Goal: Task Accomplishment & Management: Manage account settings

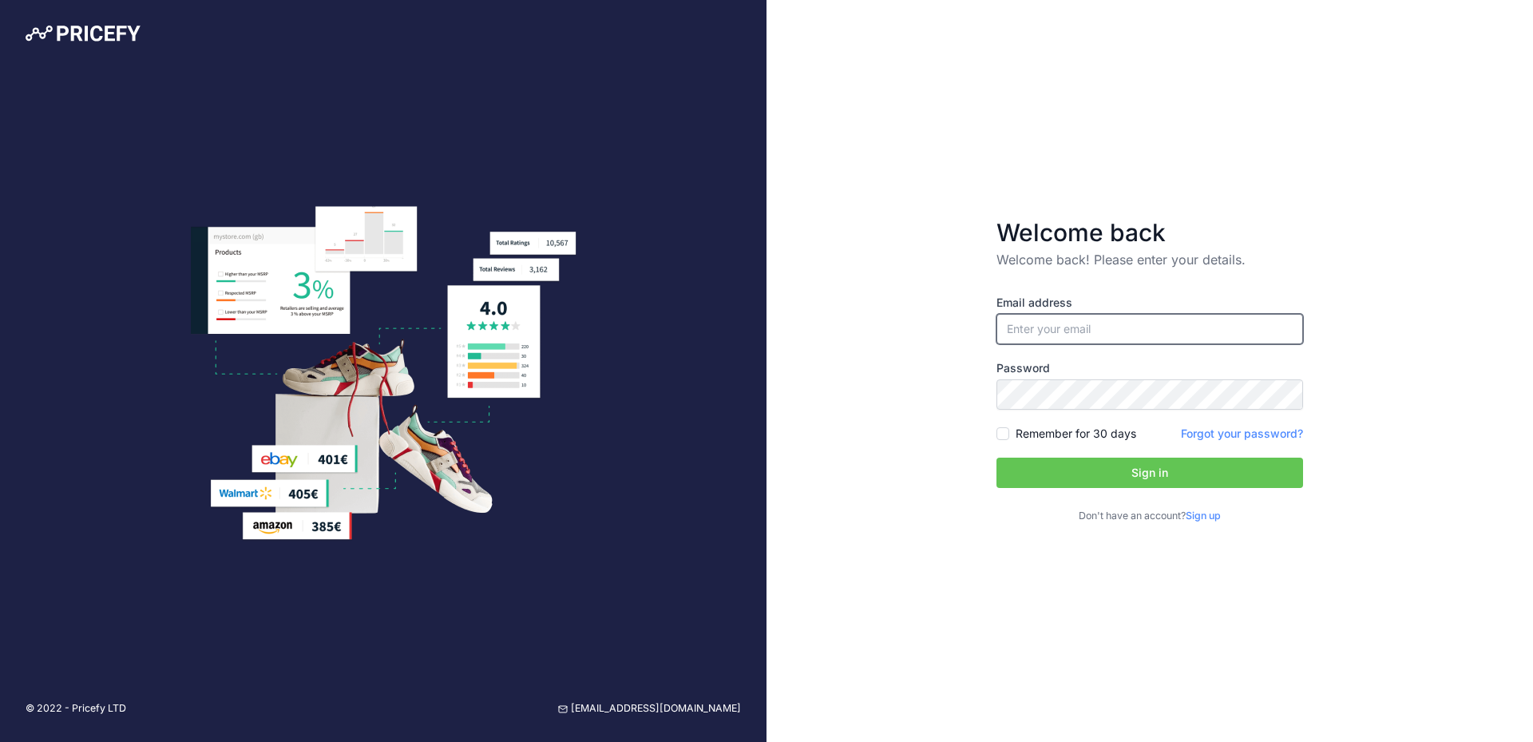
click at [1066, 338] on input "email" at bounding box center [1149, 329] width 307 height 30
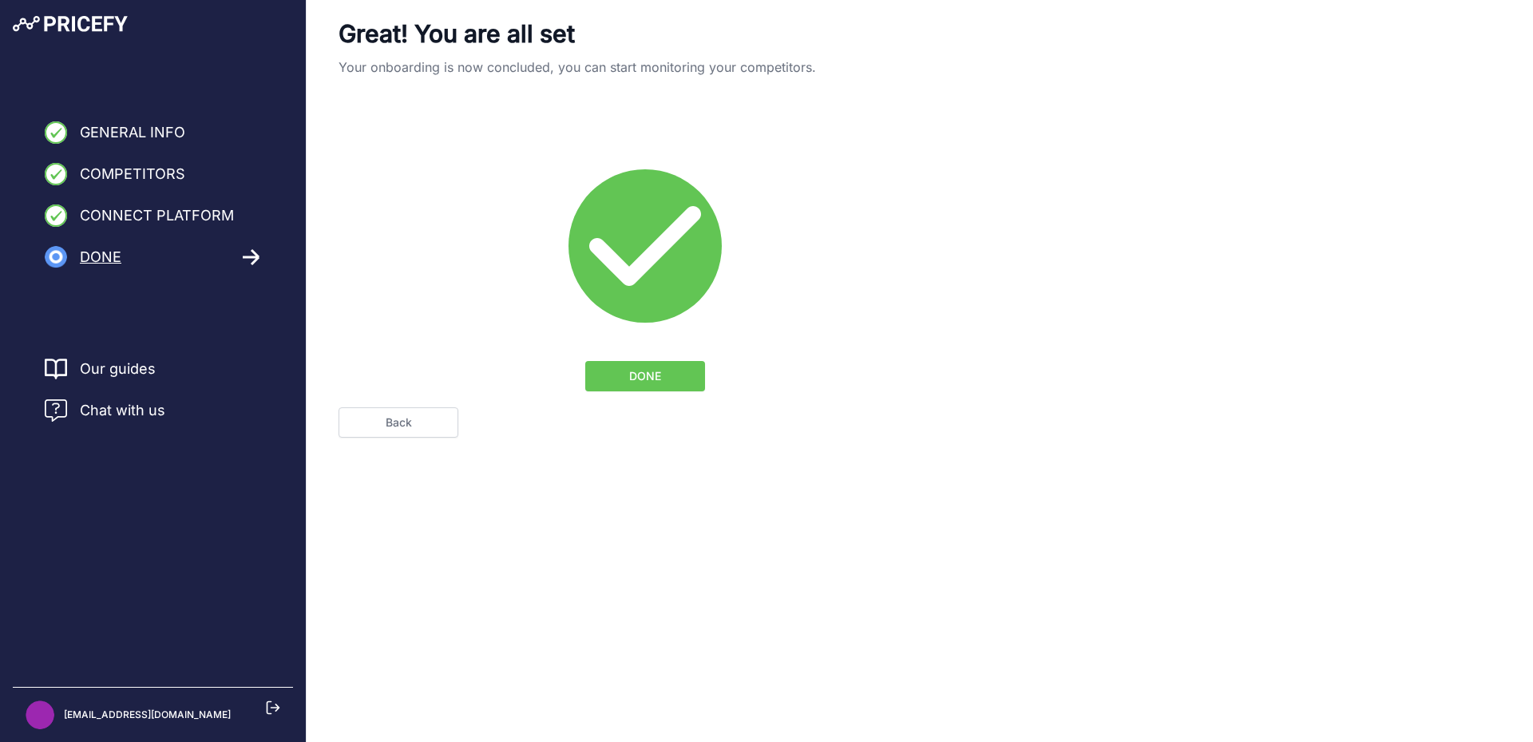
click at [630, 382] on span "DONE" at bounding box center [645, 376] width 32 height 16
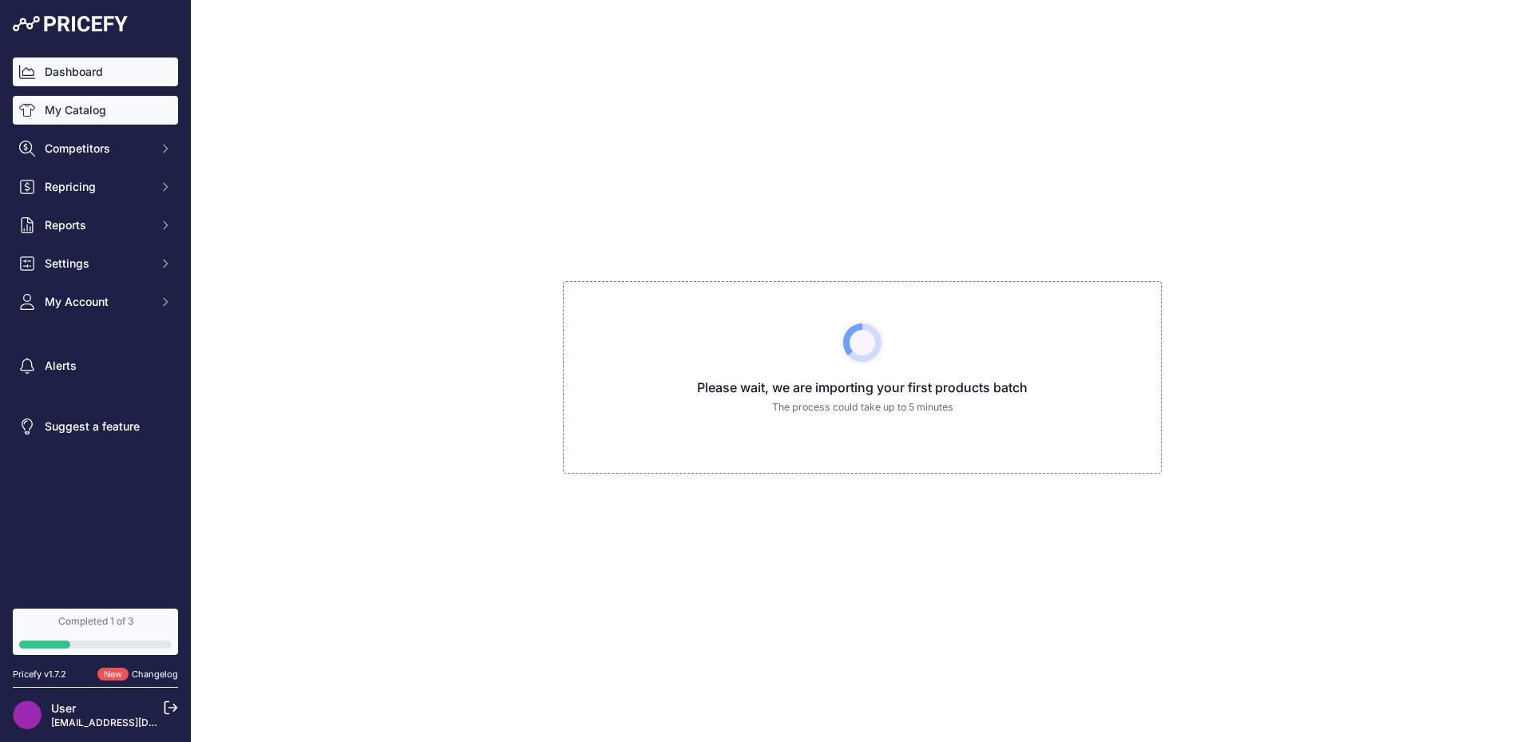
click at [84, 76] on link "Dashboard" at bounding box center [95, 71] width 165 height 29
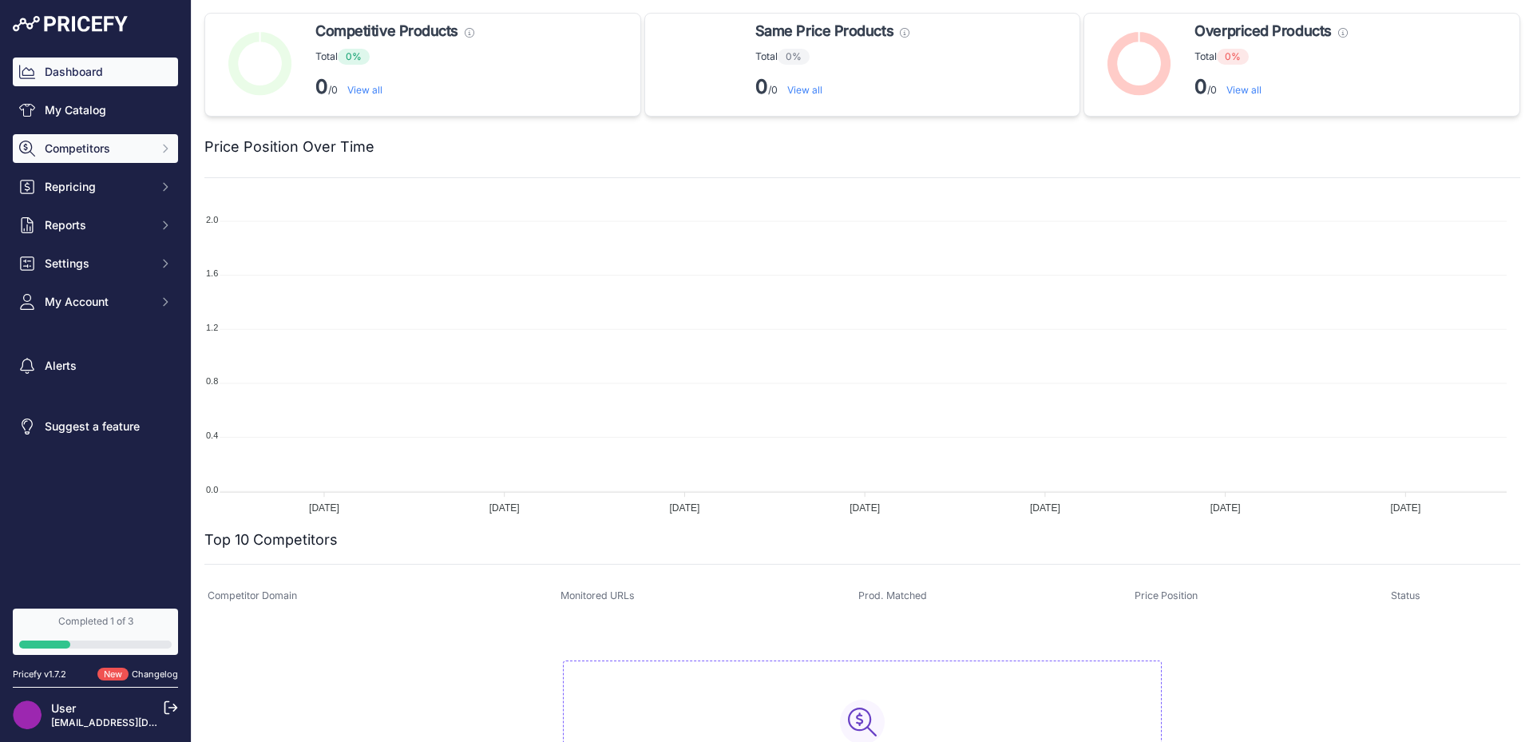
click at [94, 142] on span "Competitors" at bounding box center [97, 149] width 105 height 16
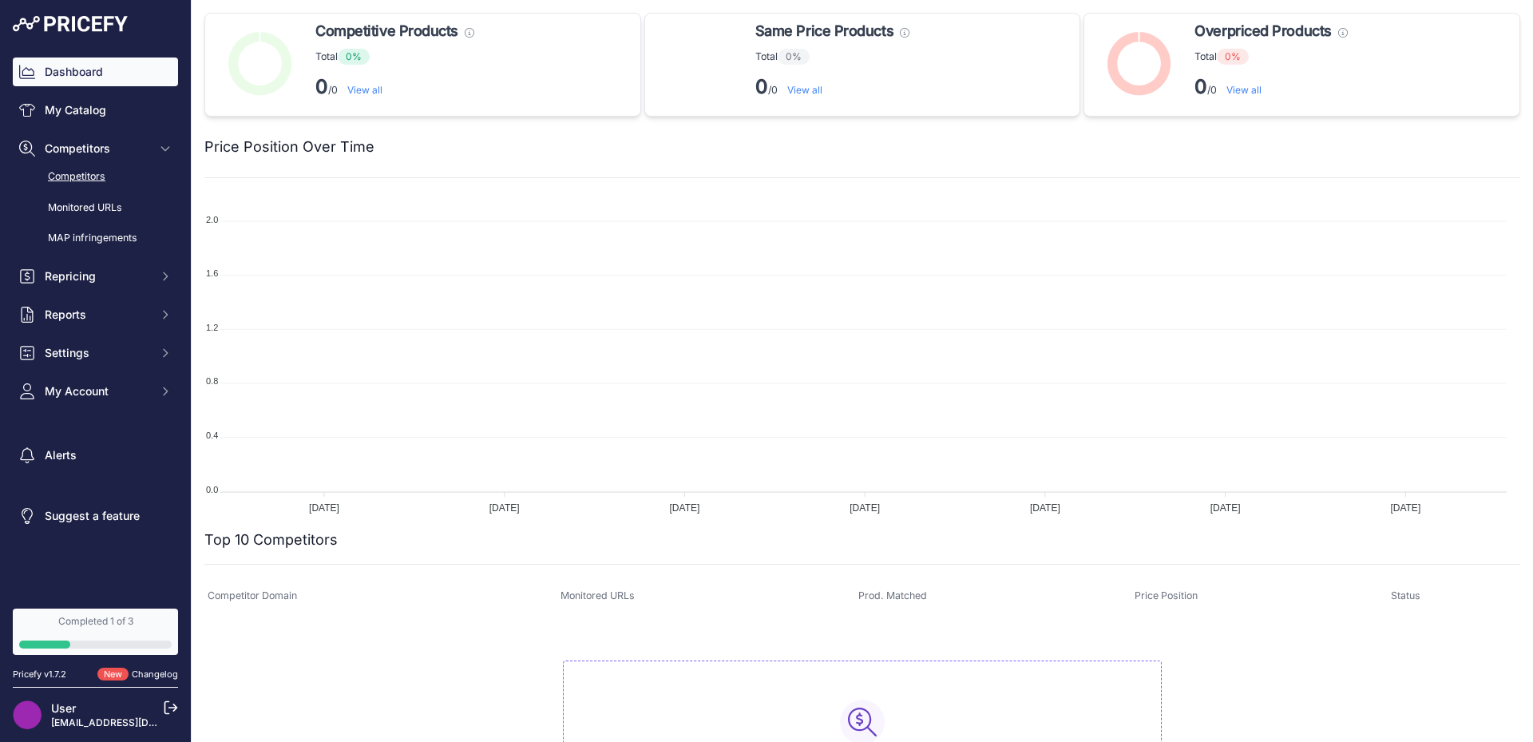
click at [102, 184] on link "Competitors" at bounding box center [95, 177] width 165 height 28
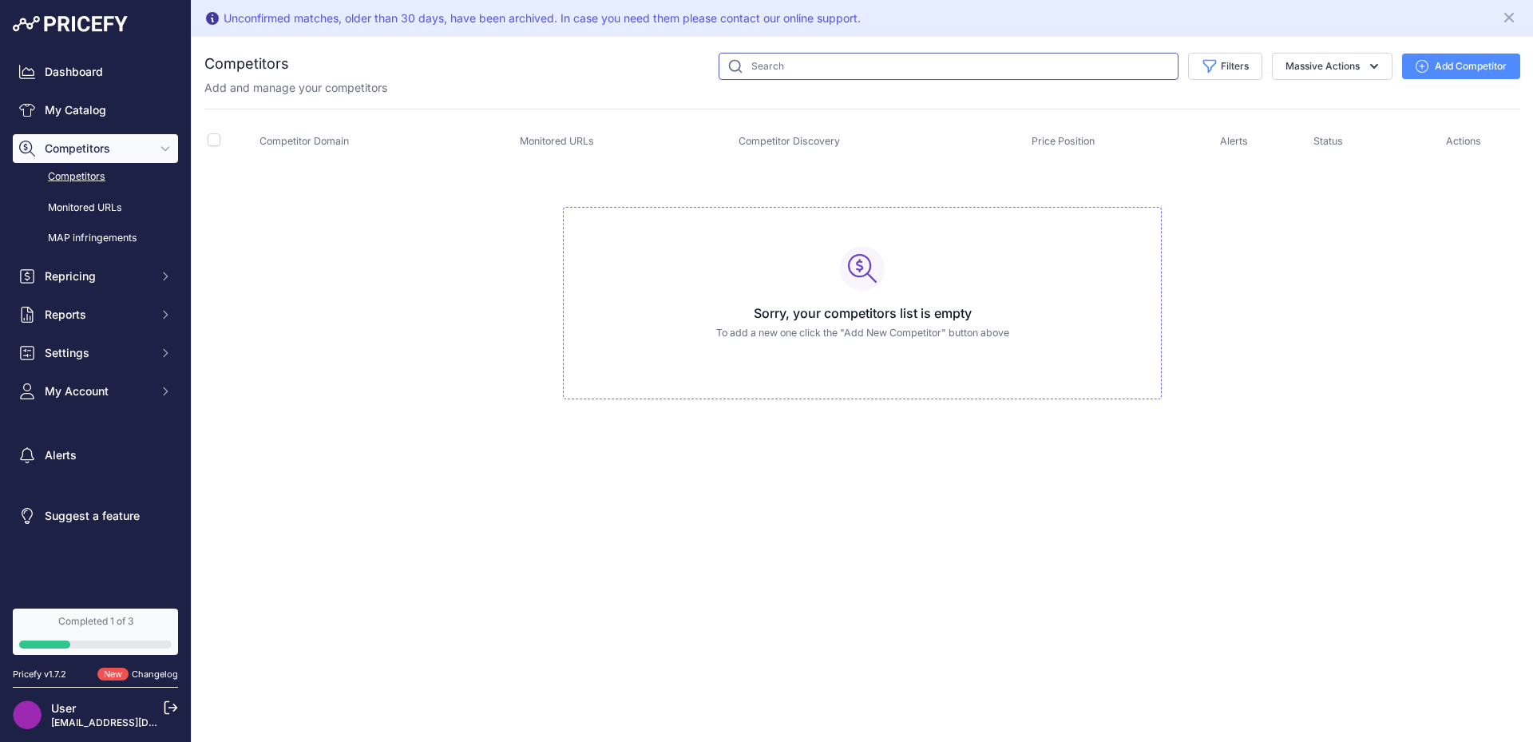
click at [766, 74] on input "text" at bounding box center [949, 66] width 460 height 27
click at [1497, 77] on button "Add Competitor" at bounding box center [1461, 66] width 118 height 26
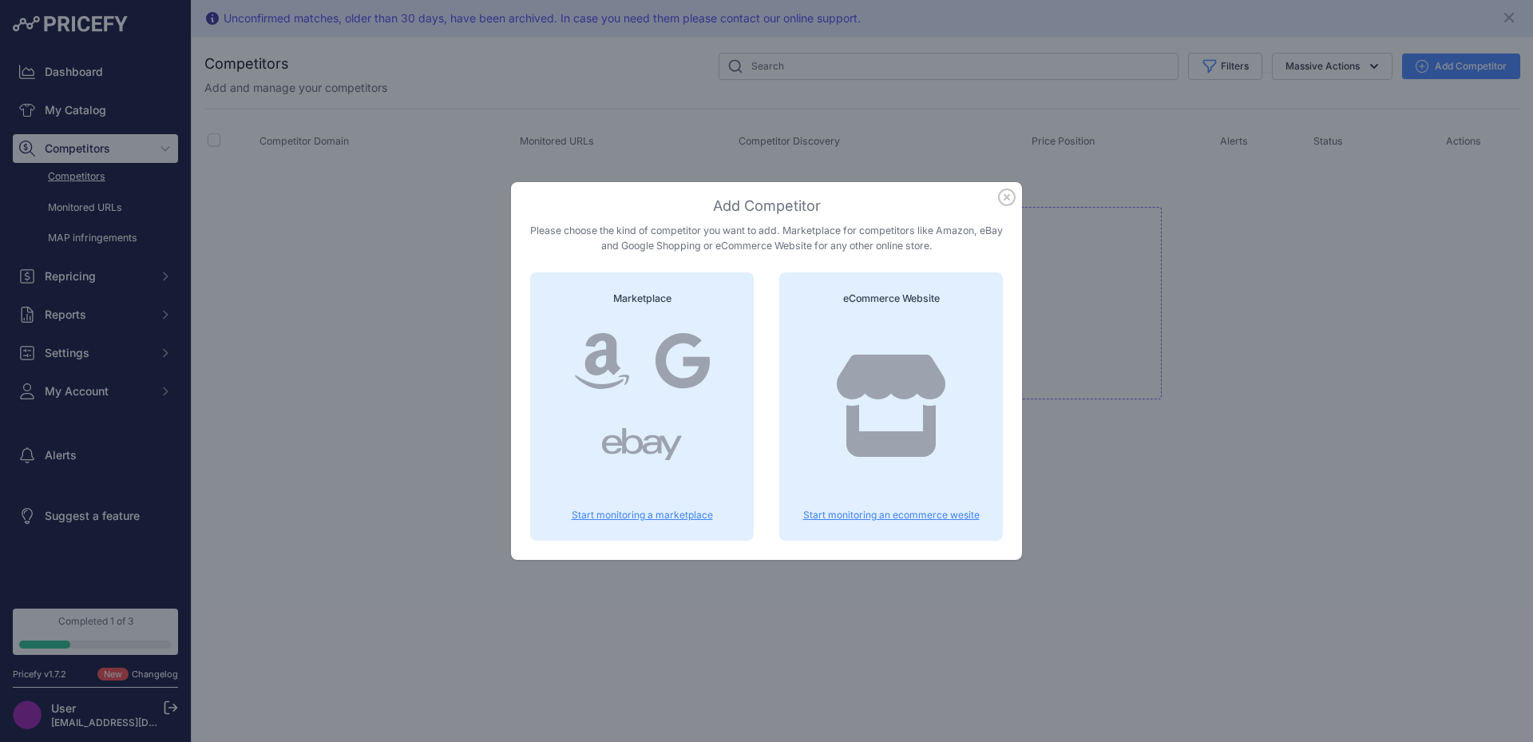
click at [884, 521] on p "Start monitoring an ecommerce wesite" at bounding box center [890, 515] width 185 height 13
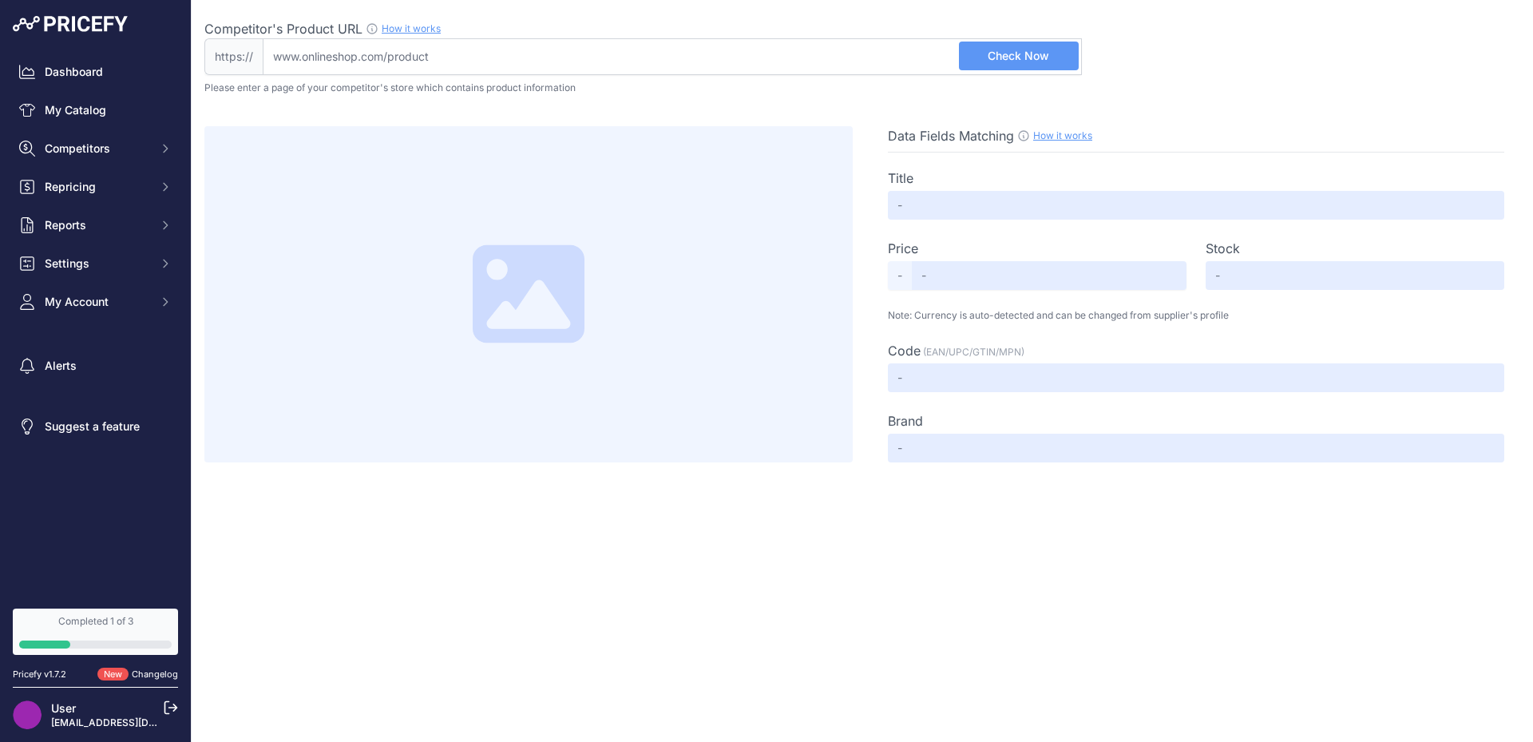
click at [483, 68] on input "Competitor's Product URL How it works In order to create your competitor's extr…" at bounding box center [672, 56] width 819 height 37
paste input "https://www.smow.de/hamburg/?srsltid=AfmBOopNe9pFLrsm4jzzStGjqOUySV8d3h2OjwYMP2…"
type input "www.smow.de/hamburg/?srsltid=AfmBOopNe9pFLrsm4jzzStGjqOUySV8d3h2OjwYMP2Iw34QFhT…"
click at [976, 49] on button "Check Now" at bounding box center [1019, 56] width 120 height 29
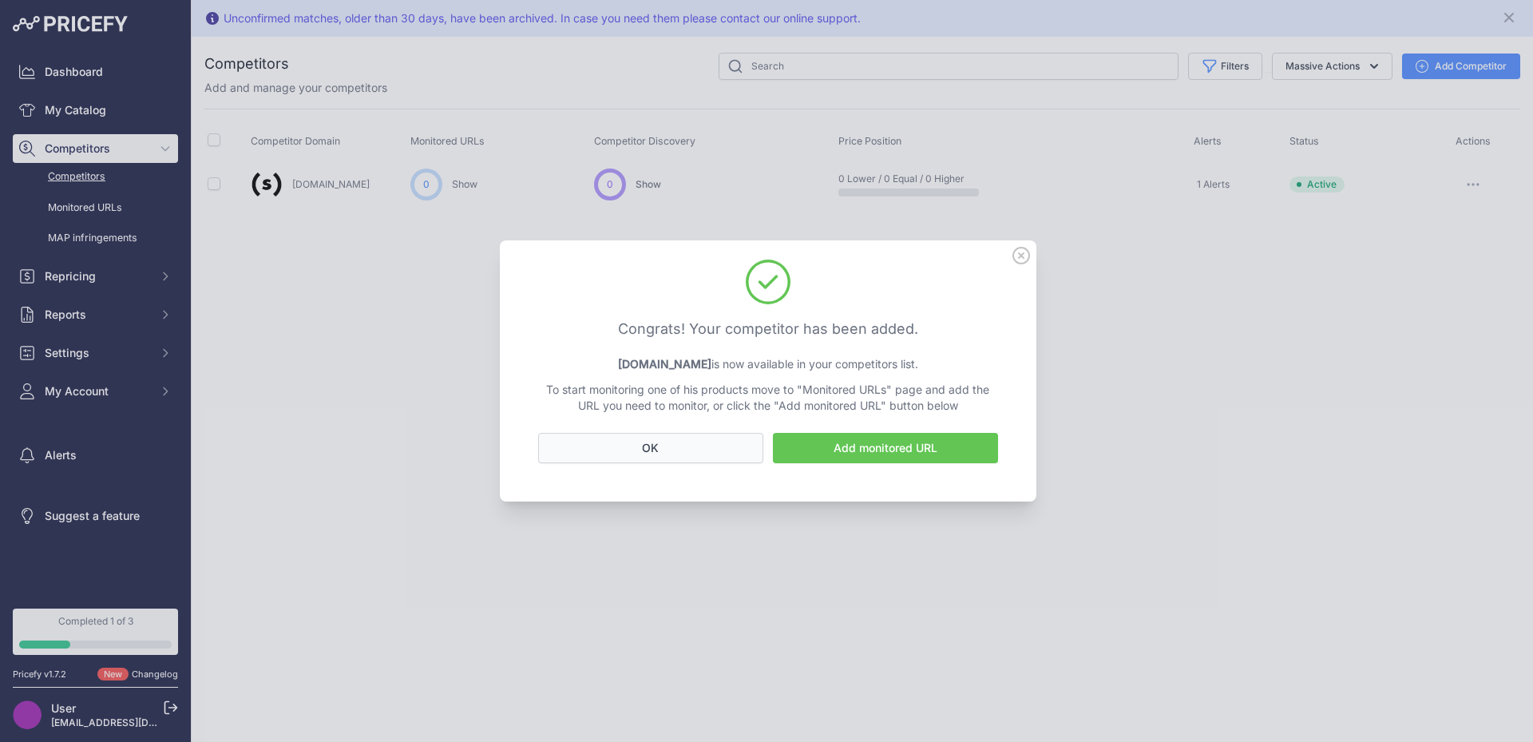
click at [710, 448] on button "OK" at bounding box center [650, 448] width 225 height 30
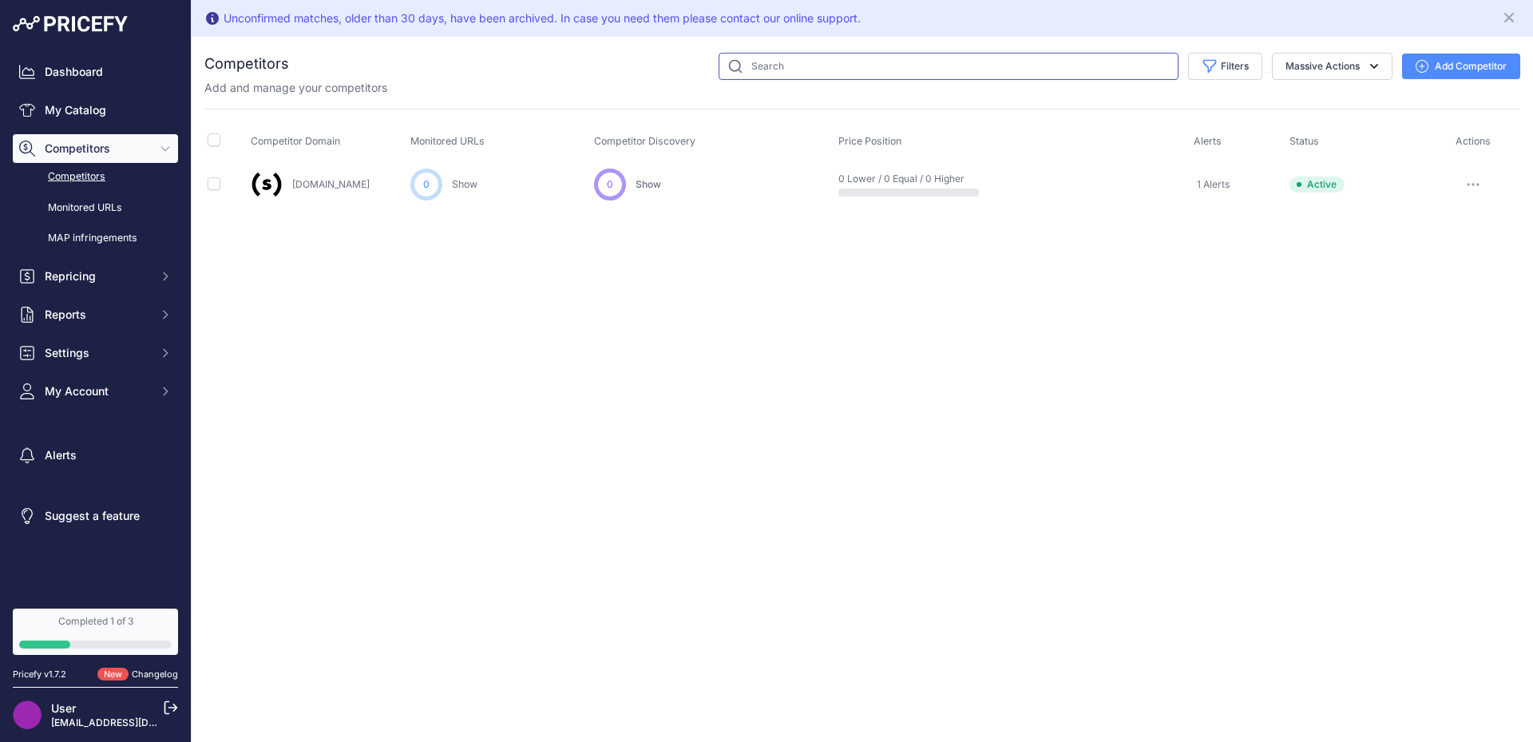
click at [850, 76] on input "text" at bounding box center [949, 66] width 460 height 27
type input "[DOMAIN_NAME][PERSON_NAME]"
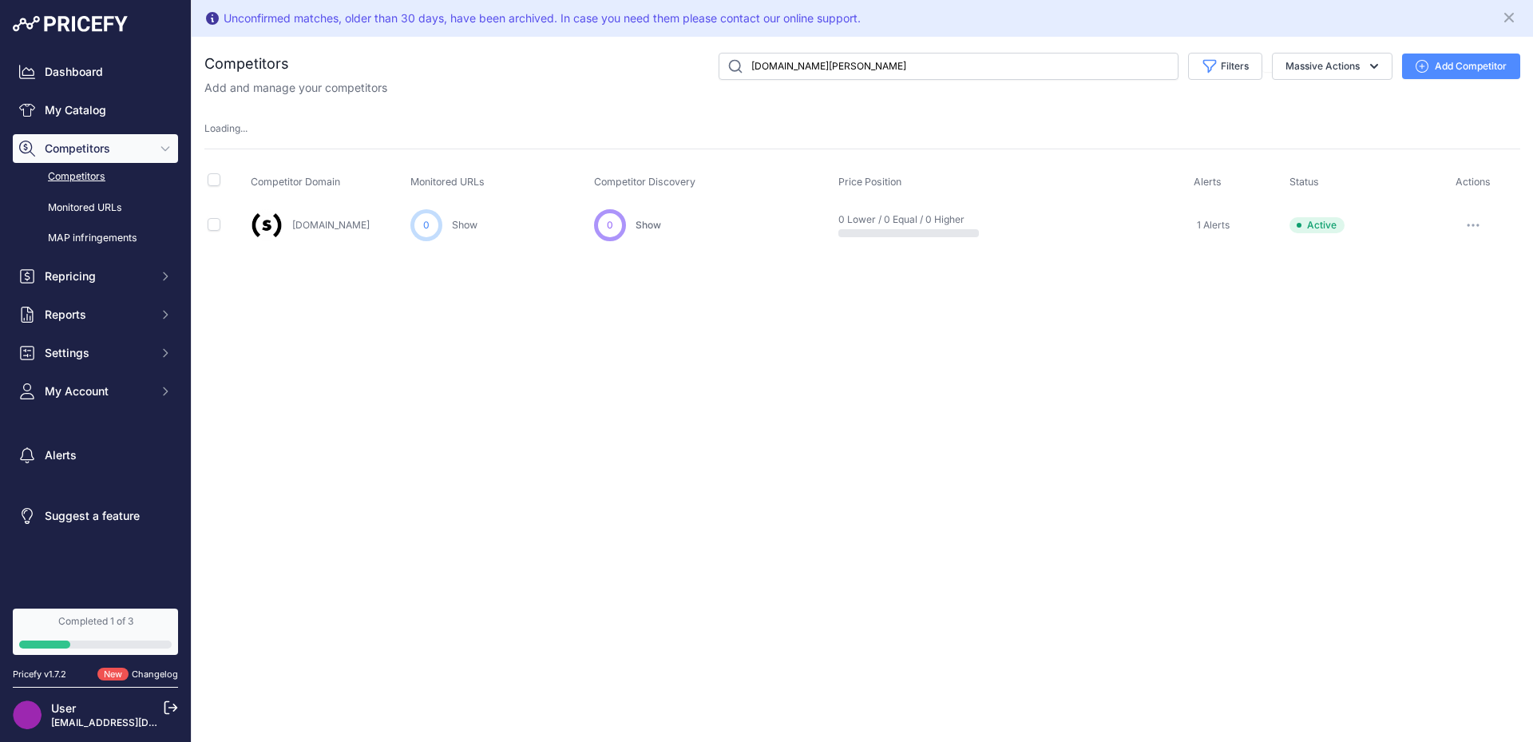
click at [1473, 61] on button "Add Competitor" at bounding box center [1461, 66] width 118 height 26
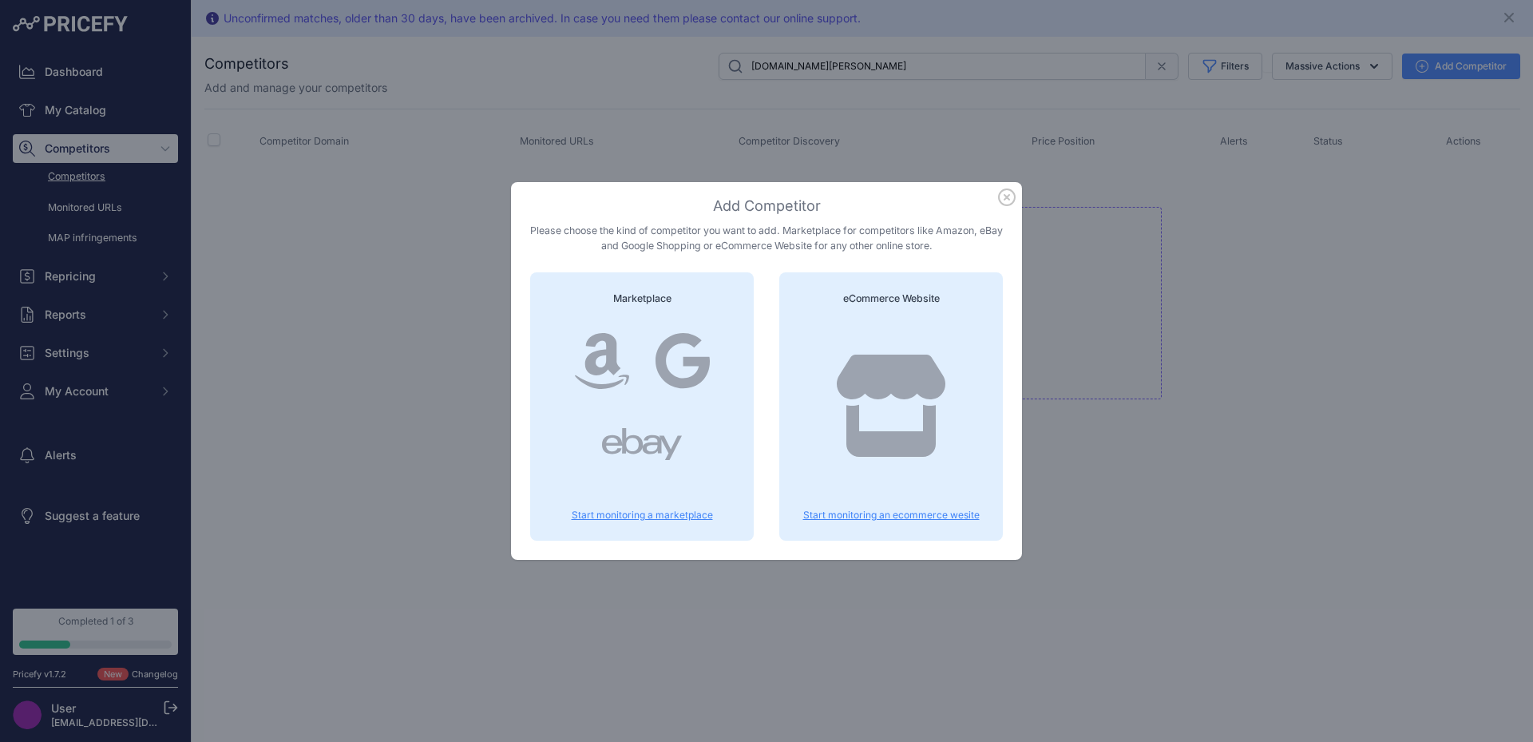
click at [873, 461] on div at bounding box center [890, 421] width 185 height 204
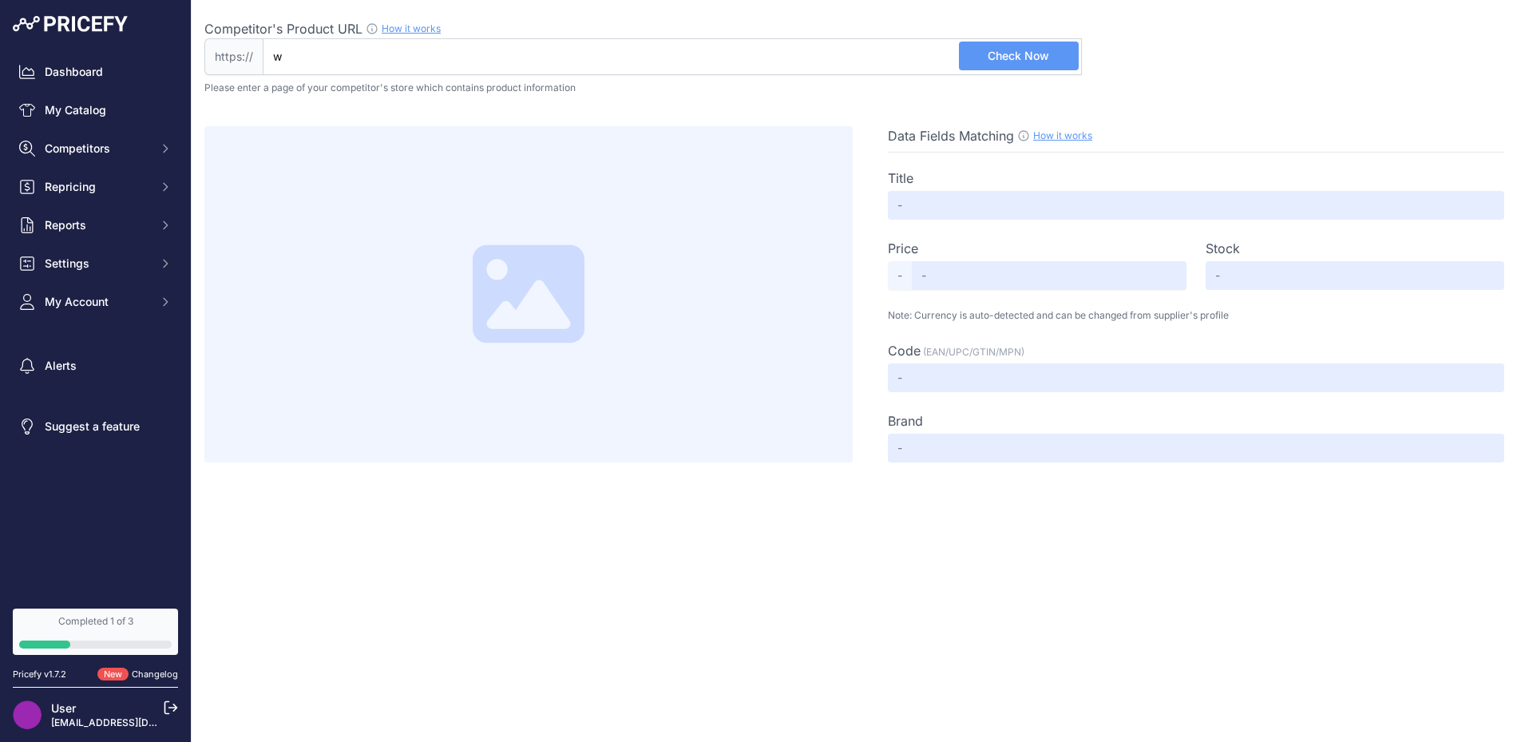
click at [628, 61] on input "w" at bounding box center [672, 56] width 819 height 37
click at [997, 65] on button "Check Now" at bounding box center [1019, 56] width 120 height 29
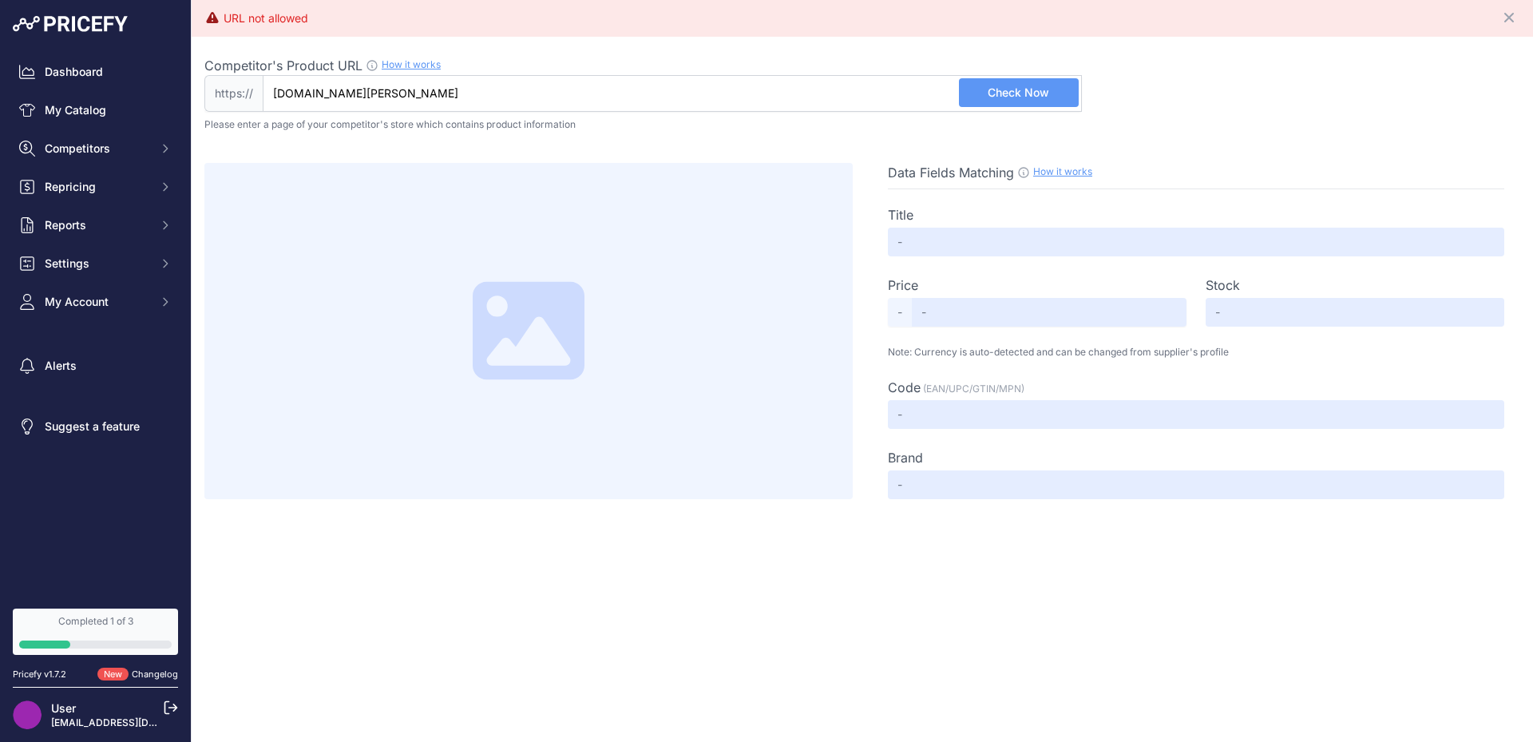
click at [509, 85] on input "www.prediger.de" at bounding box center [672, 93] width 819 height 37
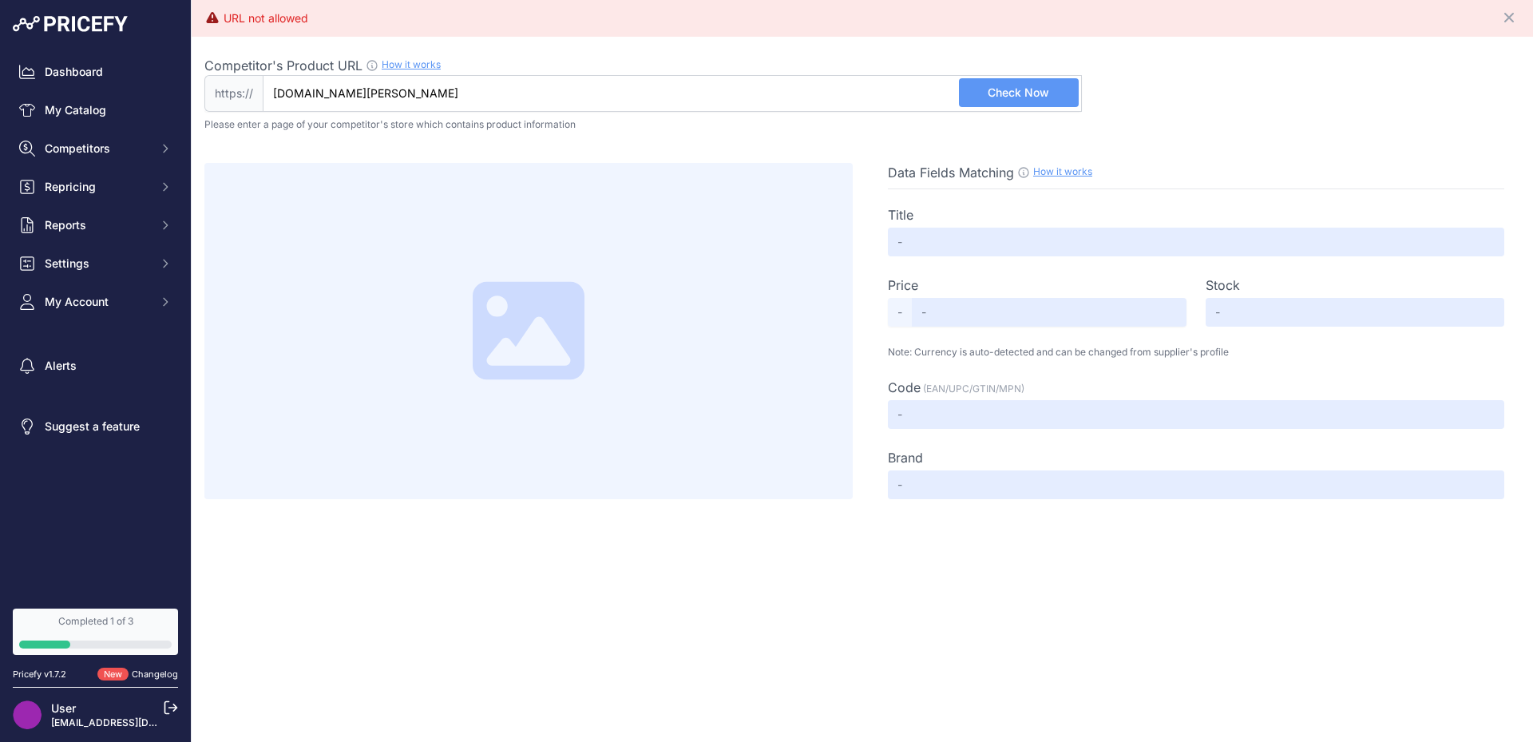
click at [509, 85] on input "www.prediger.de" at bounding box center [672, 93] width 819 height 37
paste input "https://prediger.de/?utm_source=google&utm_medium=cpc&utm_campaign=s-p_Prediger…"
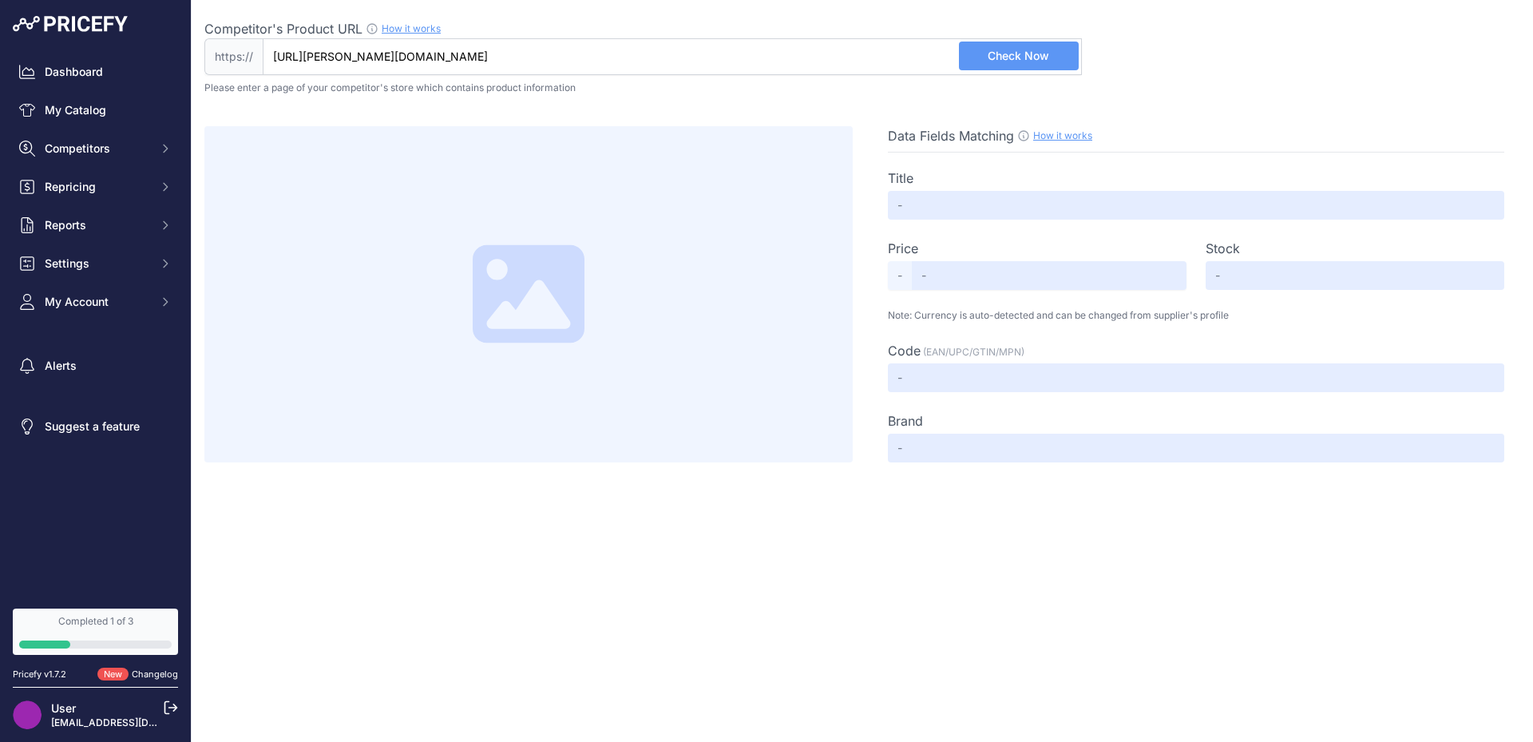
type input "prediger.de/?utm_source=google&utm_medium=cpc&utm_campaign=s-p_Prediger&gad_sou…"
click at [1015, 53] on span "Check Now" at bounding box center [1018, 56] width 61 height 16
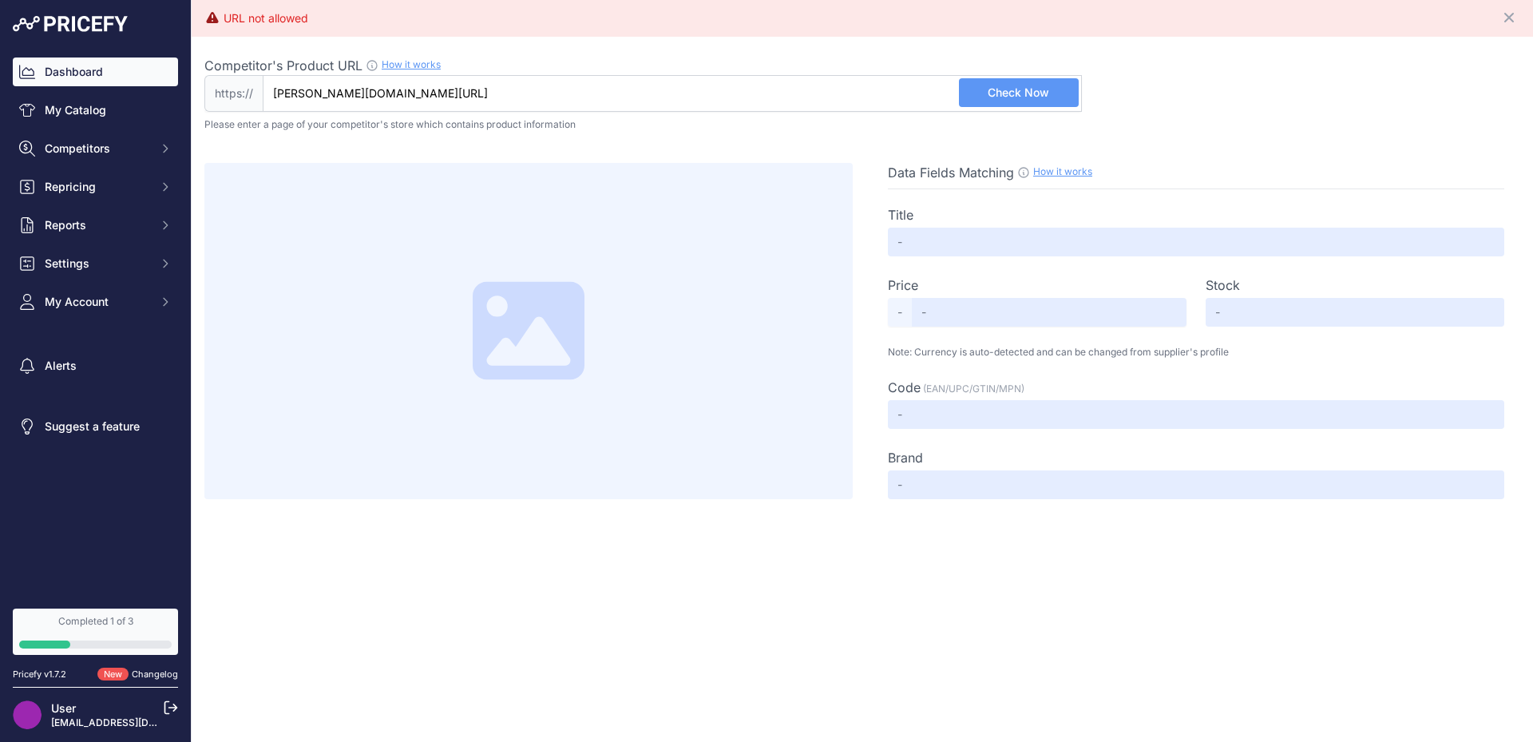
click at [47, 80] on link "Dashboard" at bounding box center [95, 71] width 165 height 29
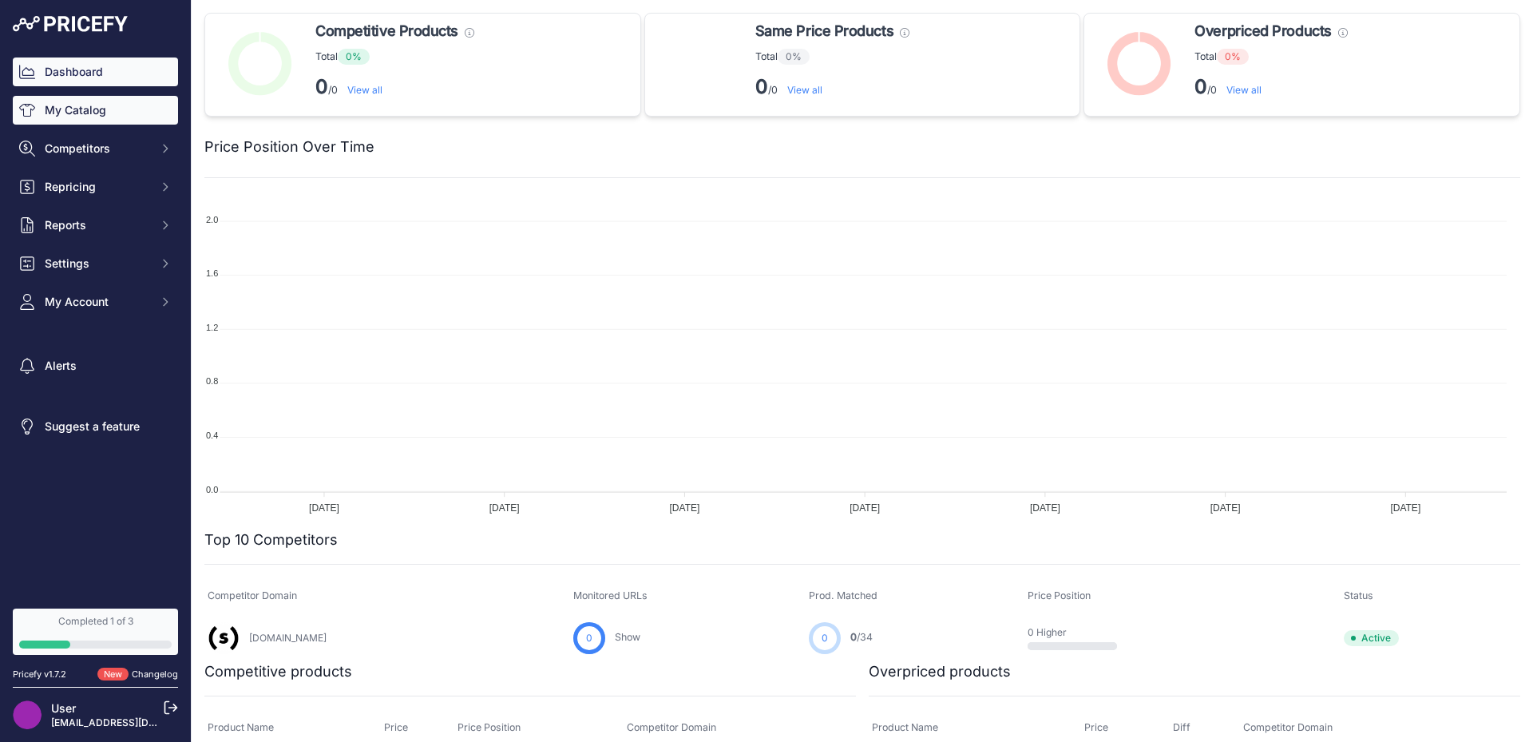
click at [78, 117] on link "My Catalog" at bounding box center [95, 110] width 165 height 29
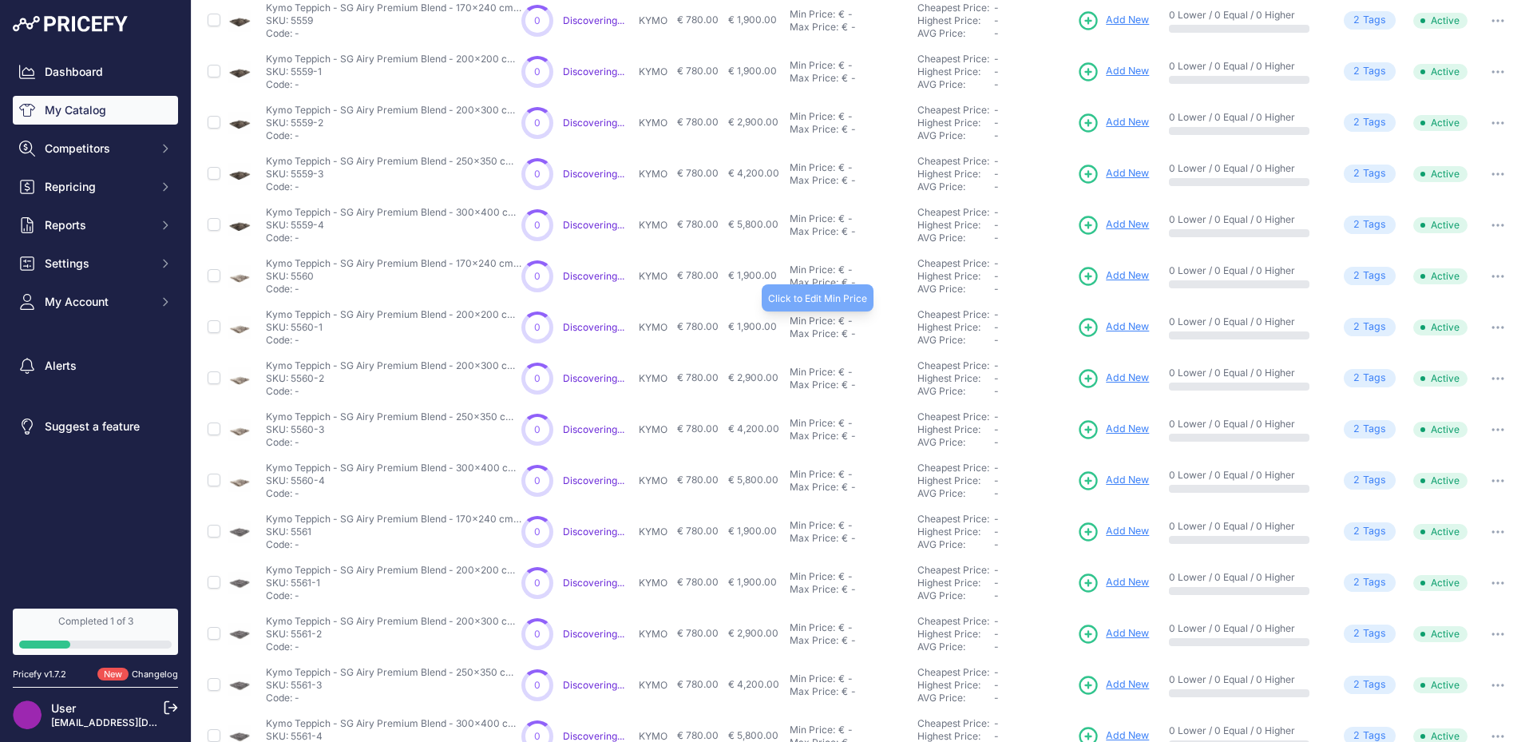
scroll to position [217, 0]
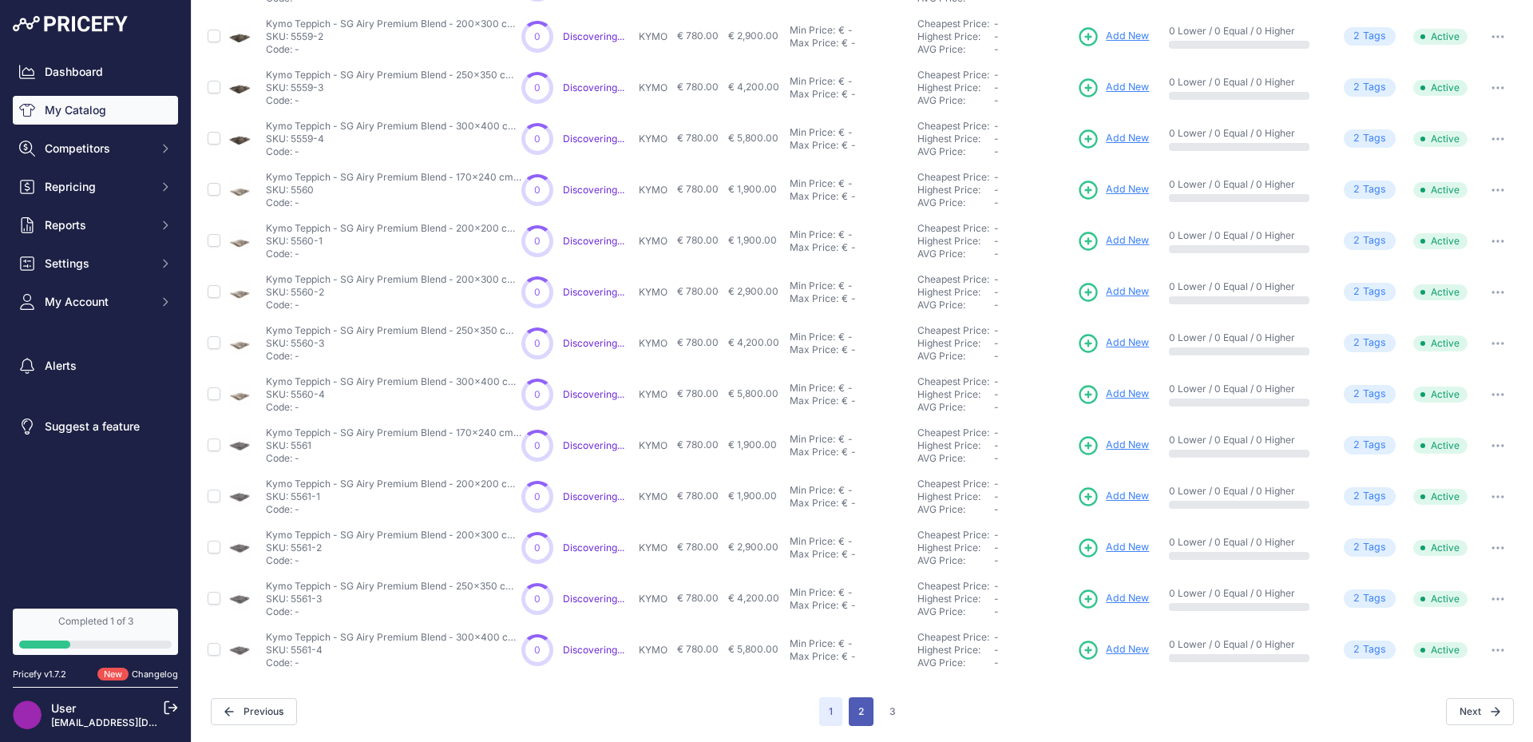
click at [849, 699] on button "2" at bounding box center [861, 711] width 25 height 29
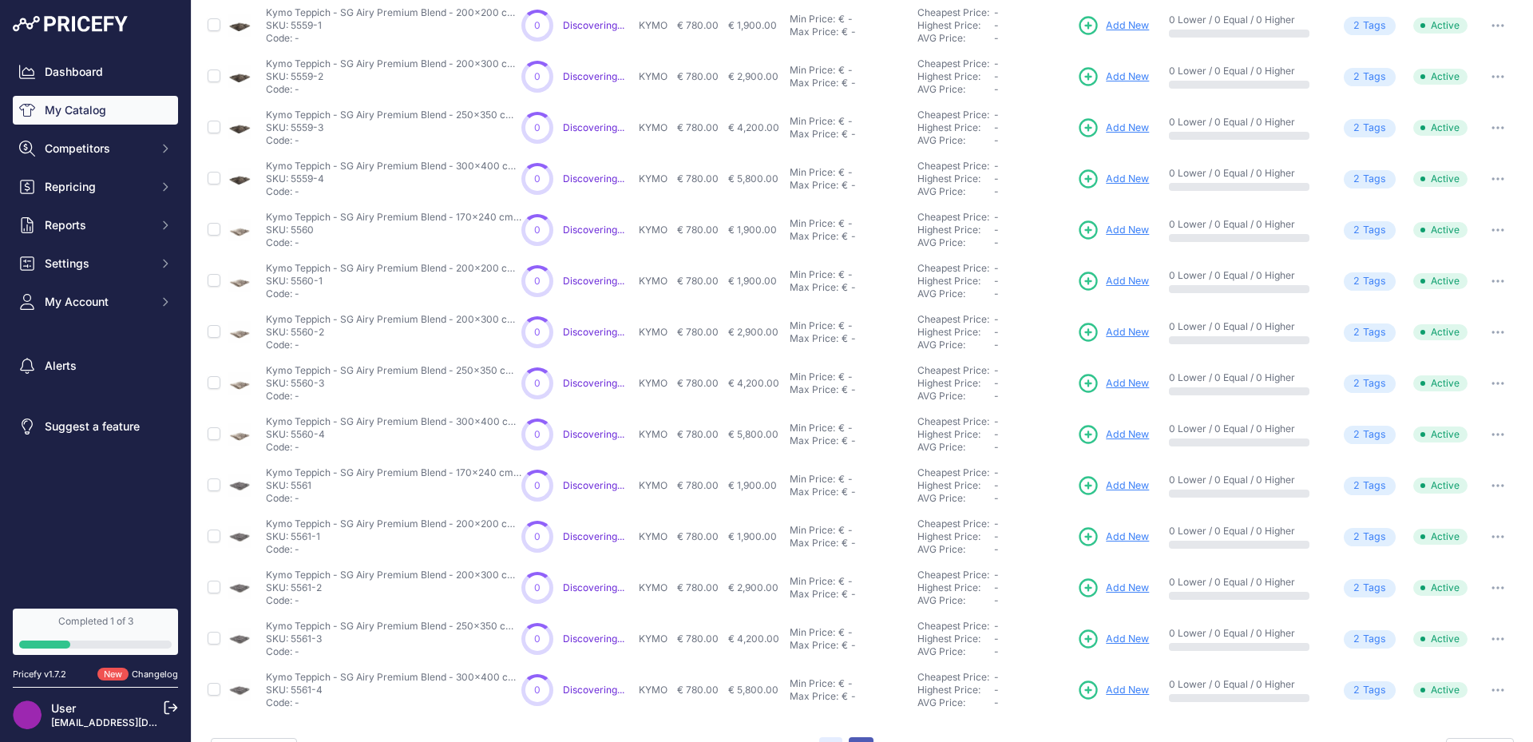
scroll to position [257, 0]
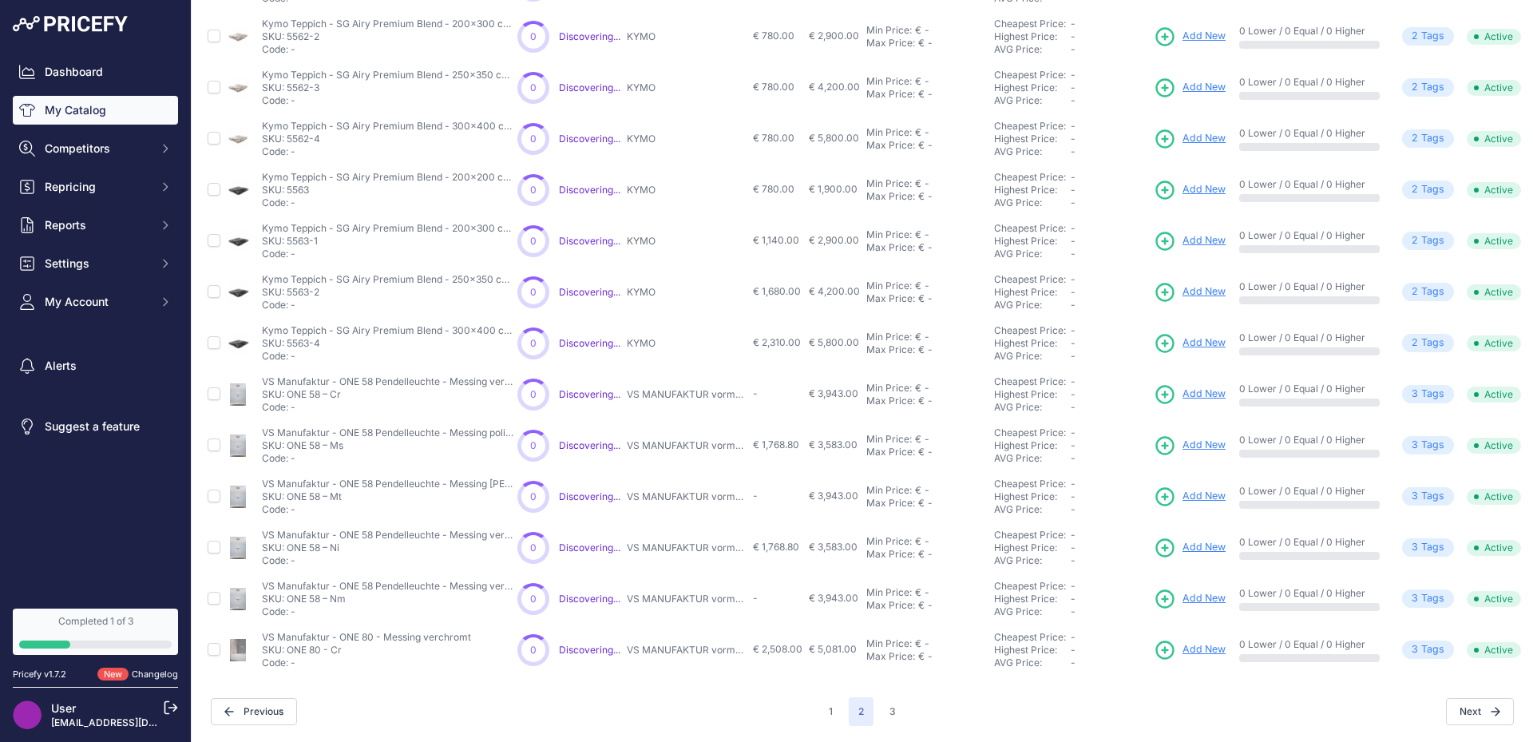
scroll to position [216, 0]
click at [881, 715] on button "3" at bounding box center [893, 712] width 26 height 29
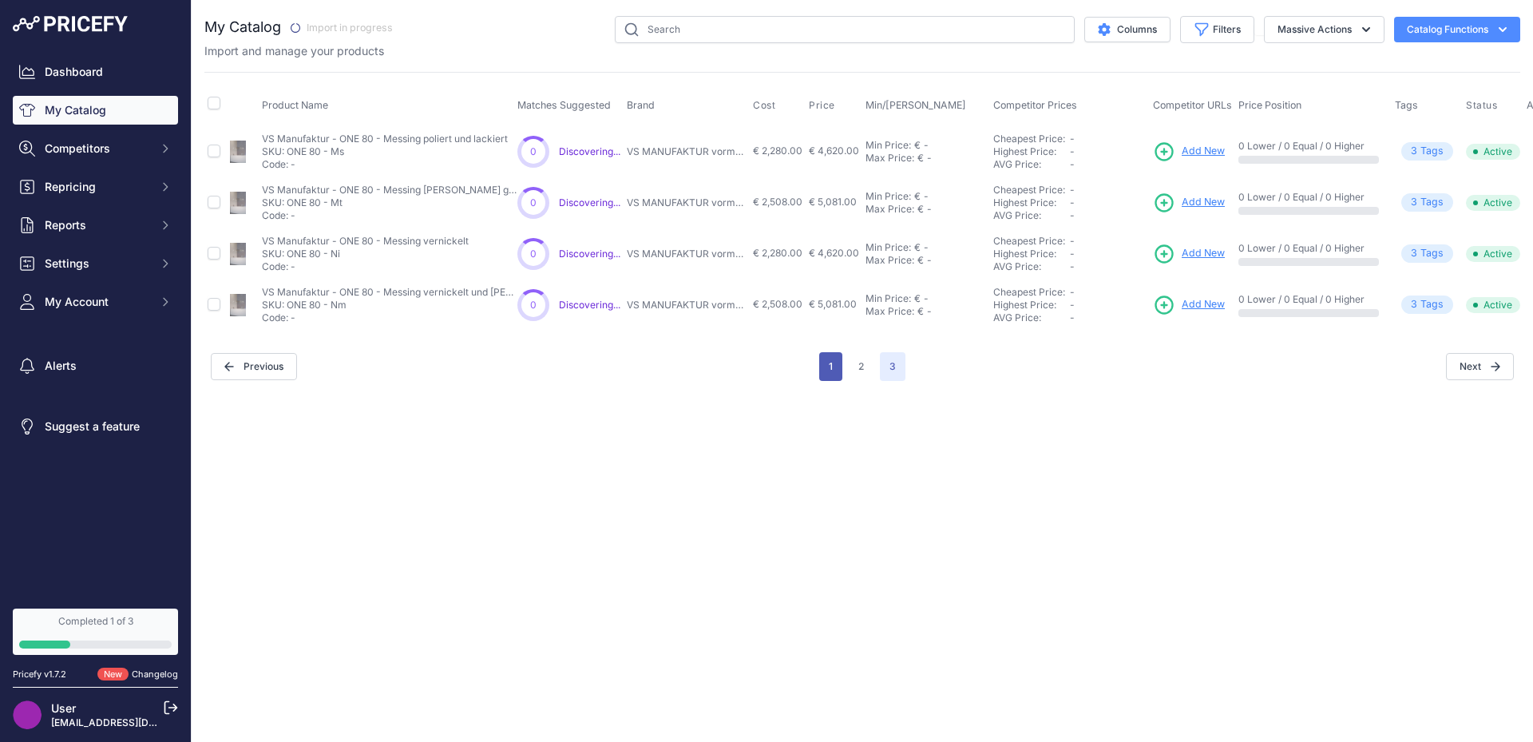
click at [826, 362] on button "1" at bounding box center [830, 366] width 23 height 29
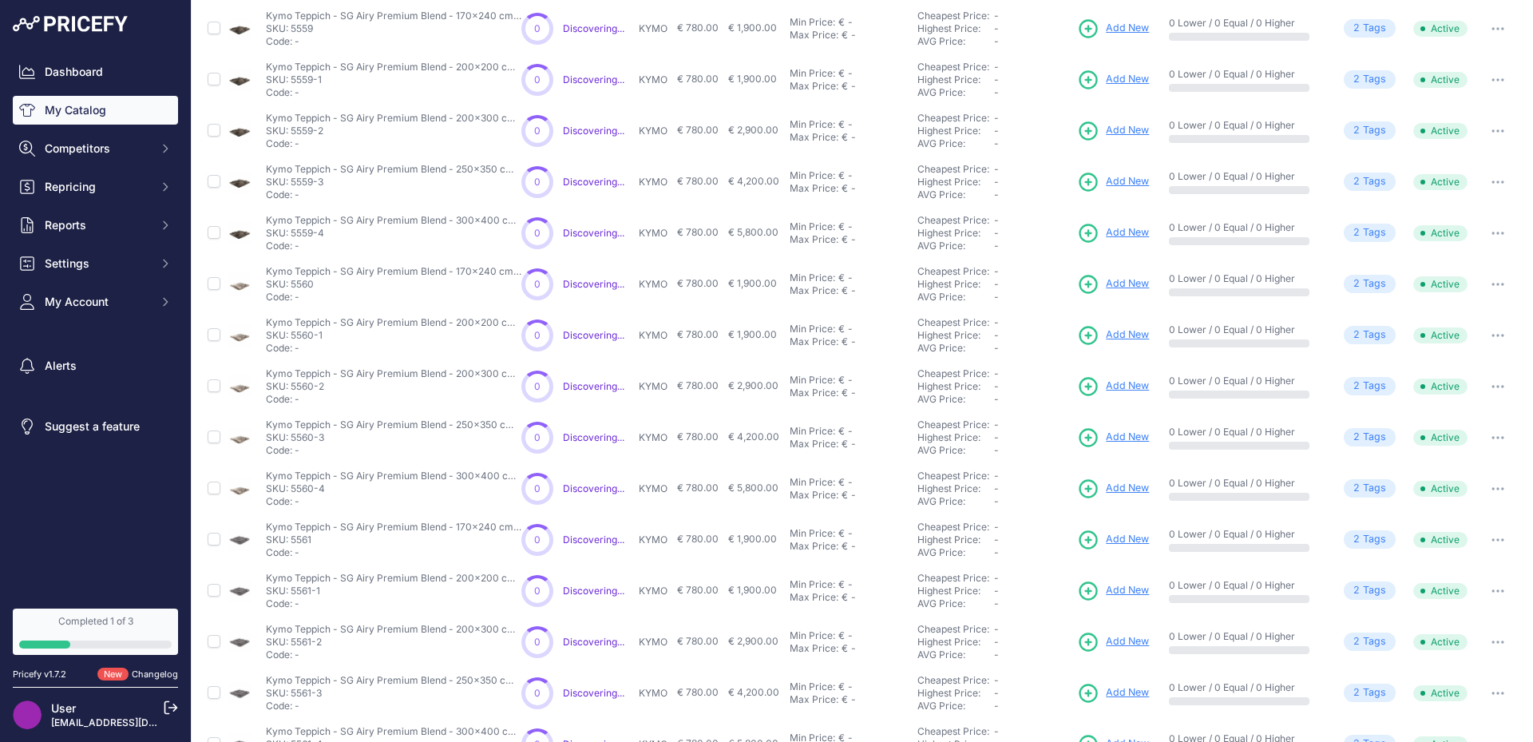
scroll to position [127, 0]
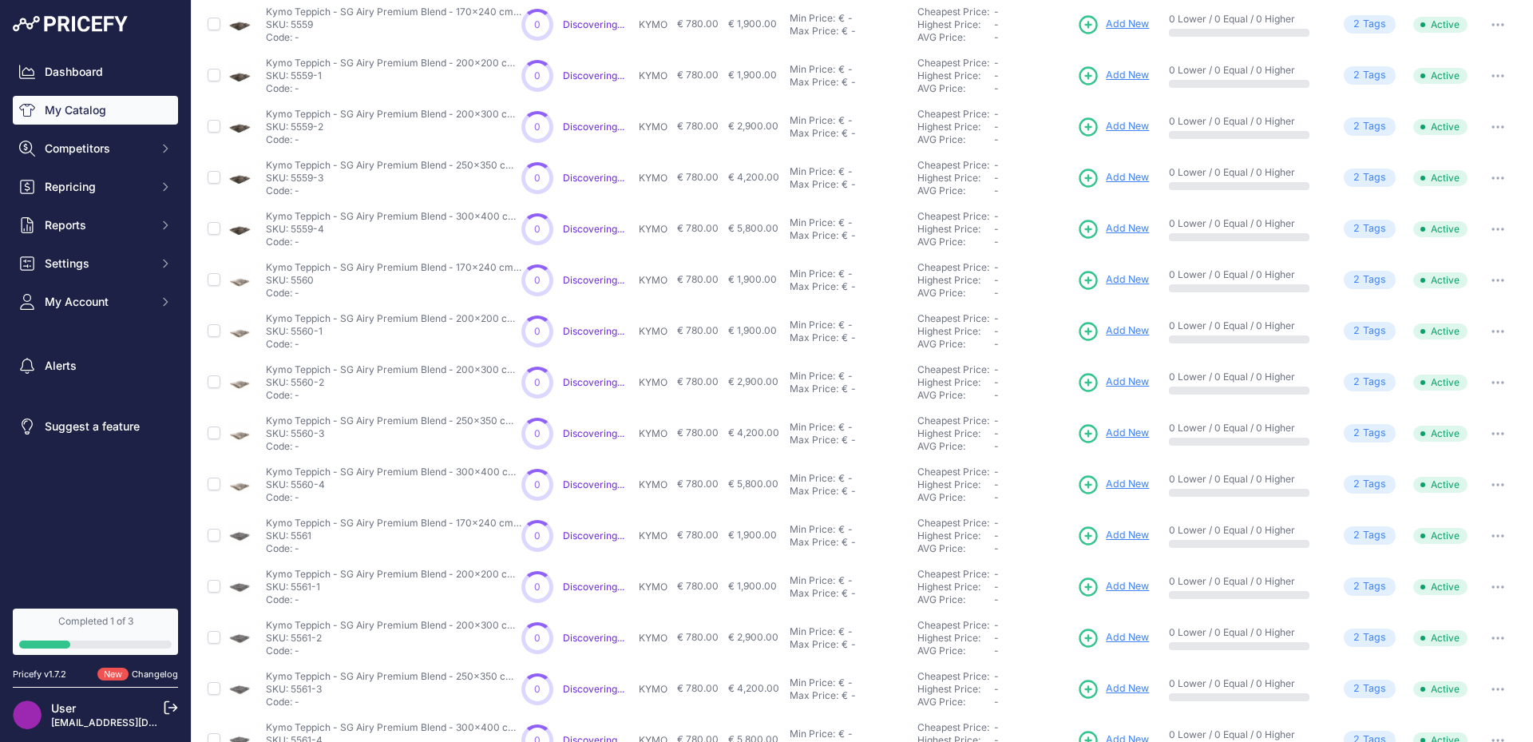
click at [1115, 28] on span "Add New" at bounding box center [1127, 24] width 43 height 15
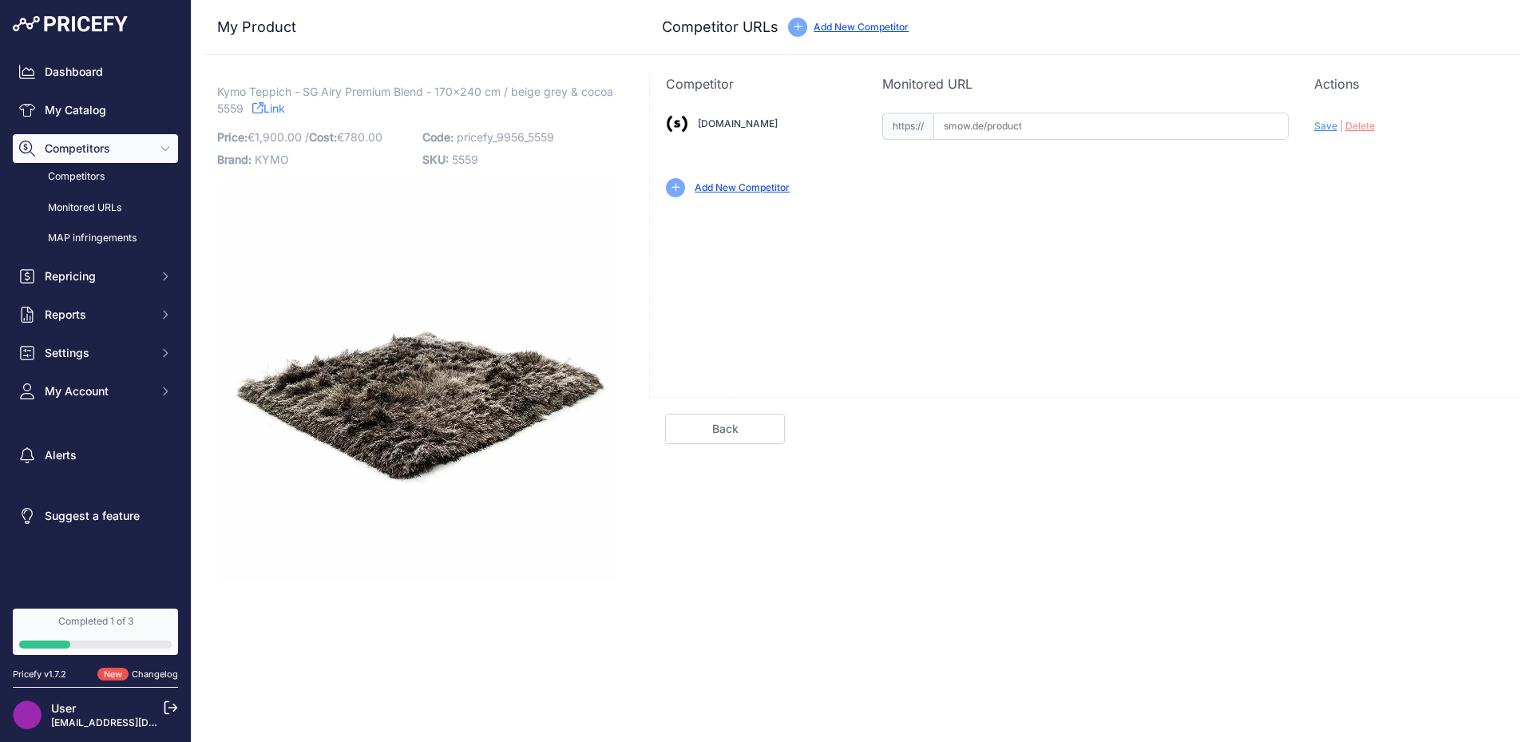
click at [771, 185] on link "Add New Competitor" at bounding box center [742, 187] width 95 height 12
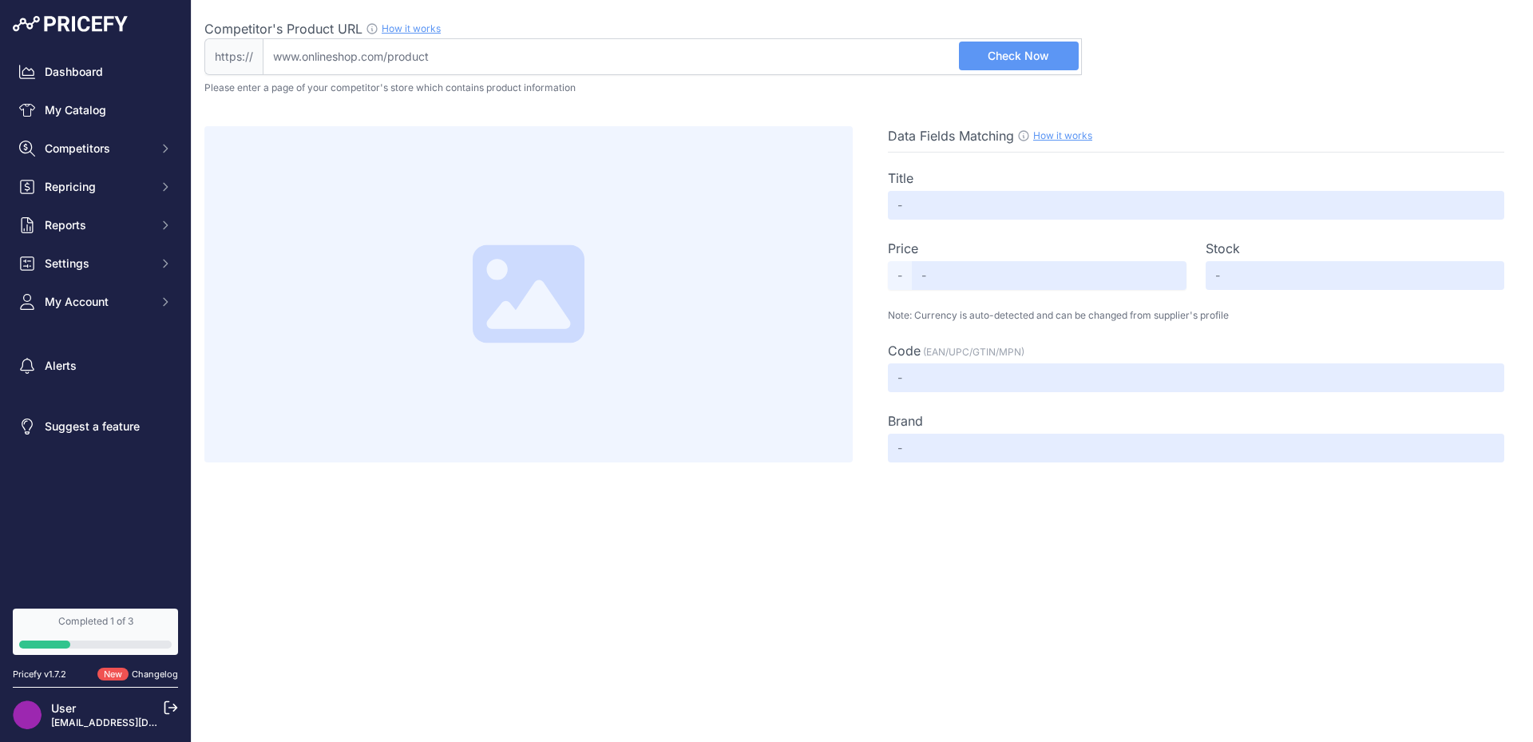
click at [790, 72] on input "Competitor's Product URL How it works In order to create your competitor's extr…" at bounding box center [672, 56] width 819 height 37
paste input "[URL][DOMAIN_NAME]"
type input "[DOMAIN_NAME][URL]"
click at [1015, 68] on button "Check Now" at bounding box center [1019, 56] width 120 height 29
type input "Teppiche"
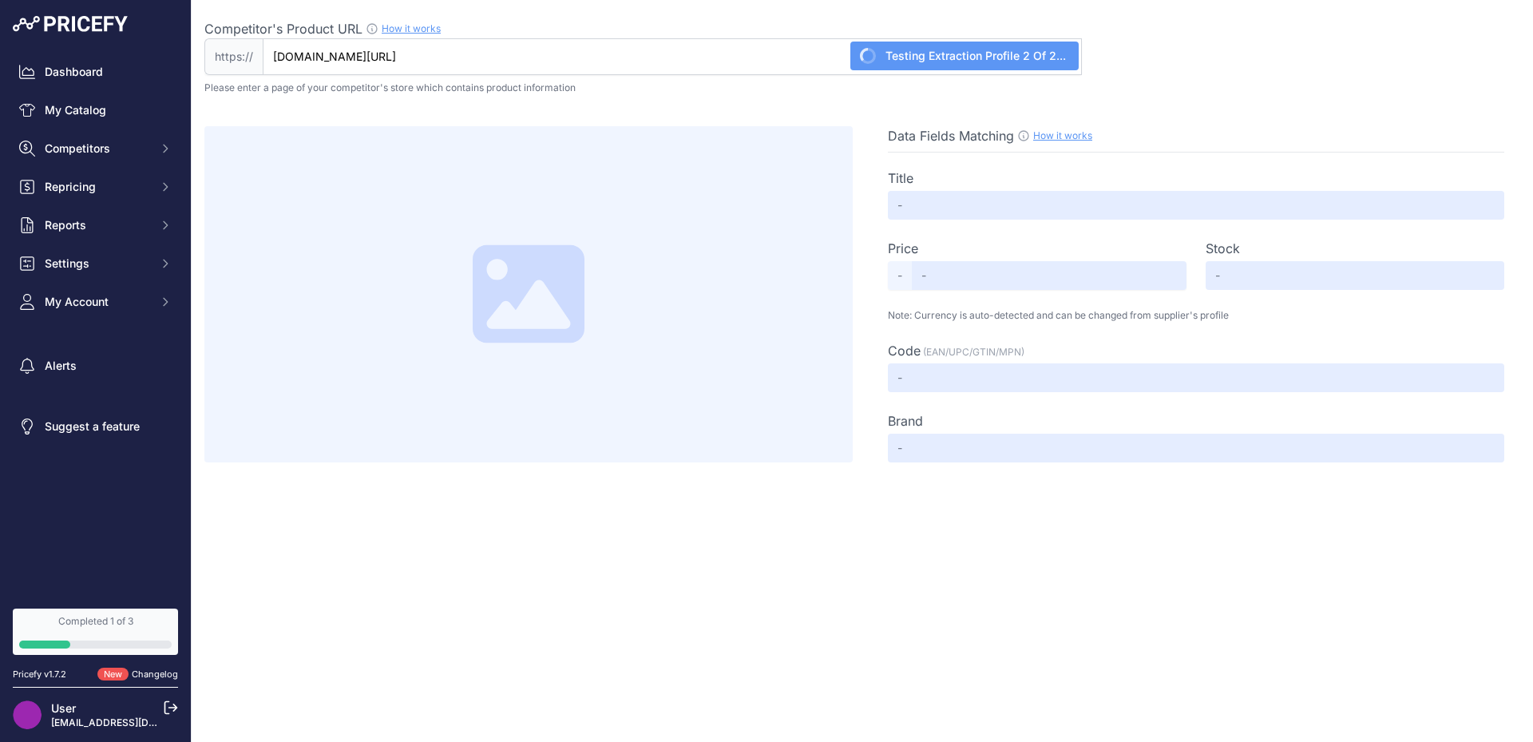
type input "Not Found"
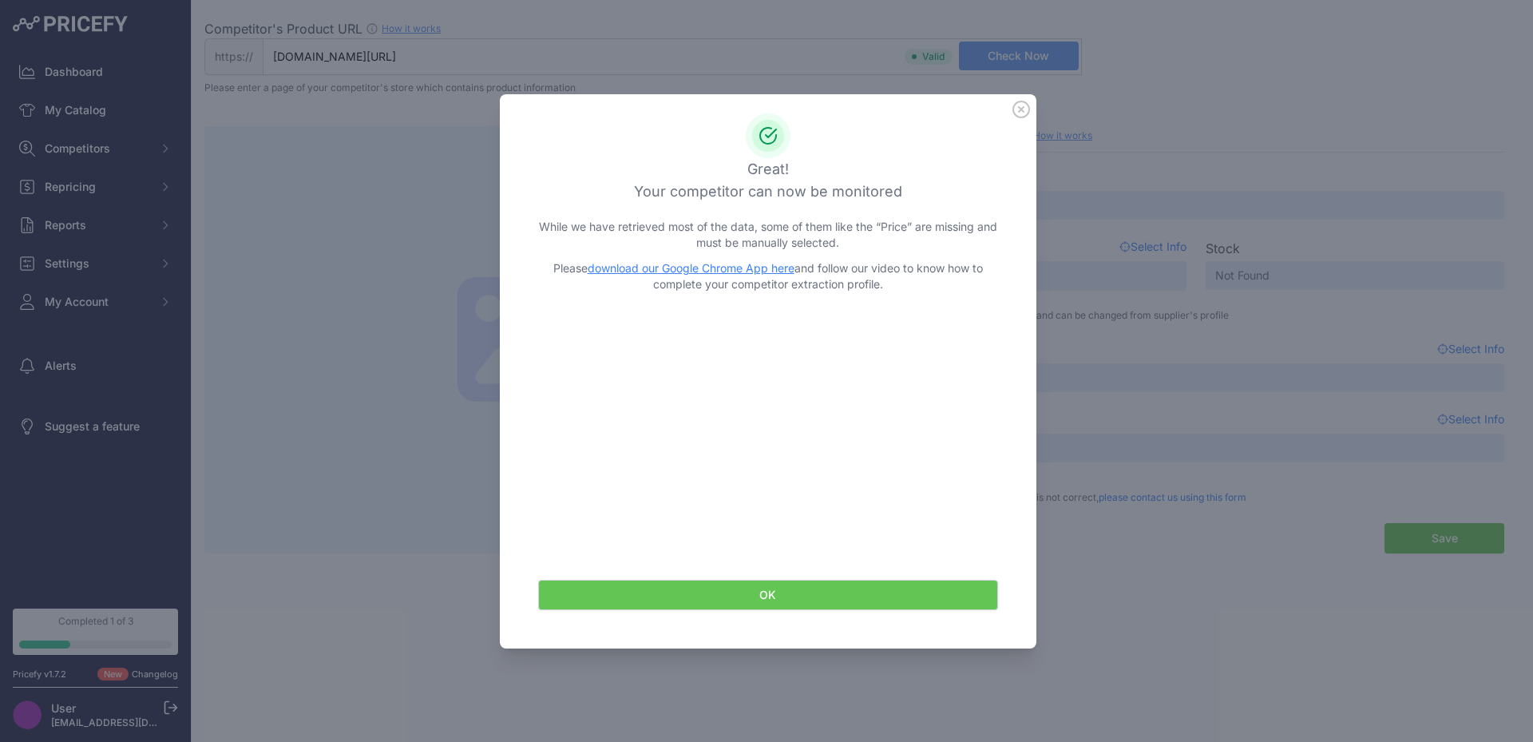
click at [1016, 111] on icon at bounding box center [1021, 110] width 18 height 18
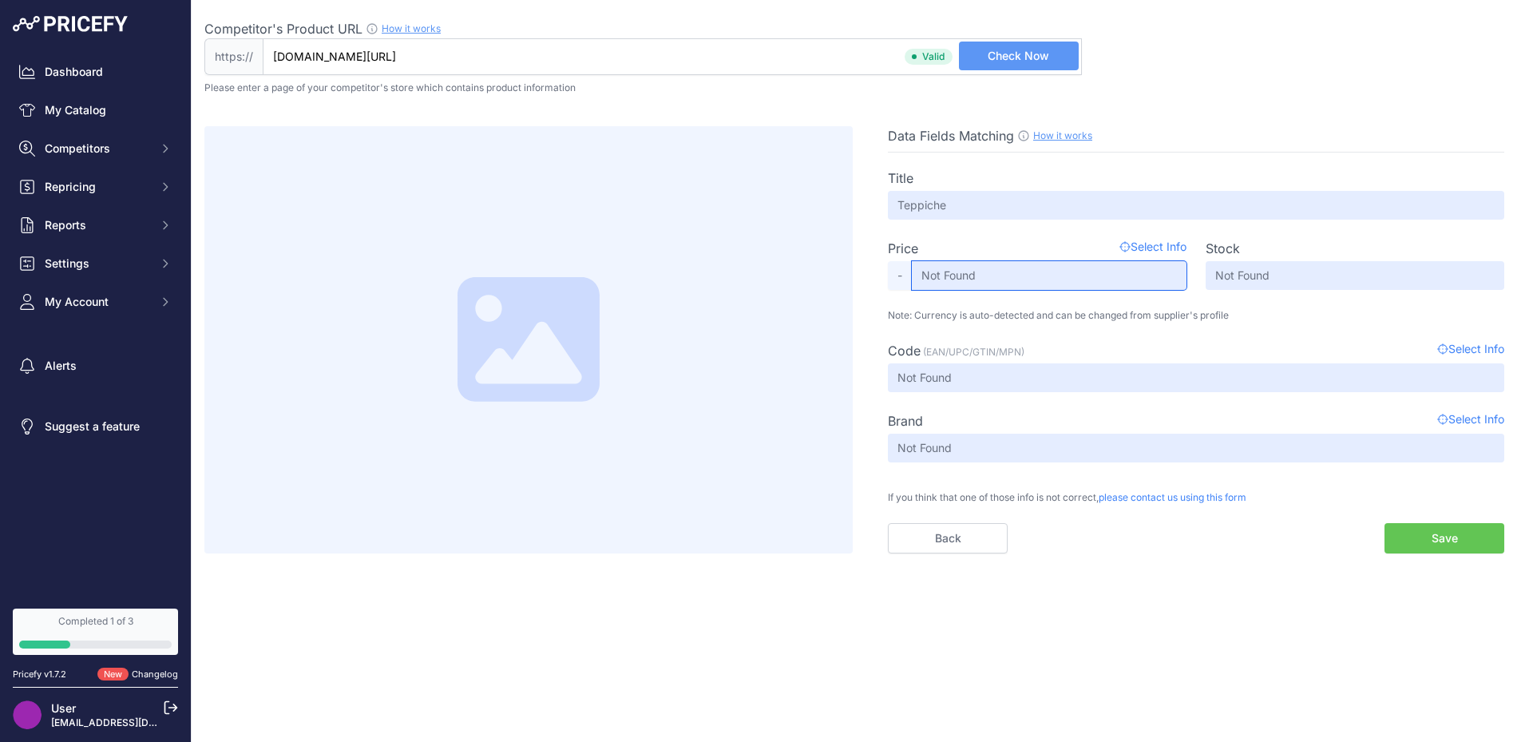
click at [985, 286] on input "Not Found" at bounding box center [1049, 275] width 275 height 29
click at [81, 108] on link "My Catalog" at bounding box center [95, 110] width 165 height 29
click at [85, 137] on button "Competitors" at bounding box center [95, 148] width 165 height 29
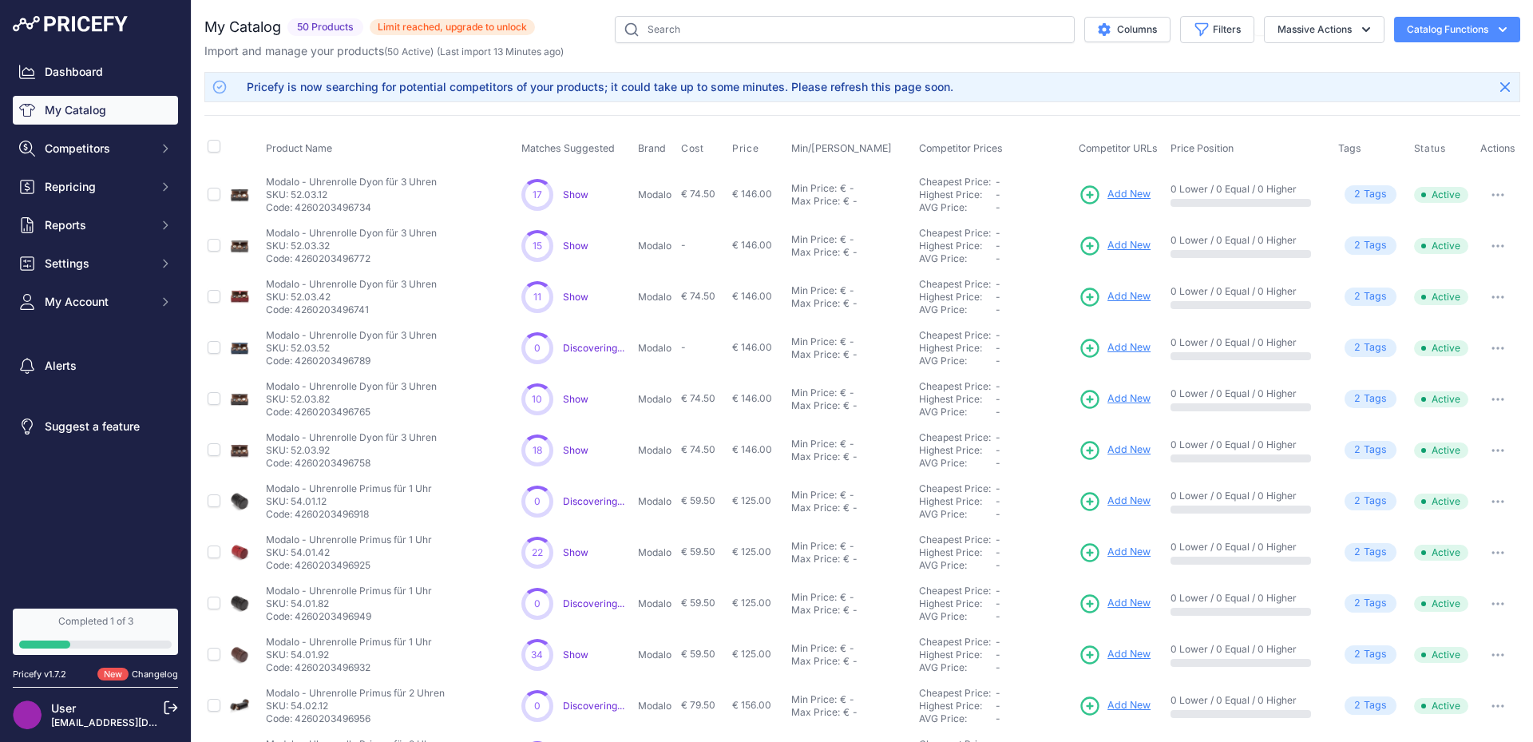
click at [576, 194] on span "Show" at bounding box center [576, 194] width 26 height 12
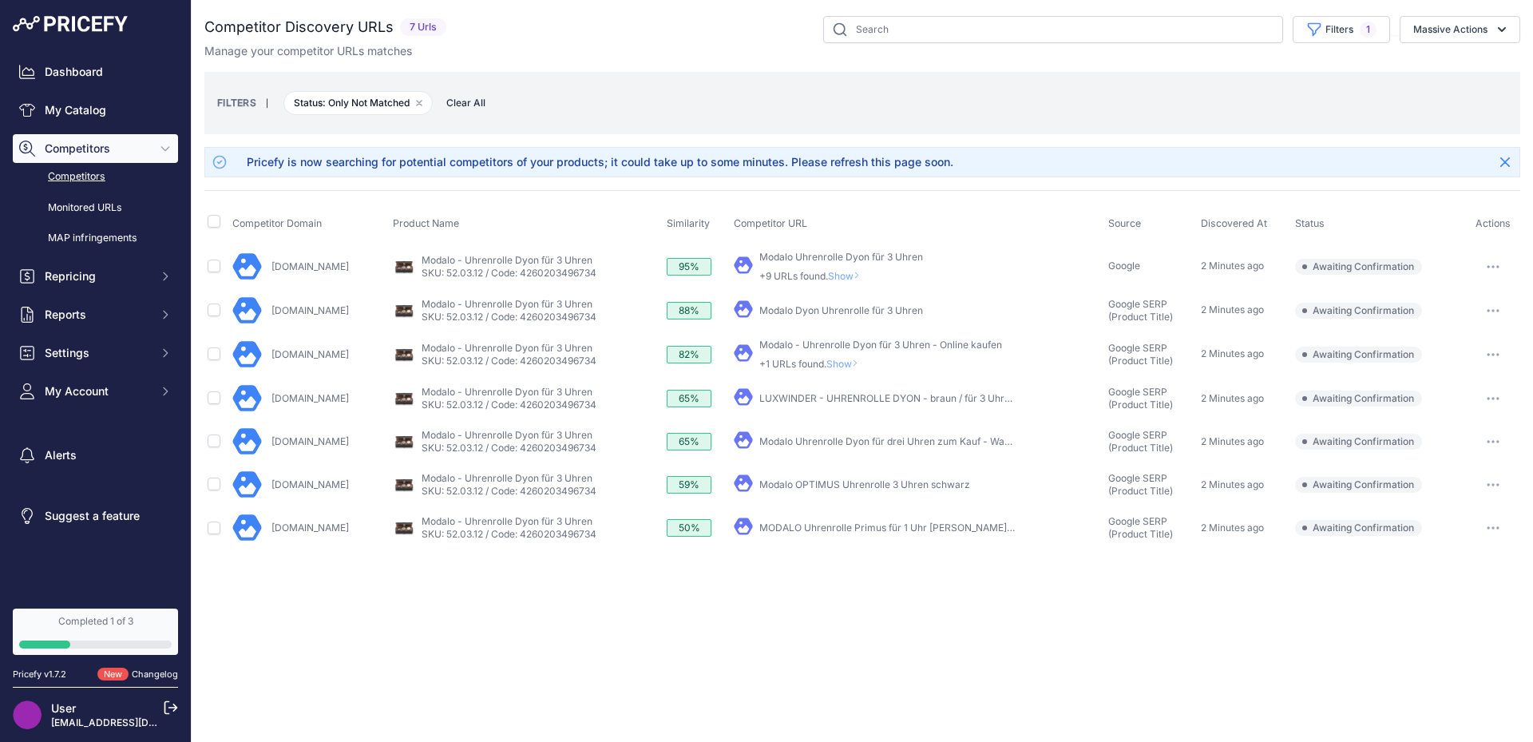
click at [300, 481] on link "Uhrenbeweger24.ch" at bounding box center [309, 484] width 77 height 12
click at [1489, 479] on button "button" at bounding box center [1493, 484] width 32 height 22
click at [1180, 624] on div "Close You are not connected to the internet." at bounding box center [862, 371] width 1341 height 742
click at [117, 149] on span "Competitors" at bounding box center [97, 149] width 105 height 16
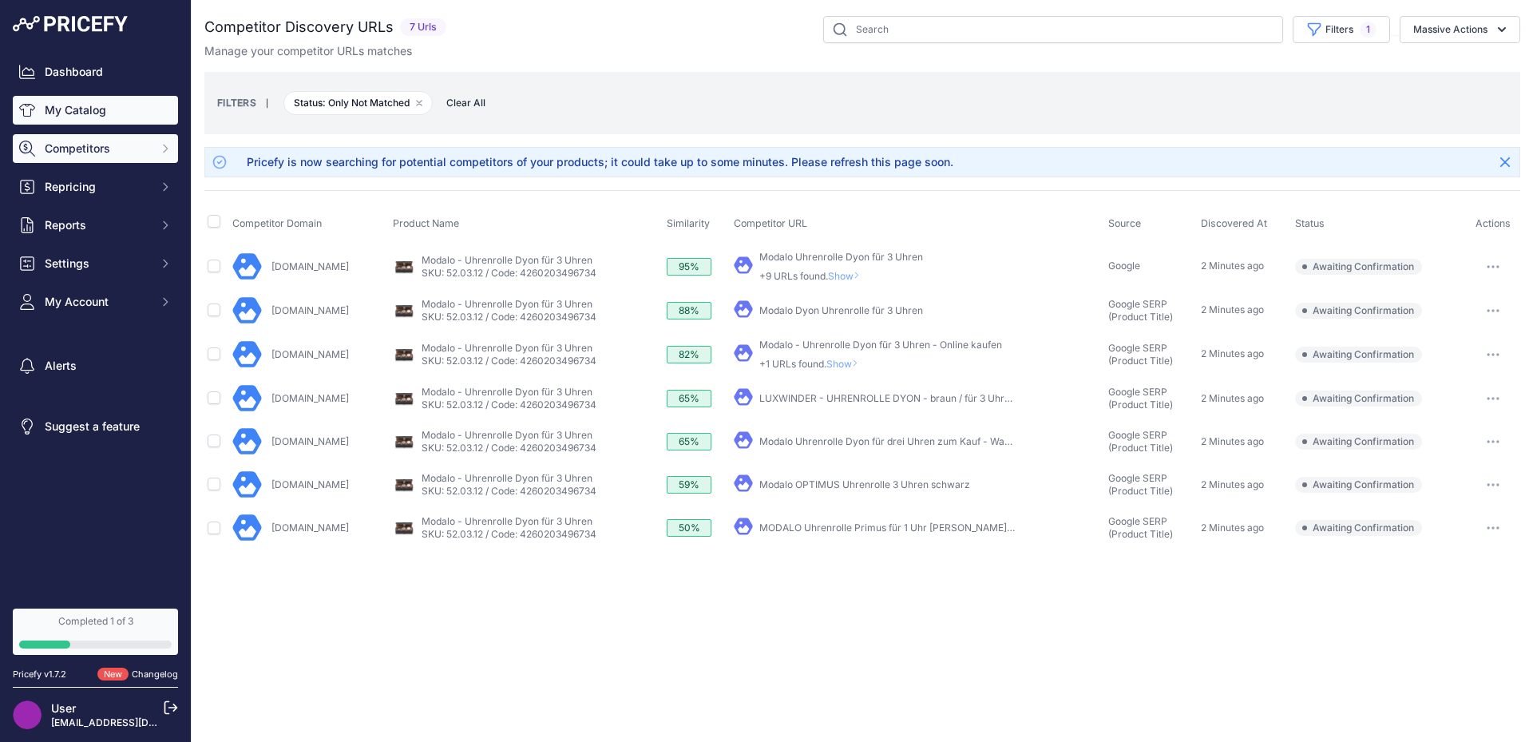
click at [81, 114] on link "My Catalog" at bounding box center [95, 110] width 165 height 29
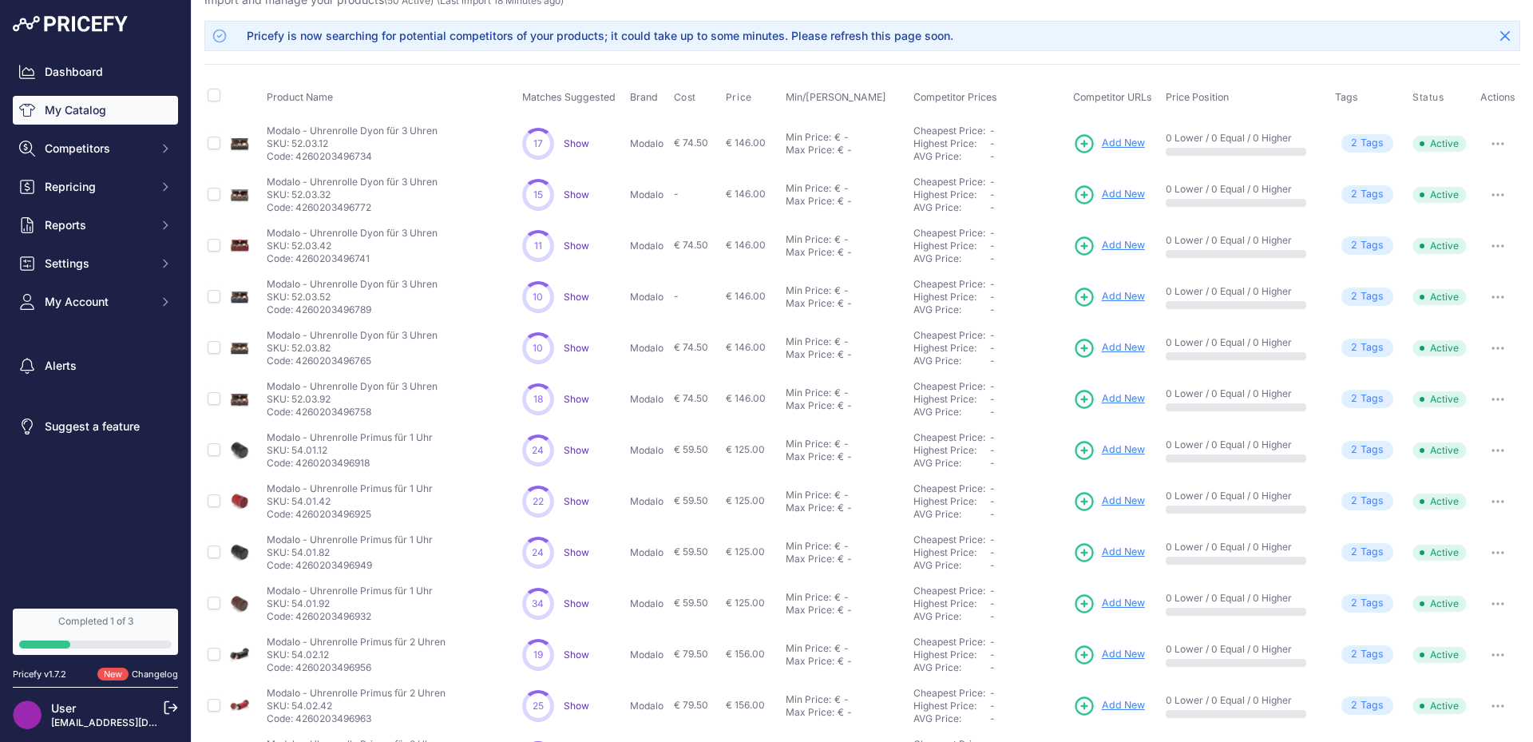
scroll to position [50, 0]
drag, startPoint x: 0, startPoint y: 0, endPoint x: 927, endPoint y: 297, distance: 973.4
click at [927, 297] on tbody "Modalo - Uhrenrolle Dyon für 3 Uhren" at bounding box center [862, 501] width 1316 height 767
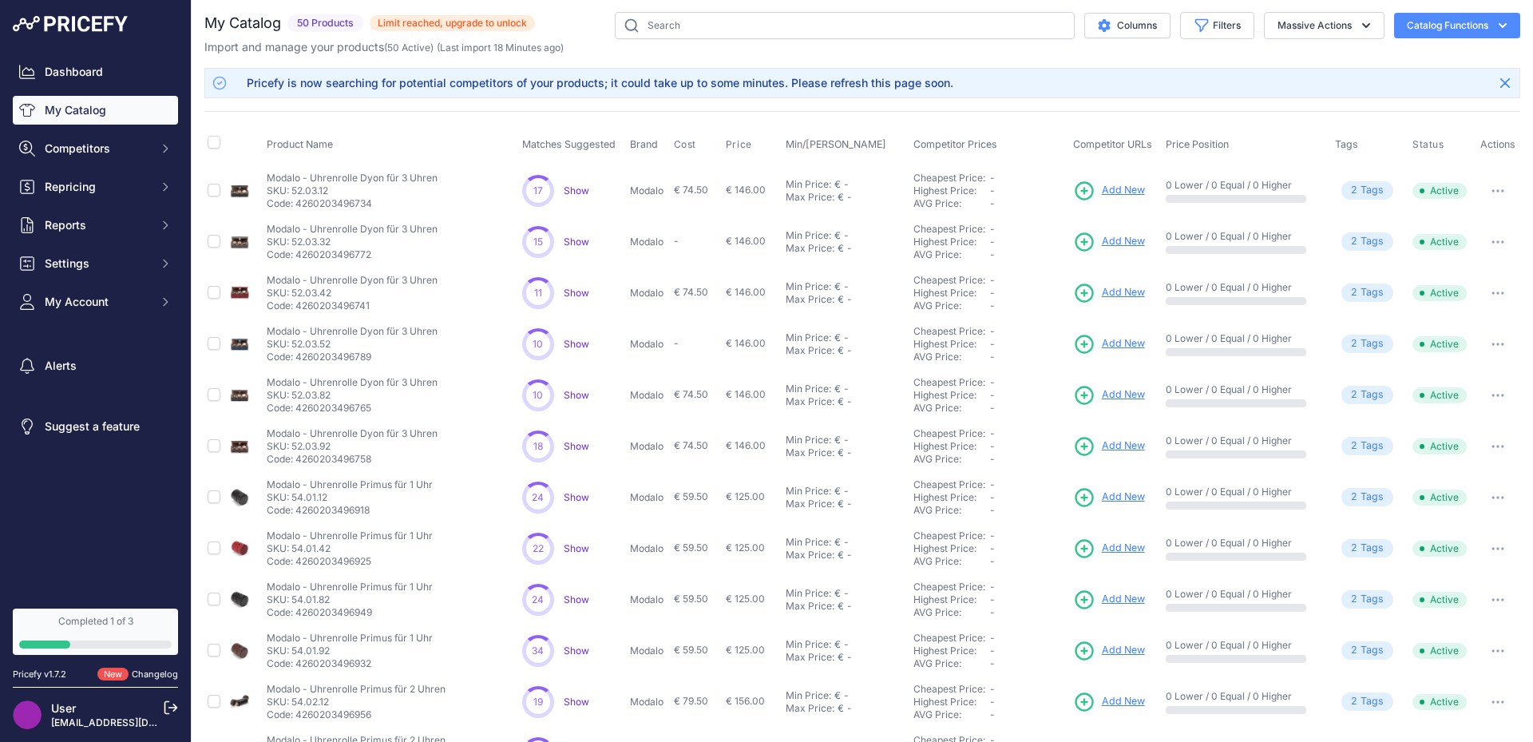
scroll to position [260, 0]
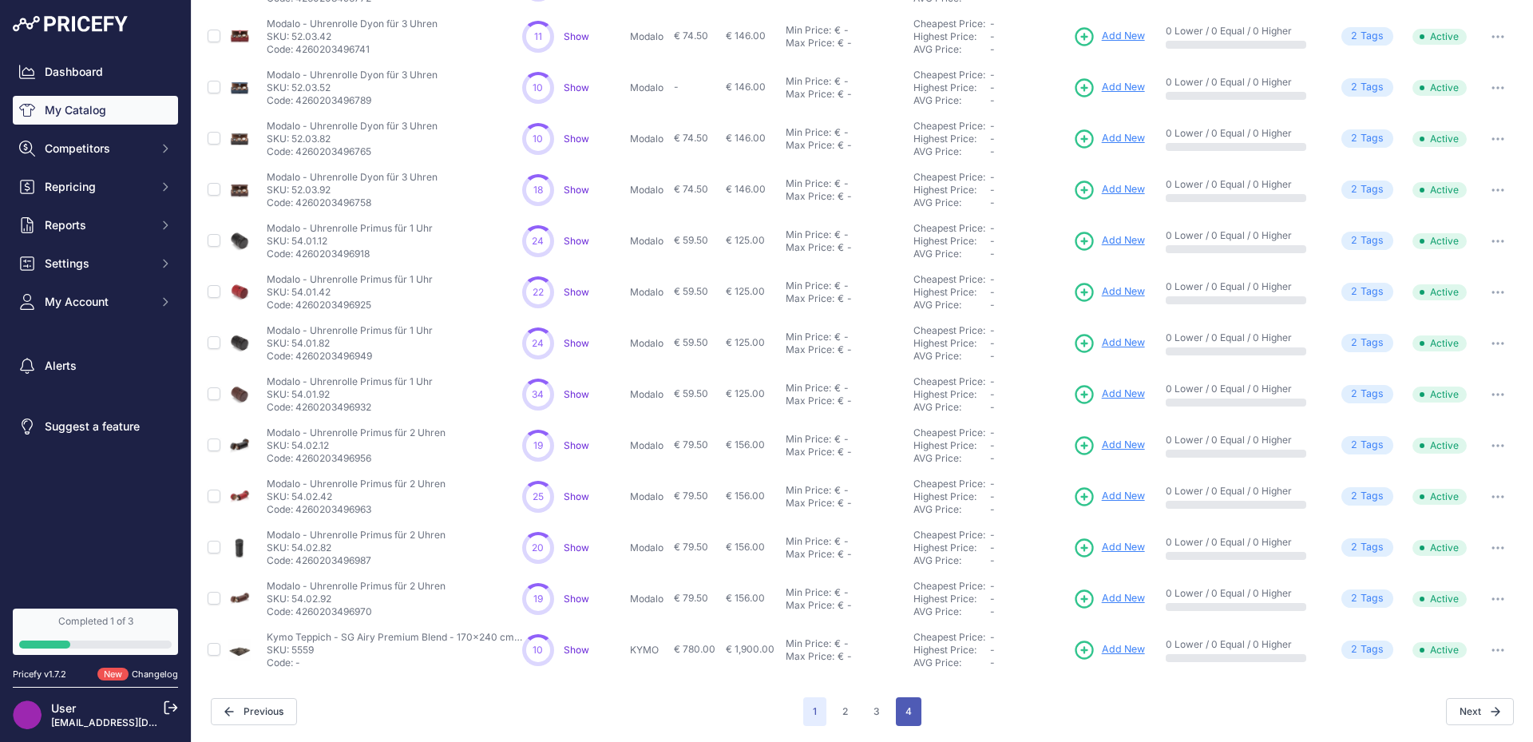
click at [911, 704] on button "4" at bounding box center [909, 711] width 26 height 29
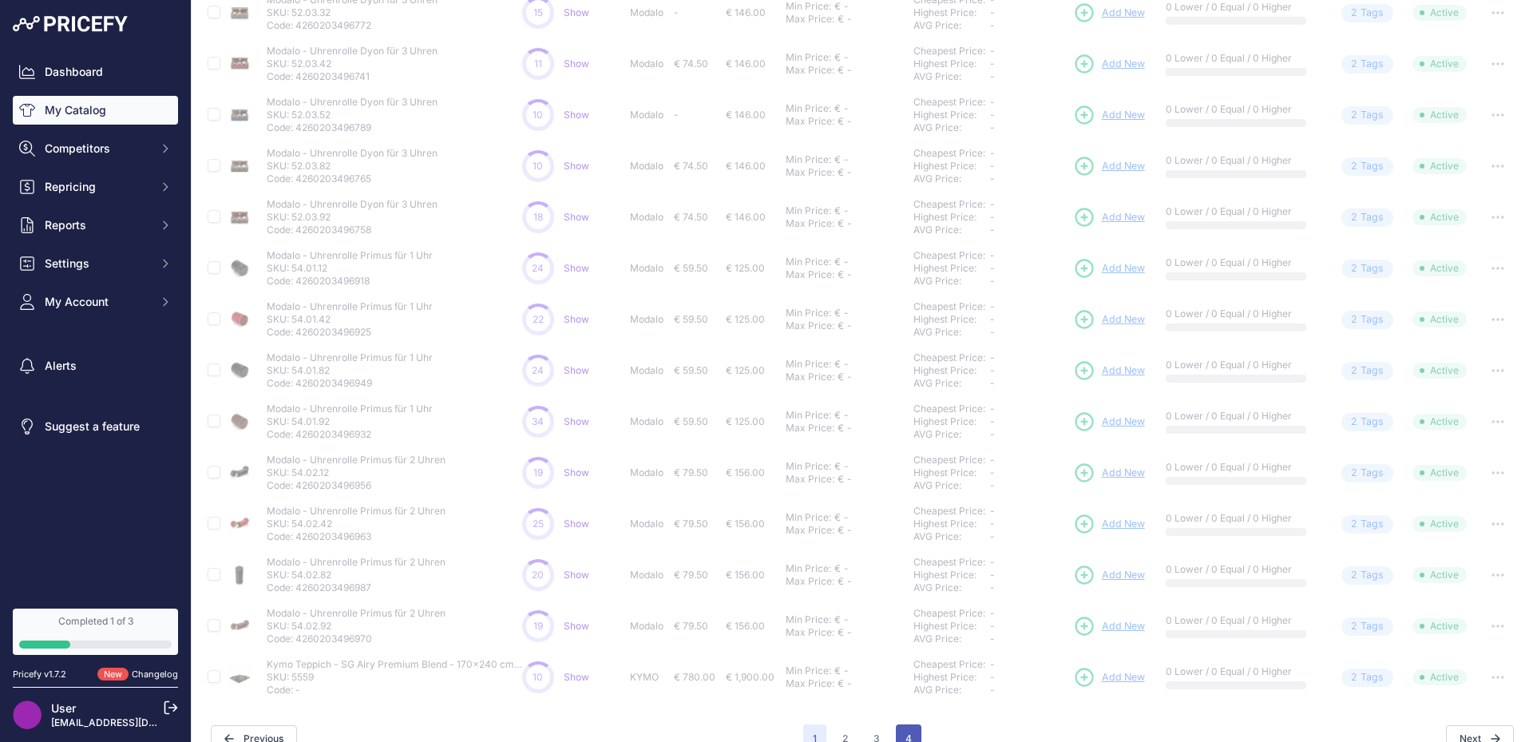
scroll to position [287, 0]
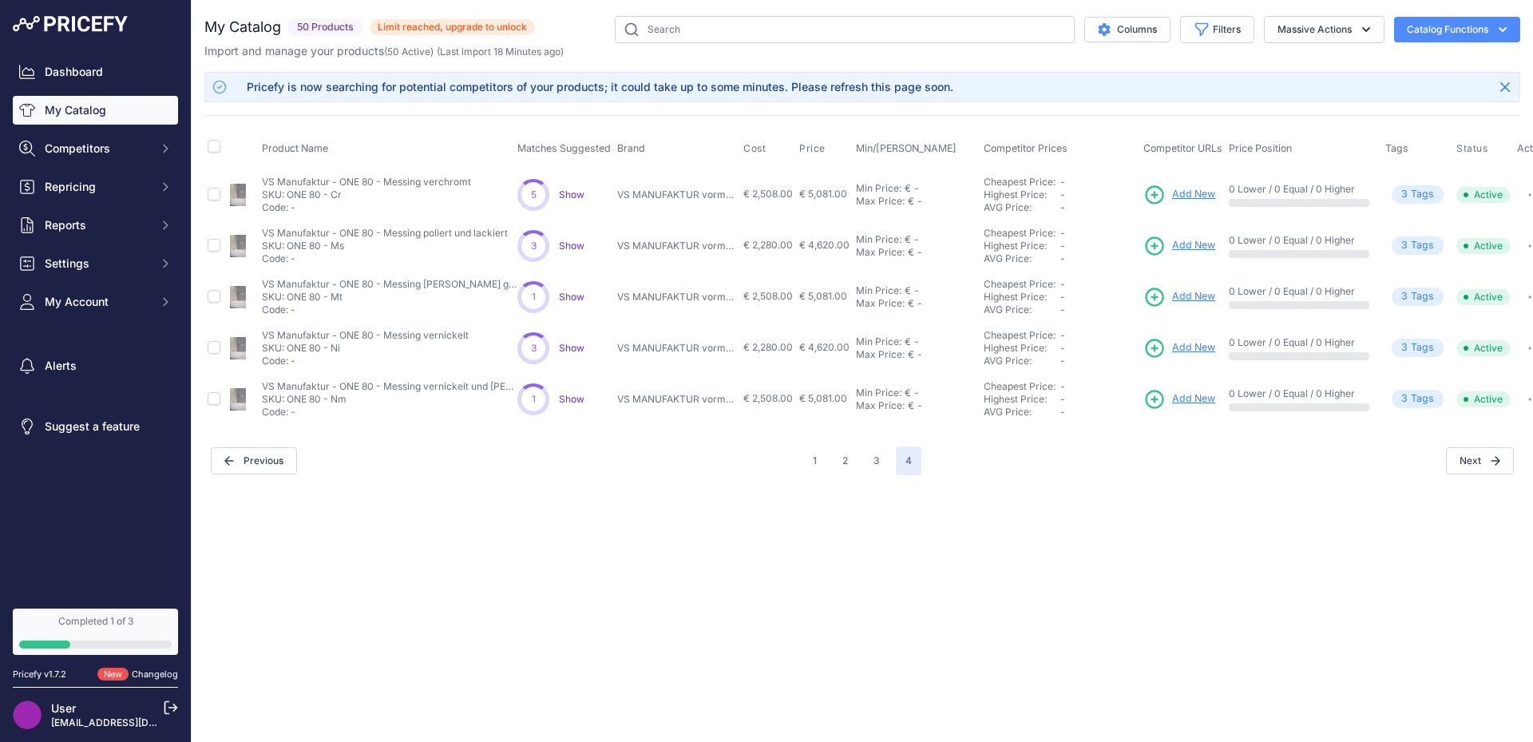
click at [568, 396] on span "Show" at bounding box center [572, 399] width 26 height 12
click at [814, 452] on button "1" at bounding box center [814, 460] width 23 height 29
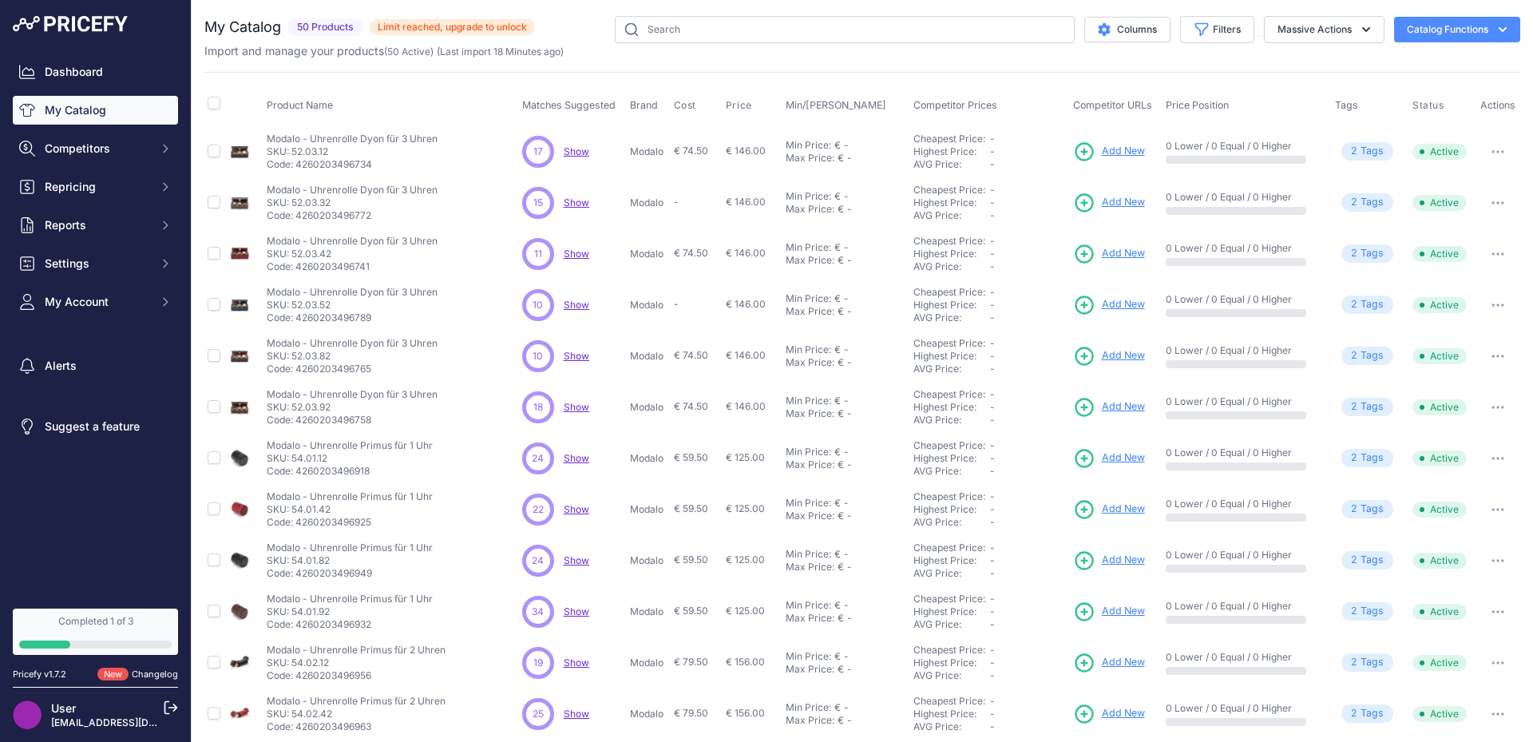
click at [440, 385] on td "Modalo - Uhrenrolle Dyon für 3 Uhren Modalo - Uhrenrolle Dyon für 3 Uhren SKU: …" at bounding box center [390, 407] width 255 height 51
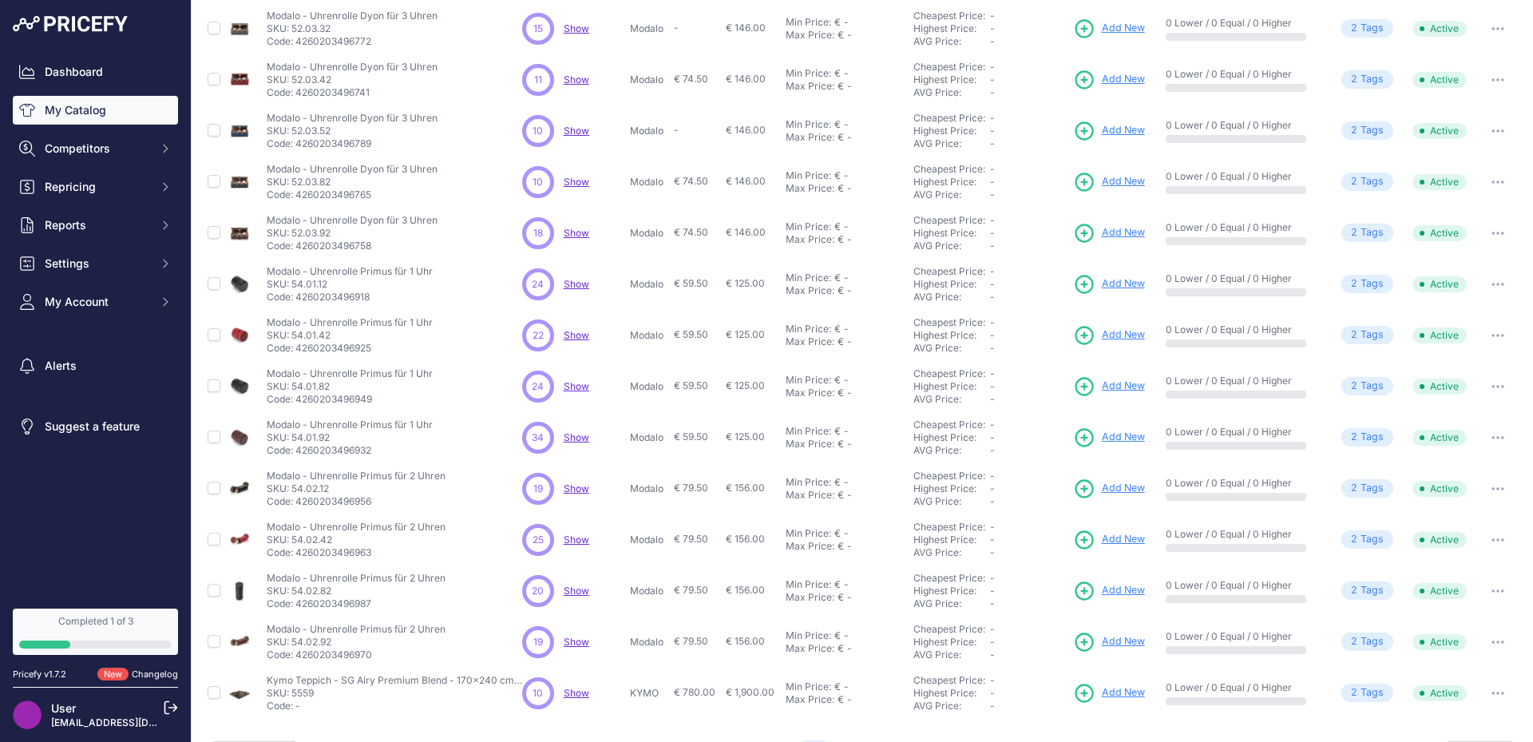
scroll to position [217, 0]
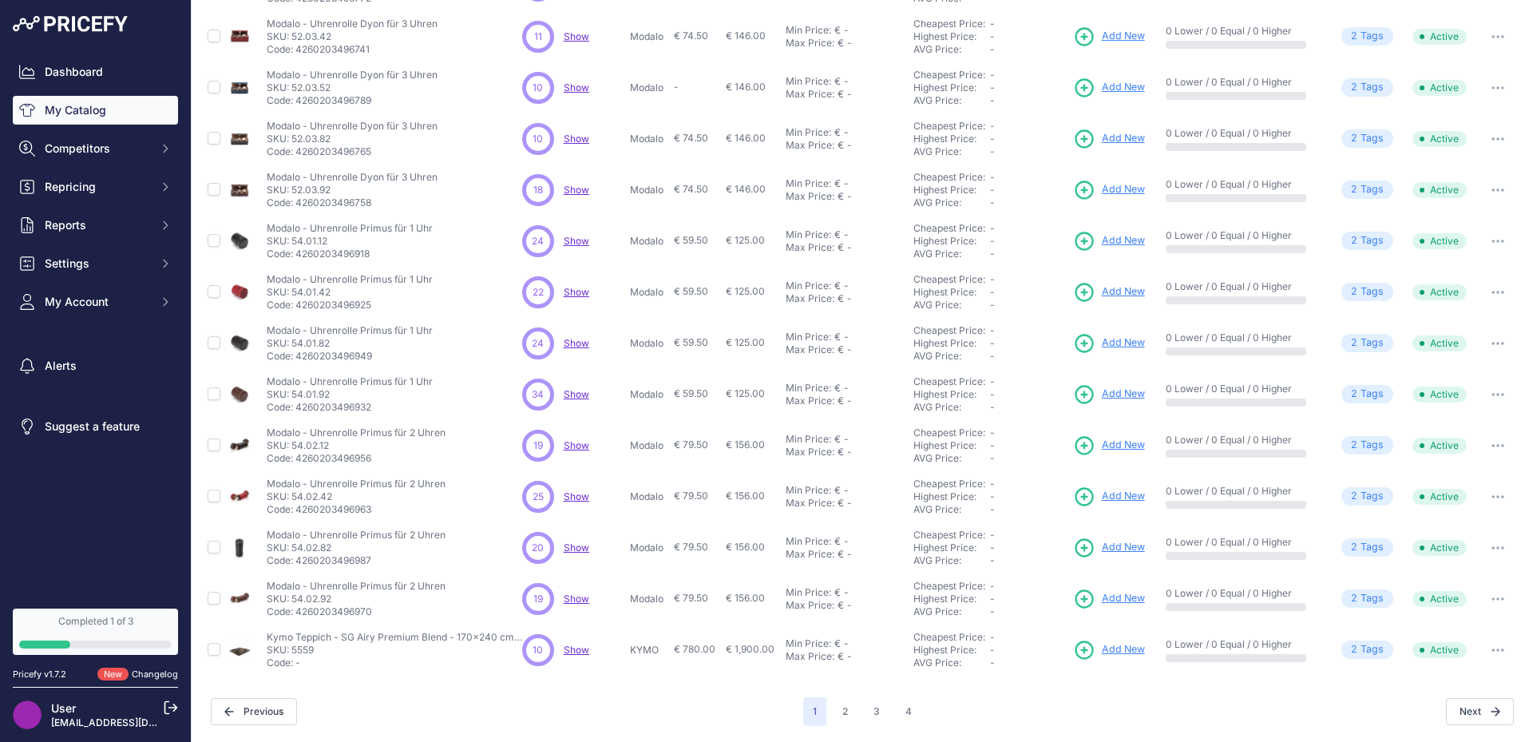
click at [580, 644] on span "Show" at bounding box center [577, 650] width 26 height 12
click at [124, 276] on button "Settings" at bounding box center [95, 263] width 165 height 29
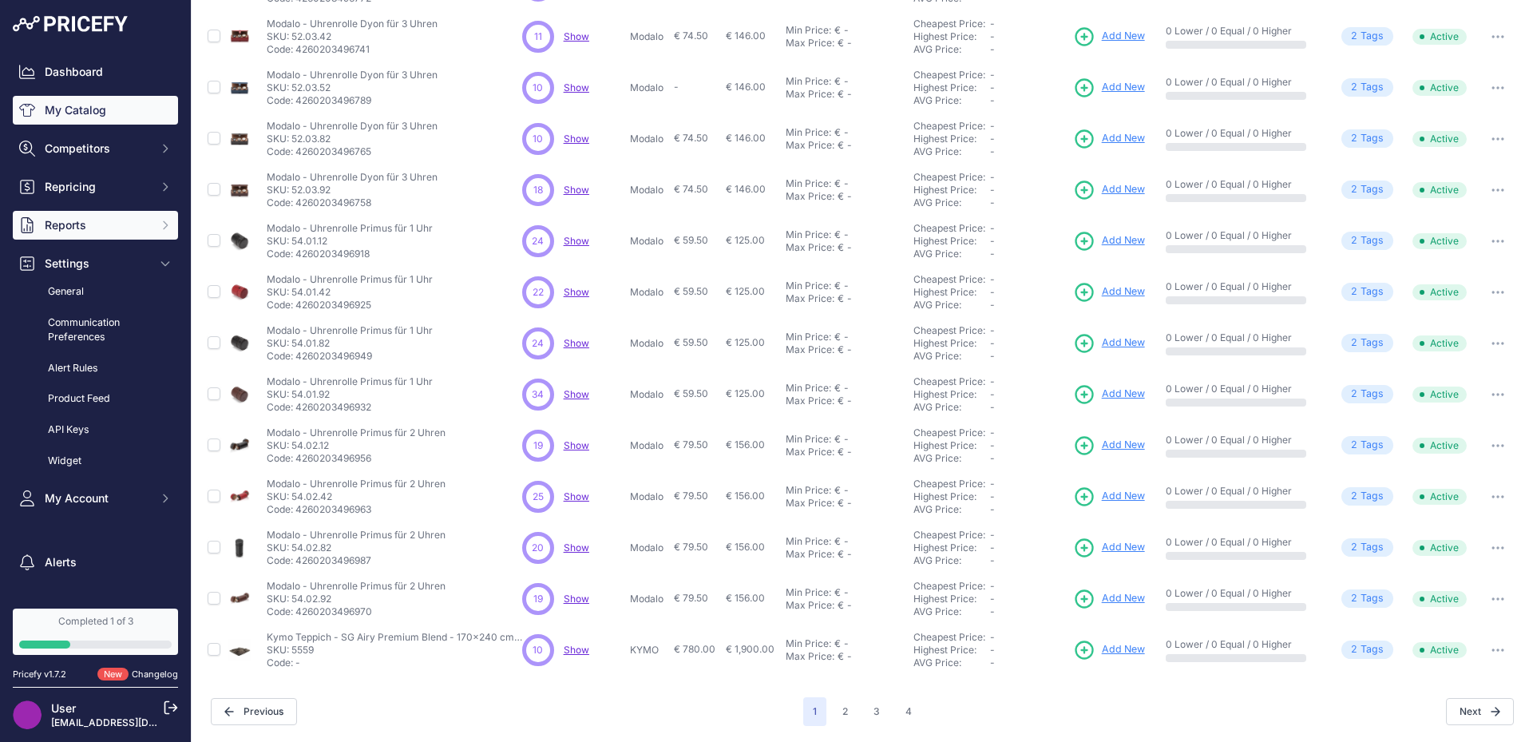
click at [109, 224] on span "Reports" at bounding box center [97, 225] width 105 height 16
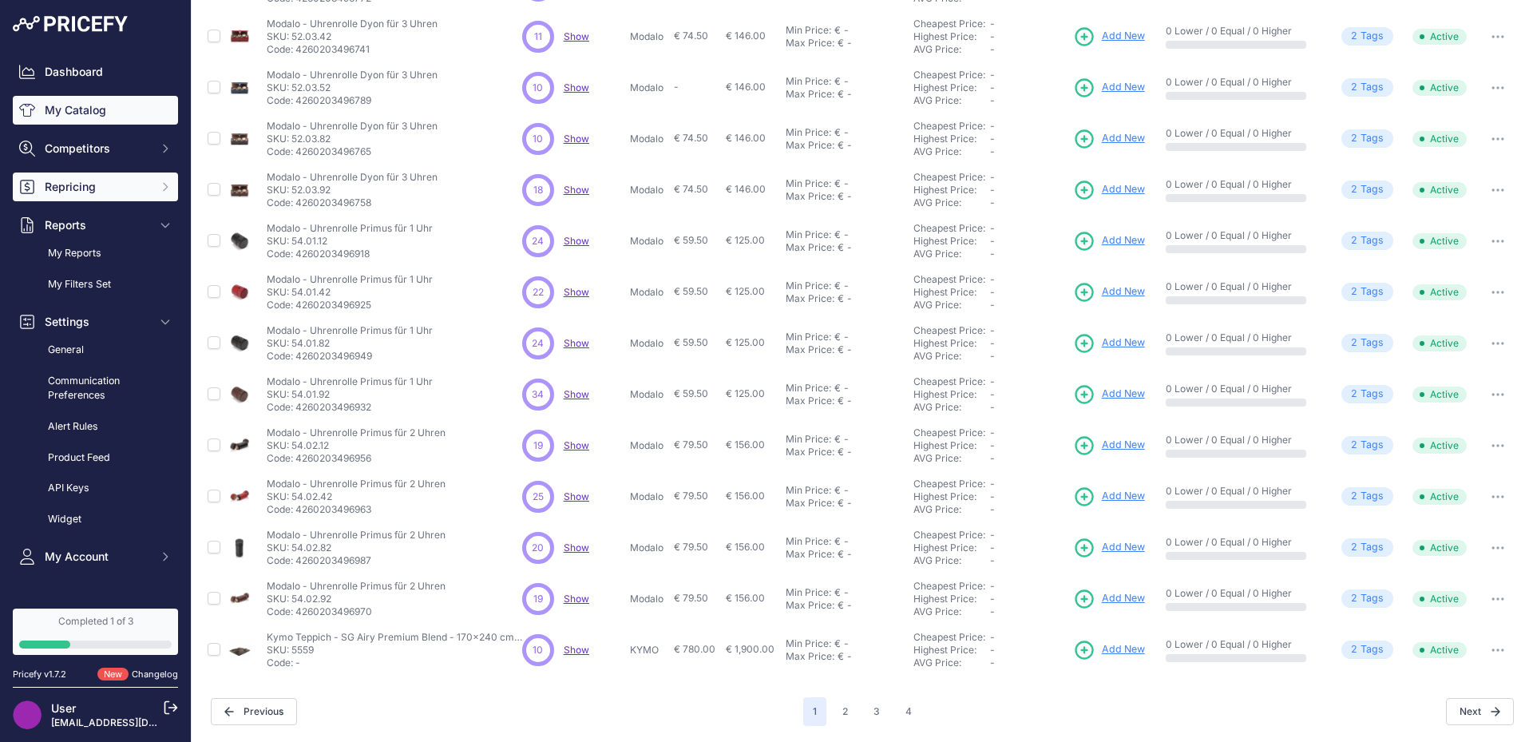
click at [81, 186] on span "Repricing" at bounding box center [97, 187] width 105 height 16
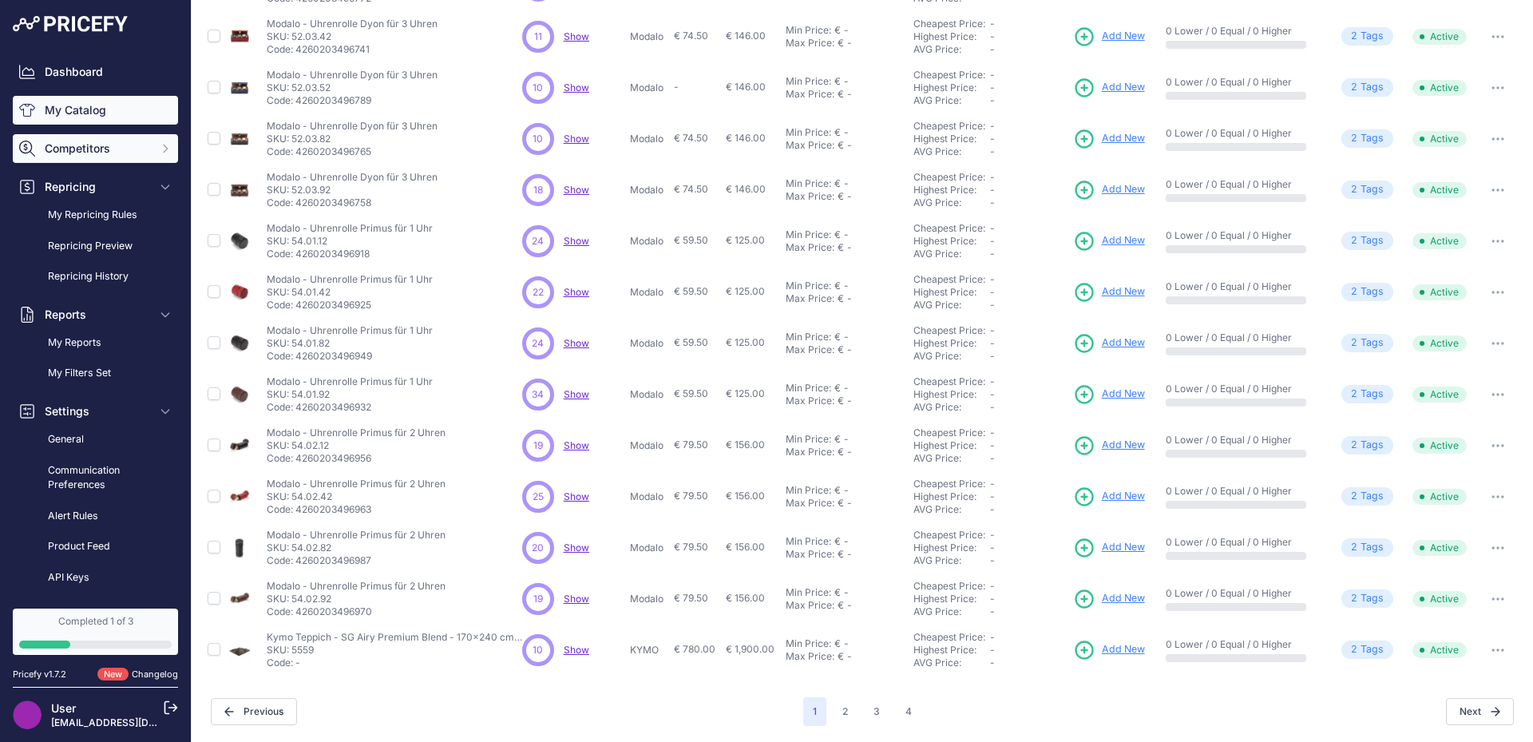
click at [113, 158] on button "Competitors" at bounding box center [95, 148] width 165 height 29
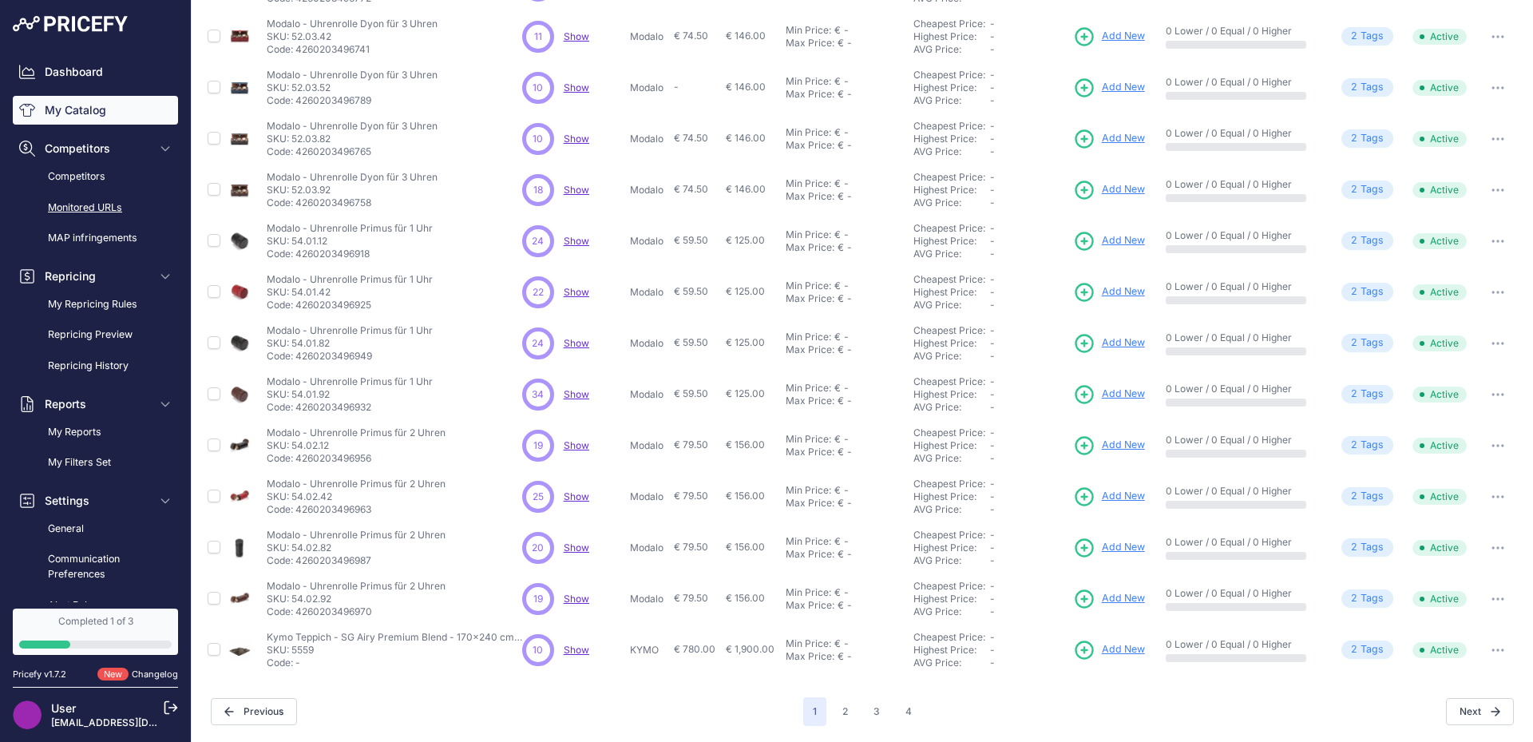
click at [107, 208] on link "Monitored URLs" at bounding box center [95, 208] width 165 height 28
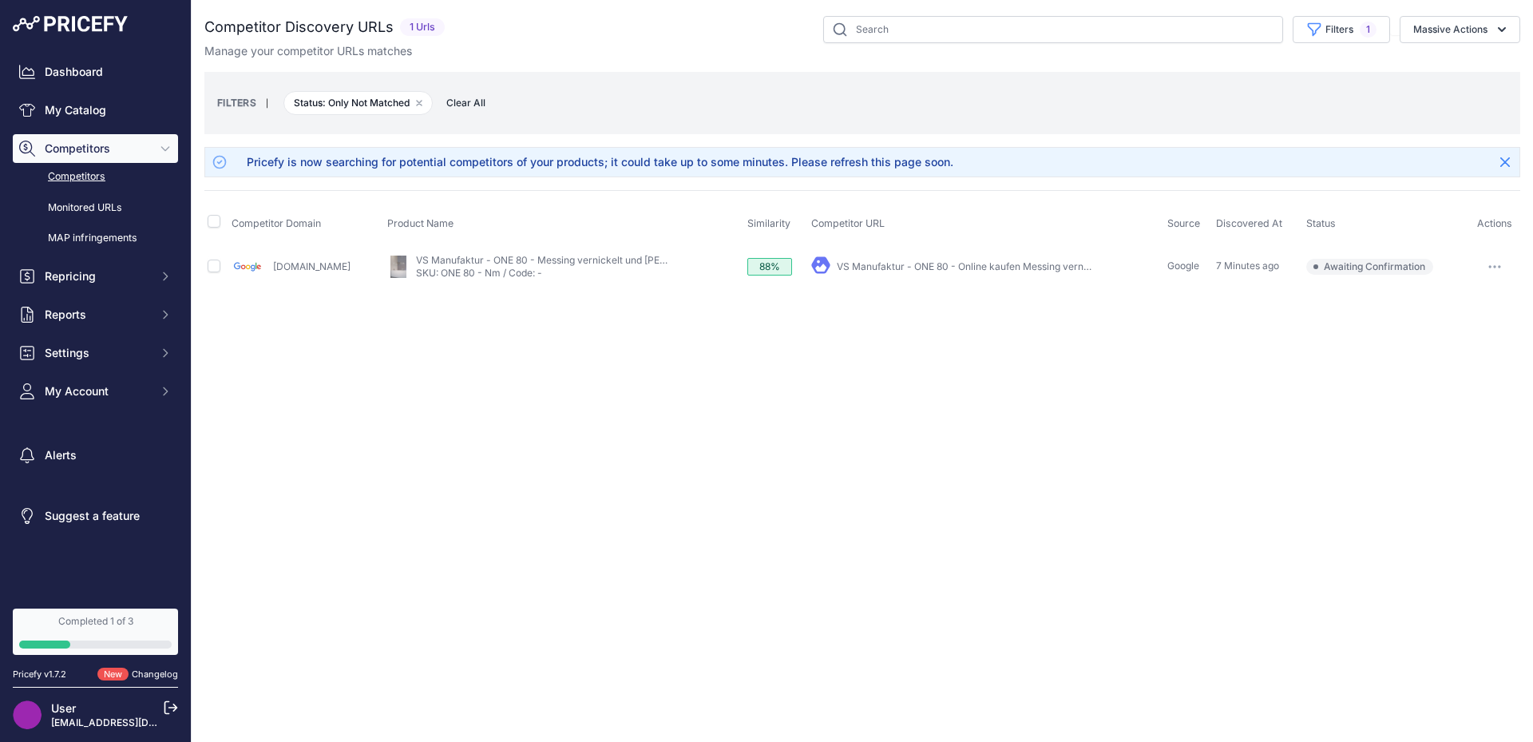
click at [293, 264] on link "[DOMAIN_NAME]" at bounding box center [311, 266] width 77 height 12
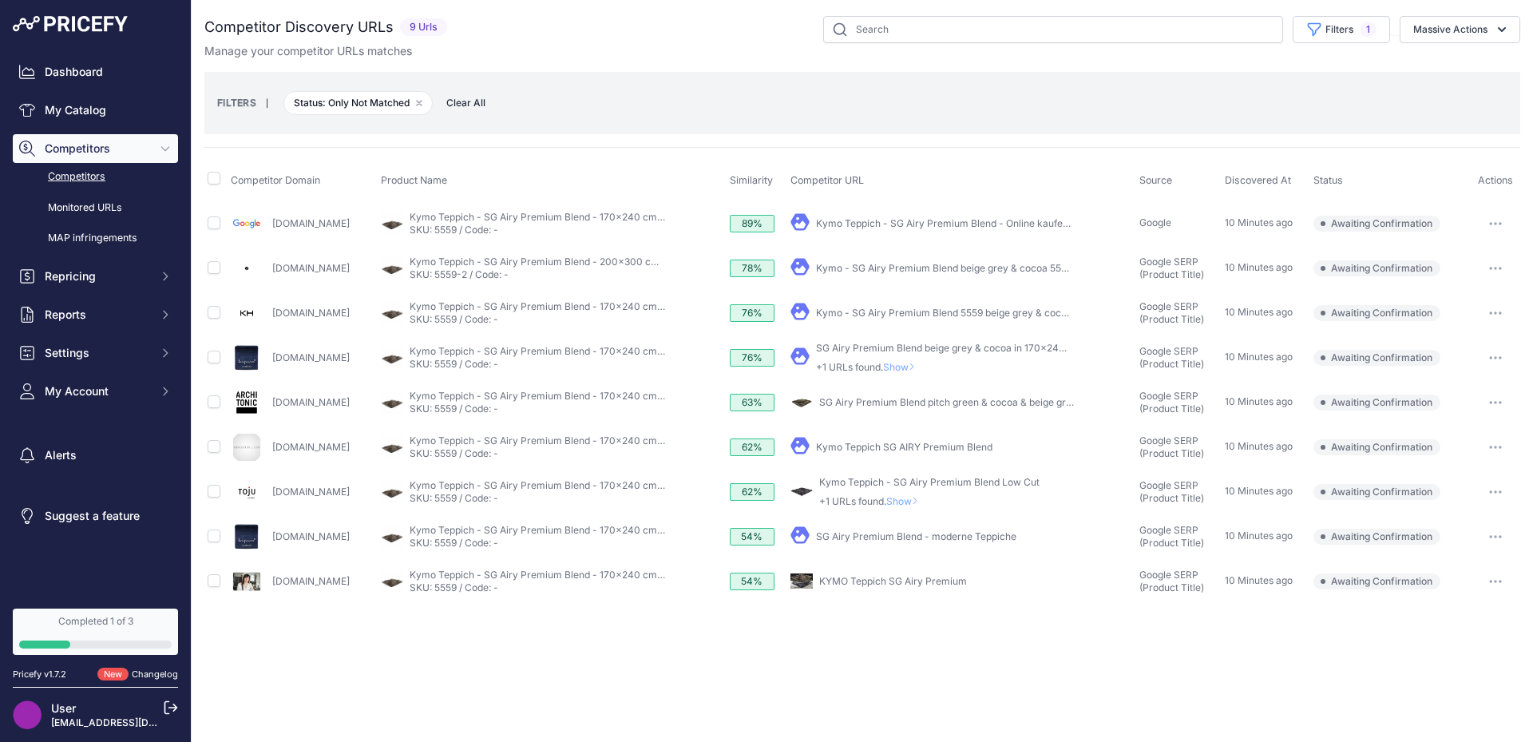
click at [1498, 223] on icon "button" at bounding box center [1495, 223] width 13 height 3
click at [1036, 125] on div "FILTERS | Status: Only Not Matched Remove filter option Clear All" at bounding box center [862, 103] width 1316 height 62
click at [921, 365] on span "Show" at bounding box center [902, 367] width 38 height 12
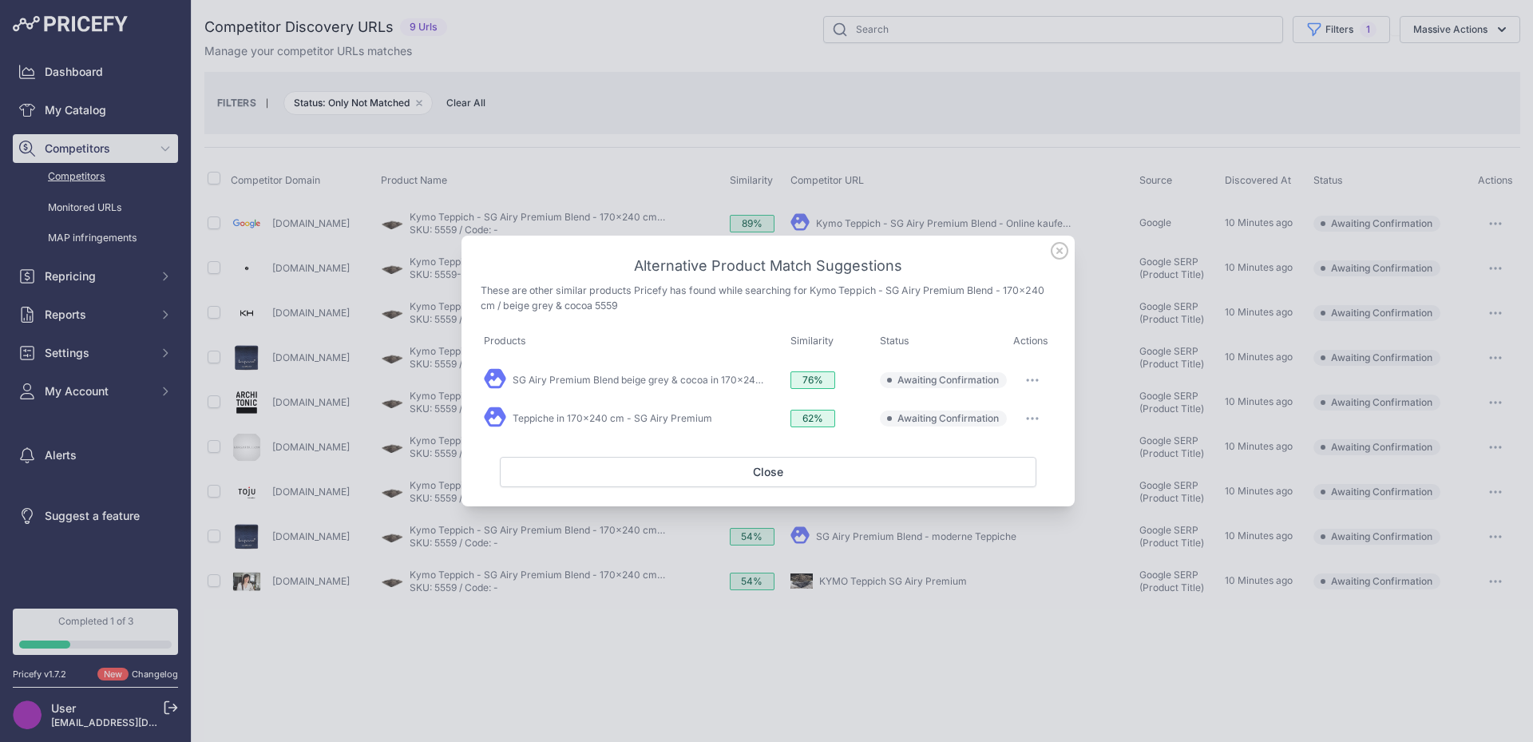
click at [1059, 255] on icon at bounding box center [1060, 251] width 18 height 18
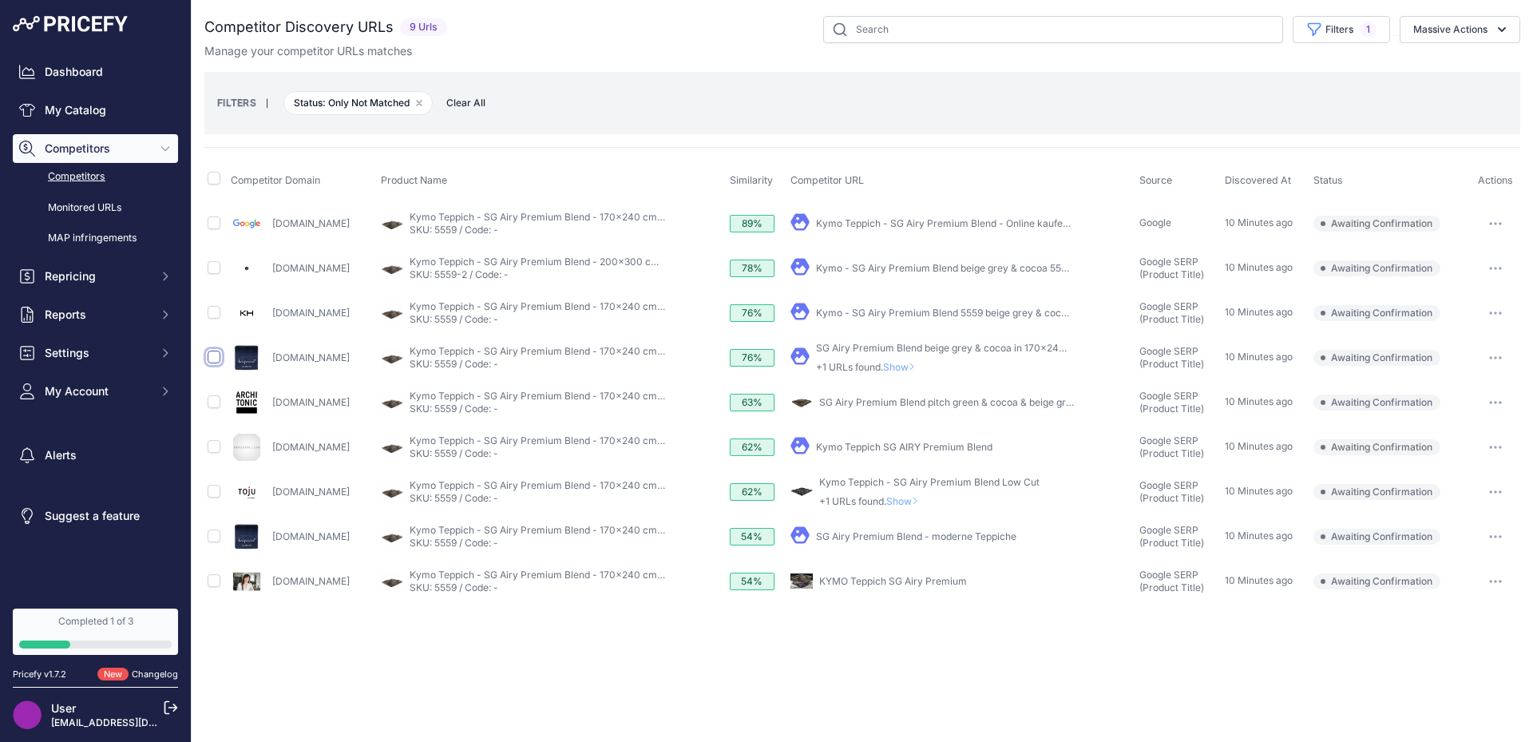
click at [212, 358] on input "checkbox" at bounding box center [214, 357] width 13 height 13
checkbox input "true"
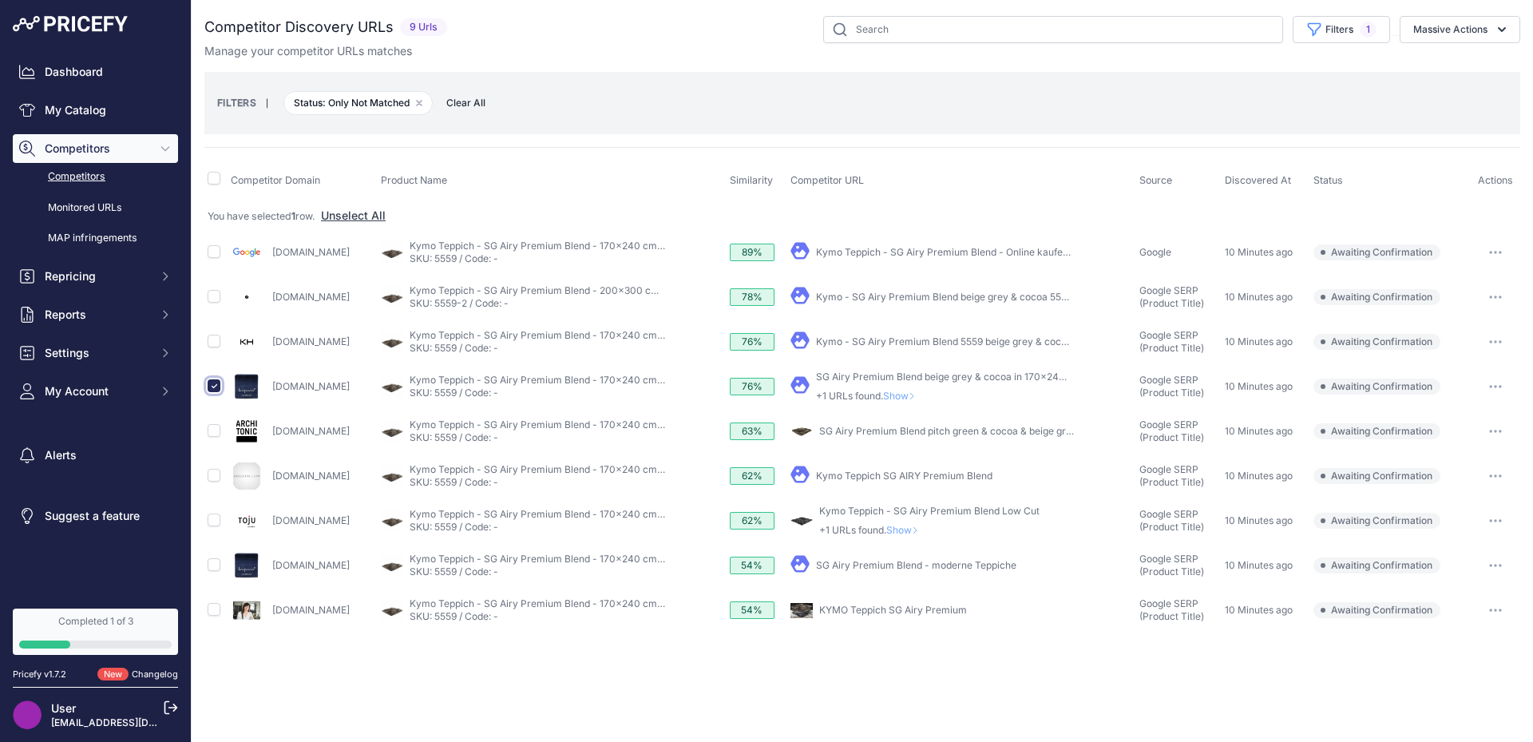
click at [212, 382] on input "checkbox" at bounding box center [214, 385] width 13 height 13
checkbox input "false"
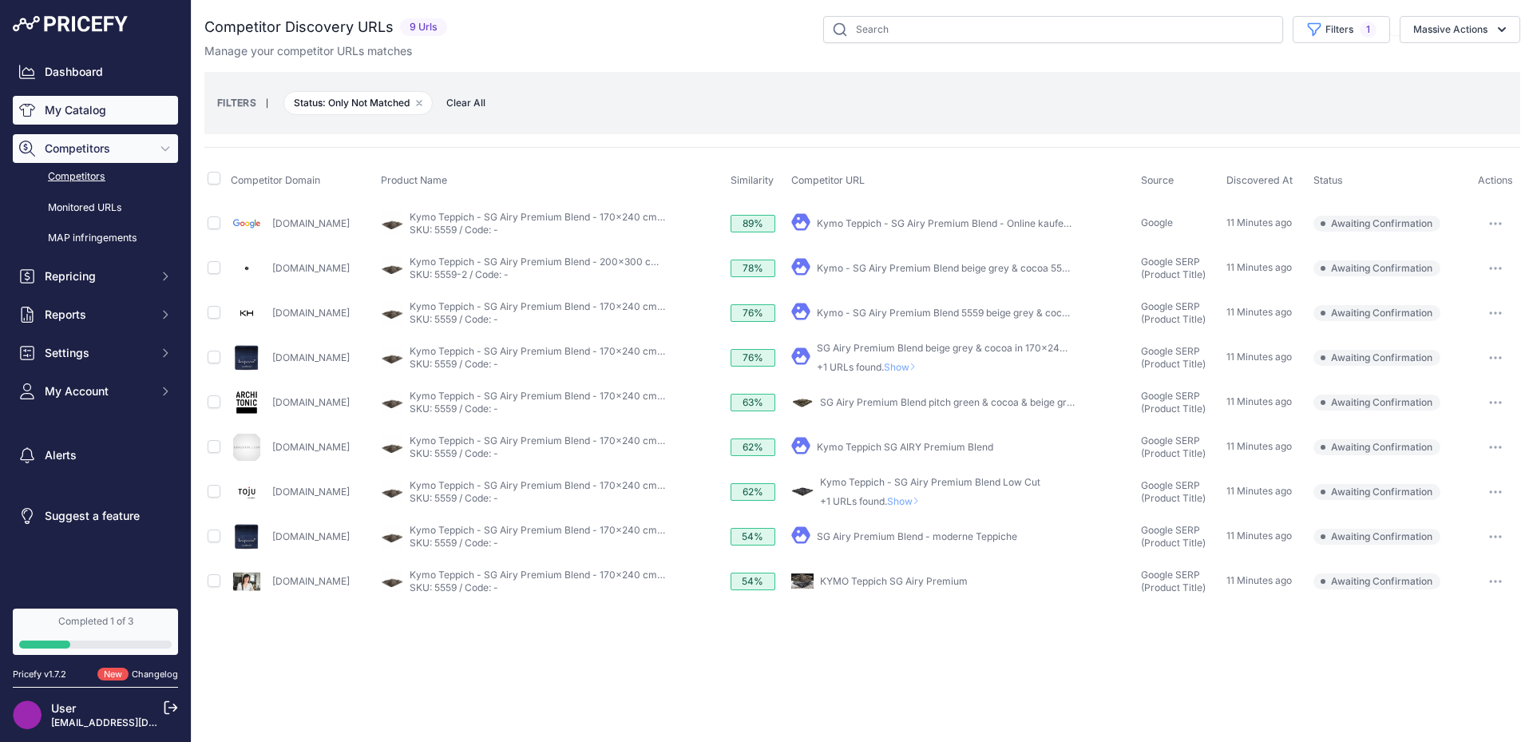
click at [89, 113] on link "My Catalog" at bounding box center [95, 110] width 165 height 29
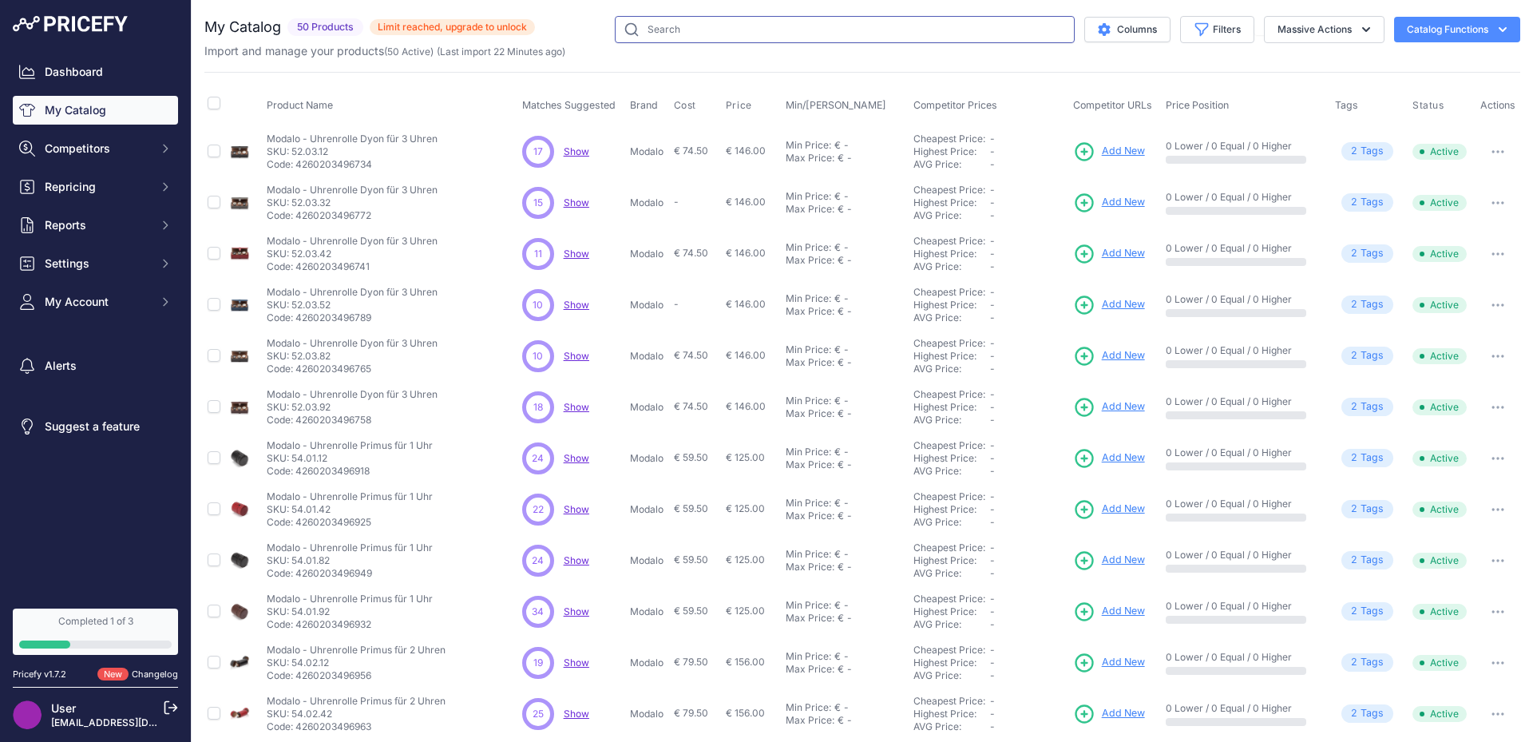
click at [694, 30] on input "text" at bounding box center [845, 29] width 460 height 27
click at [513, 27] on span "Limit reached, upgrade to unlock" at bounding box center [452, 27] width 165 height 16
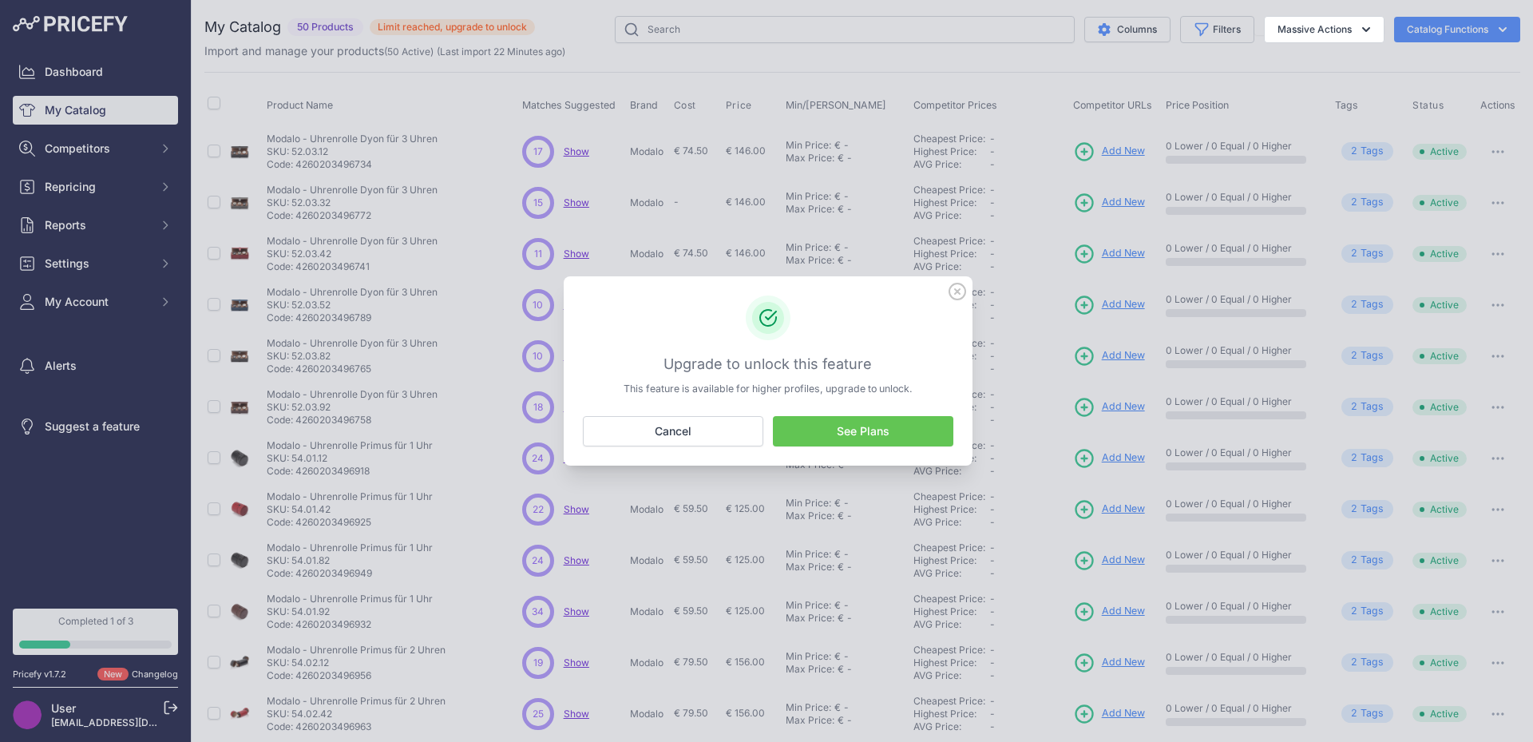
click at [846, 427] on link "See Plans" at bounding box center [863, 431] width 180 height 30
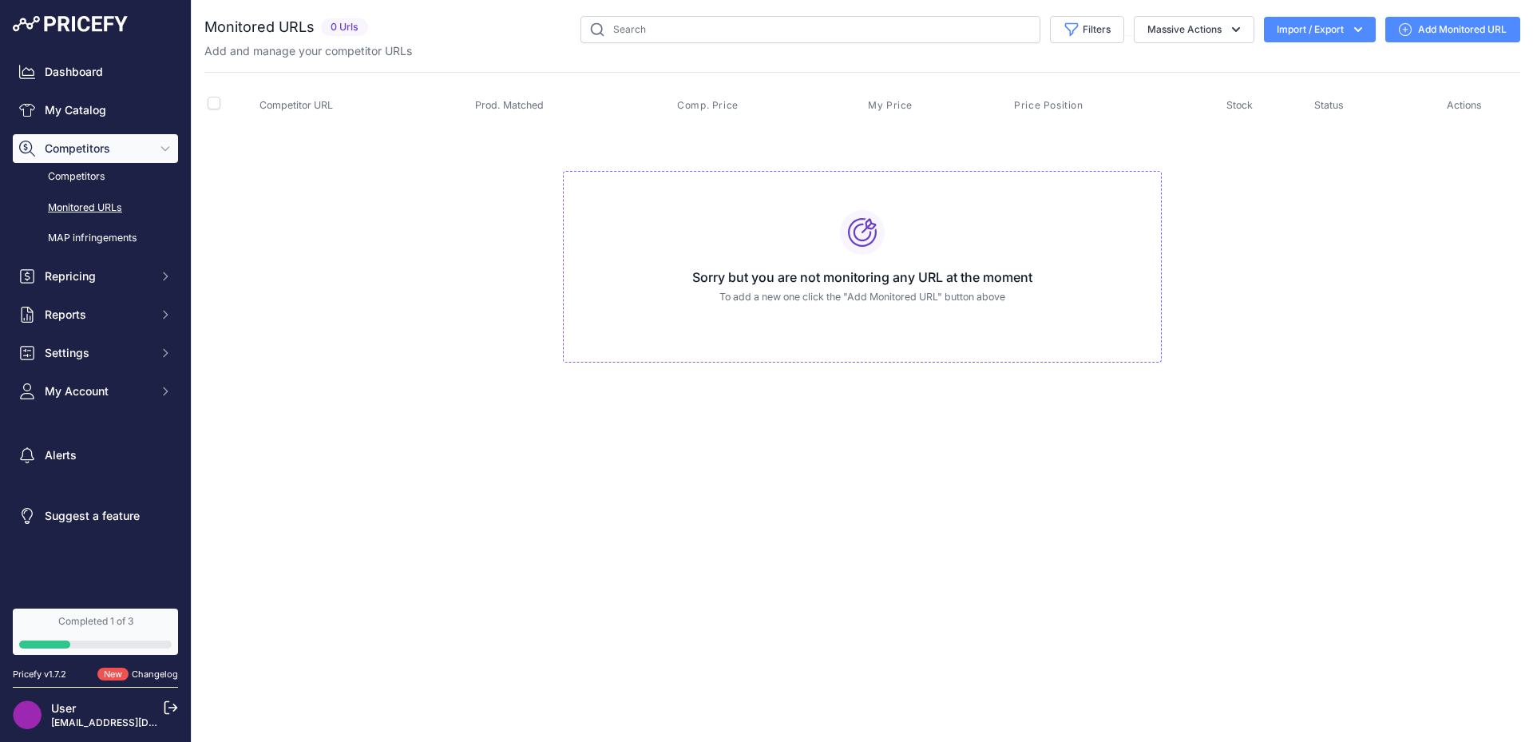
click at [1427, 31] on link "Add Monitored URL" at bounding box center [1452, 30] width 135 height 26
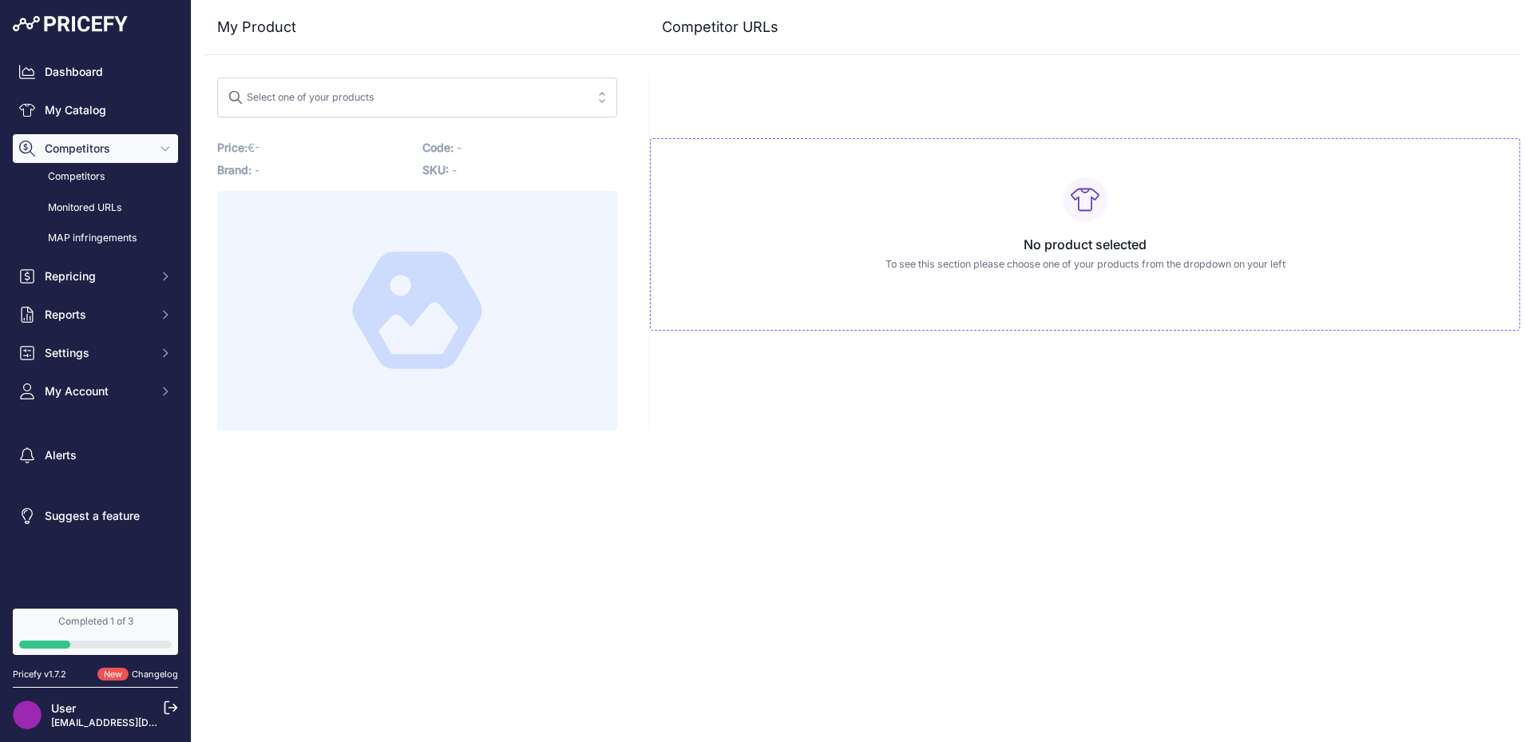
click at [363, 92] on div "Select one of your products" at bounding box center [301, 95] width 147 height 21
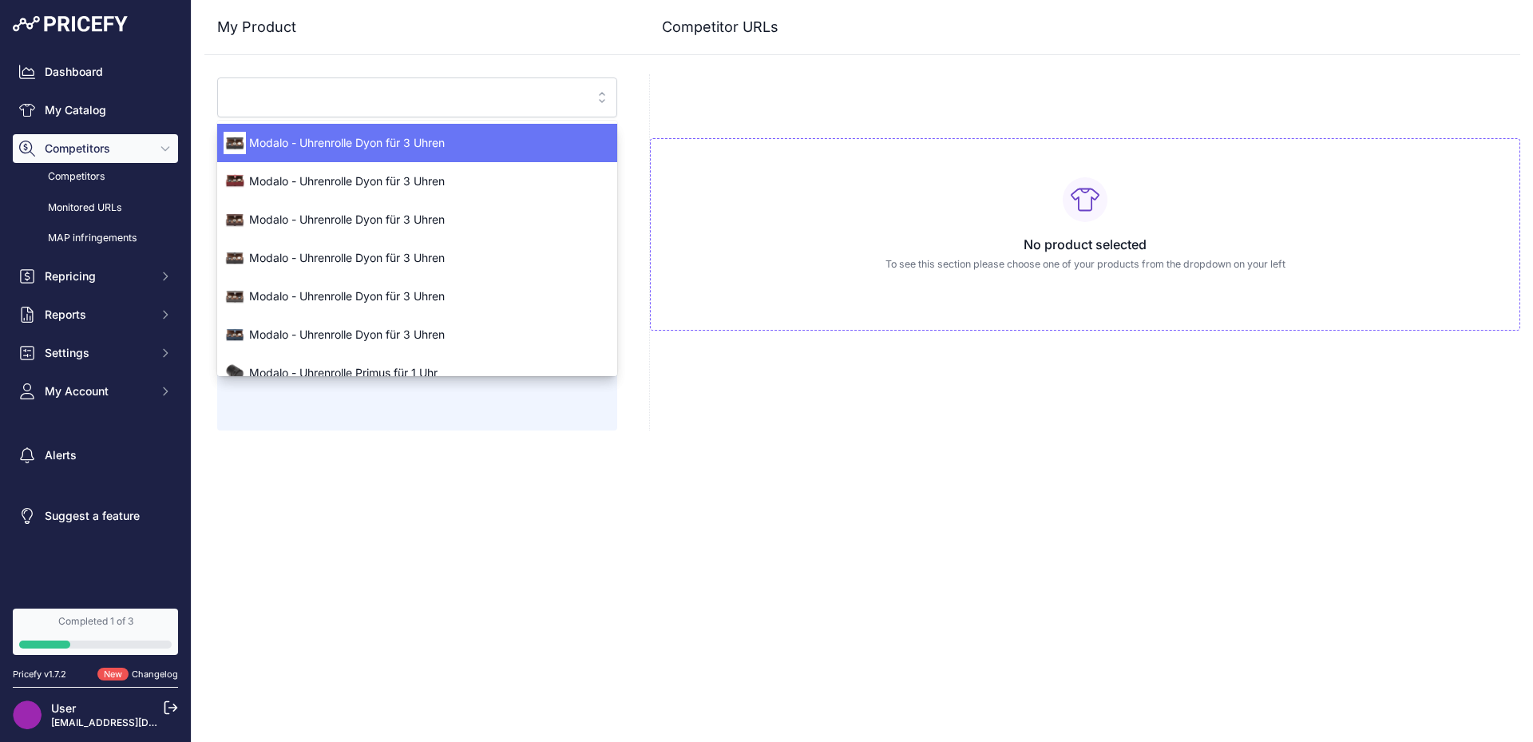
click at [363, 92] on input "search" at bounding box center [406, 98] width 357 height 26
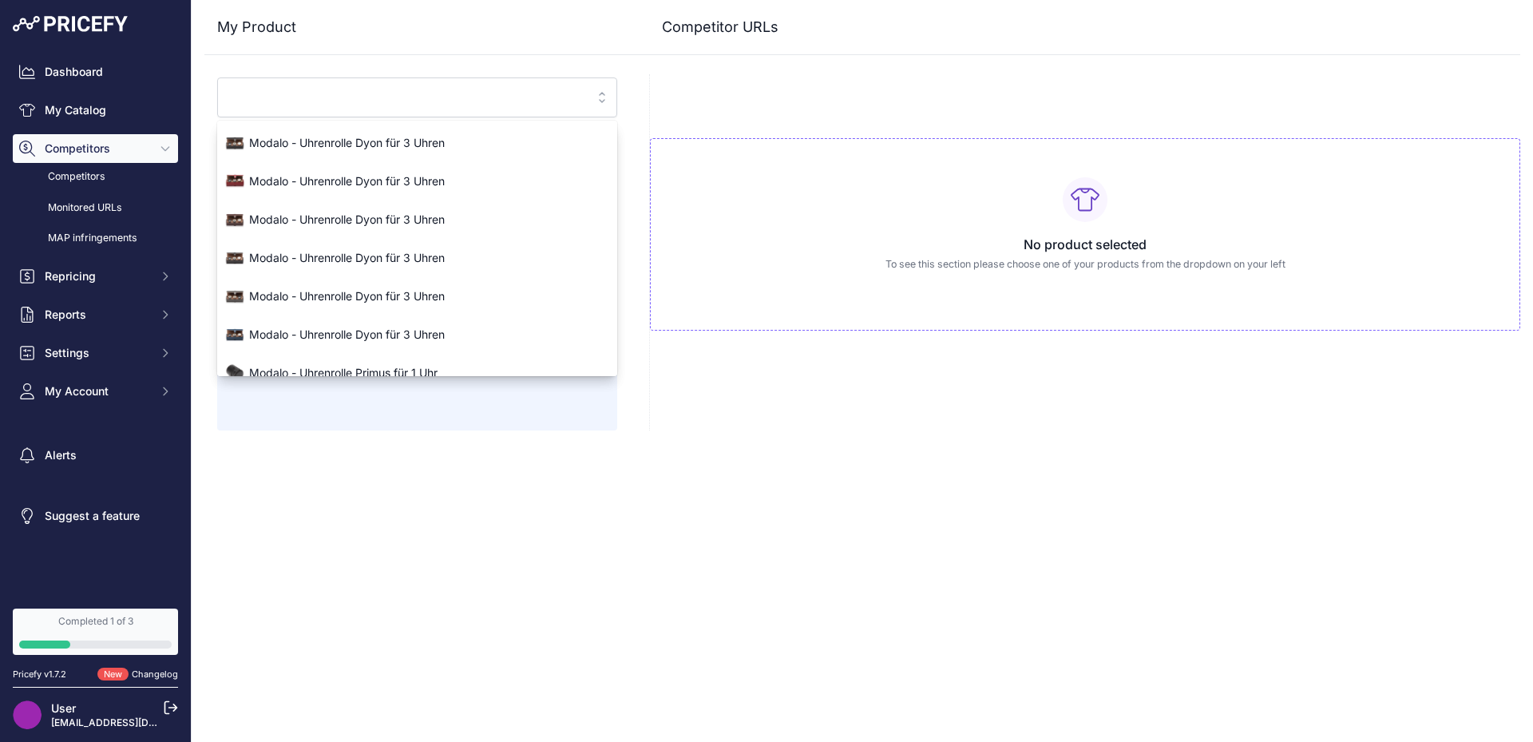
click at [675, 366] on div "No product selected To see this section please choose one of your products from…" at bounding box center [1084, 252] width 871 height 356
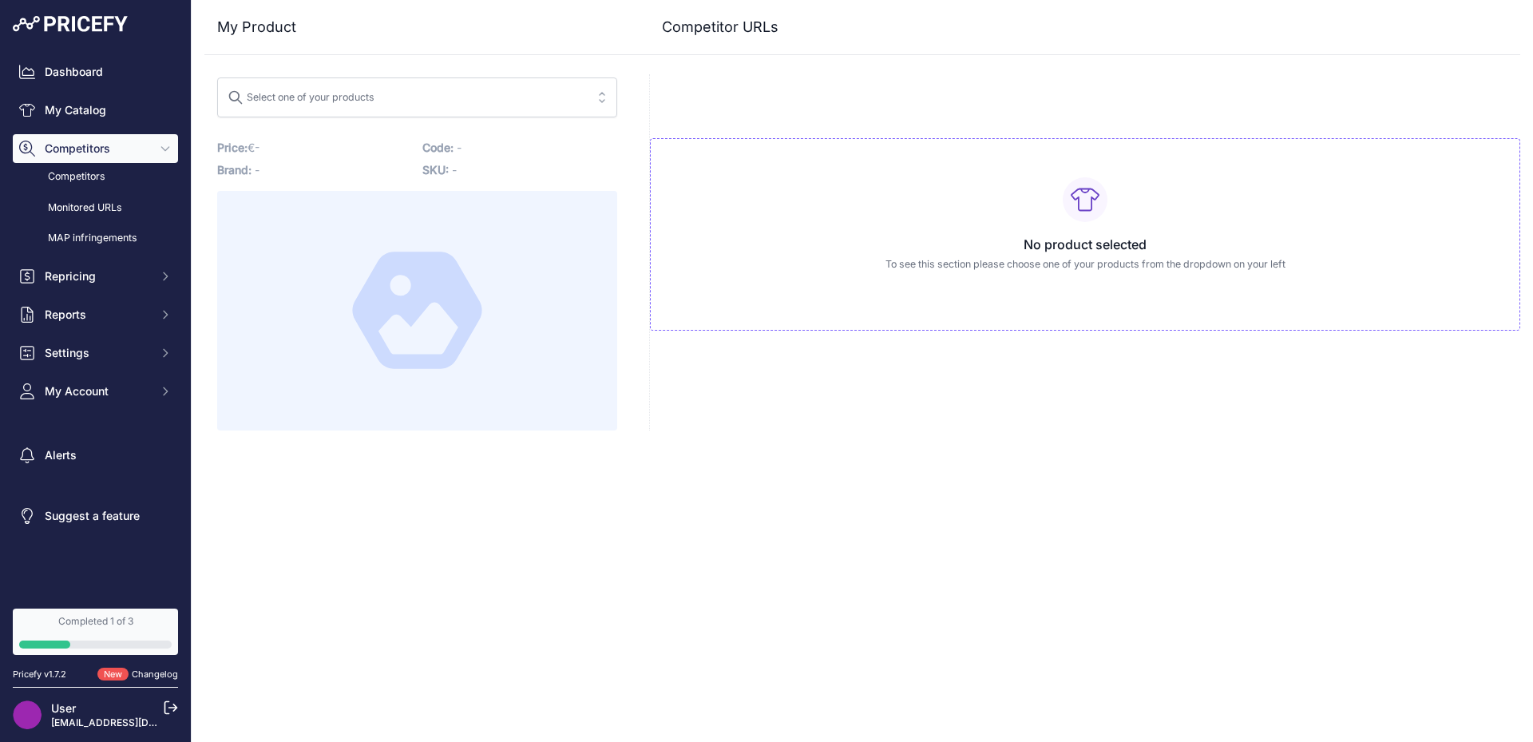
click at [759, 27] on h3 "Competitor URLs" at bounding box center [720, 27] width 117 height 22
drag, startPoint x: 800, startPoint y: 57, endPoint x: 796, endPoint y: 41, distance: 17.2
click at [796, 41] on div "My Product Competitor URLs" at bounding box center [862, 215] width 1316 height 430
click at [796, 41] on div "My Product Competitor URLs" at bounding box center [862, 27] width 1316 height 55
click at [704, 28] on h3 "Competitor URLs" at bounding box center [720, 27] width 117 height 22
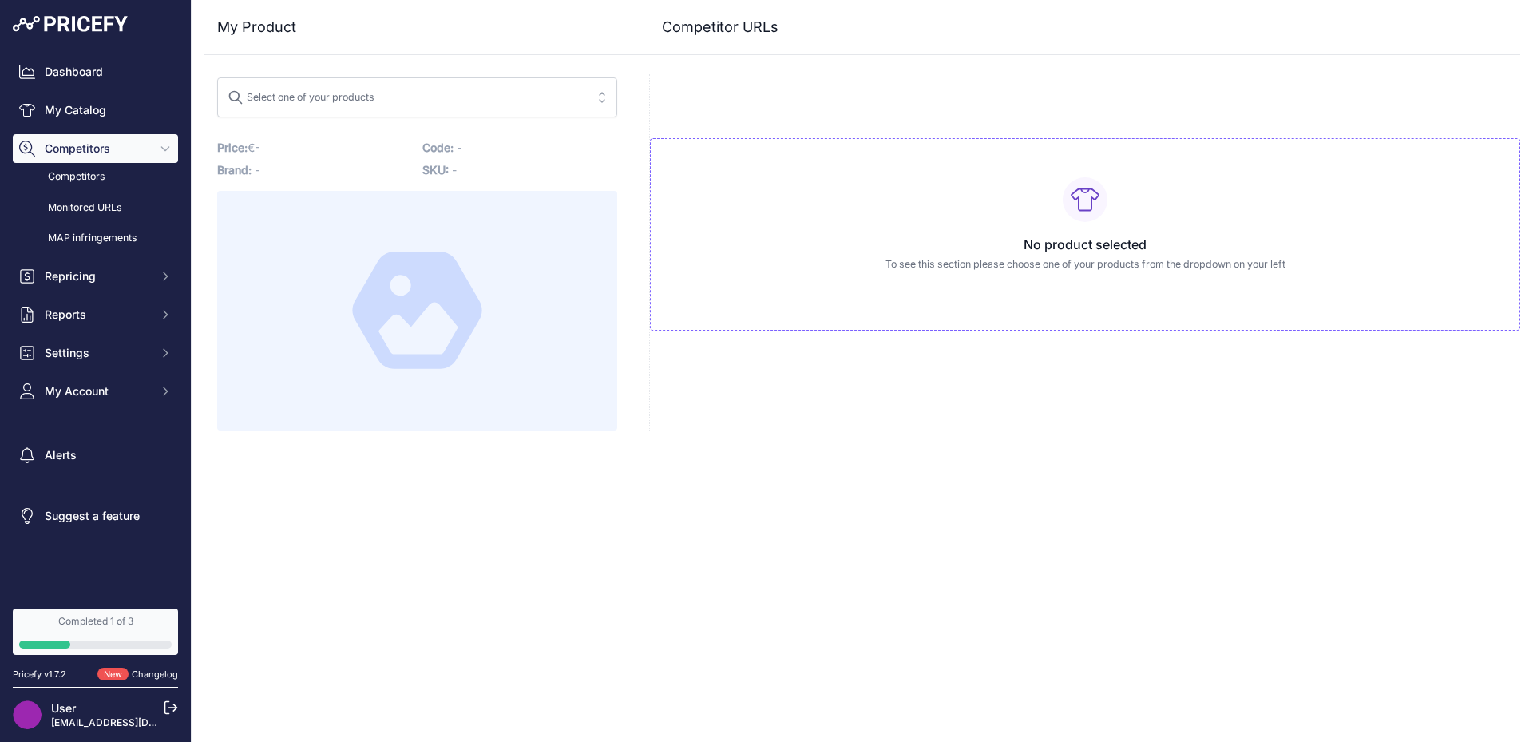
click at [449, 116] on button "Select one of your products" at bounding box center [417, 97] width 400 height 40
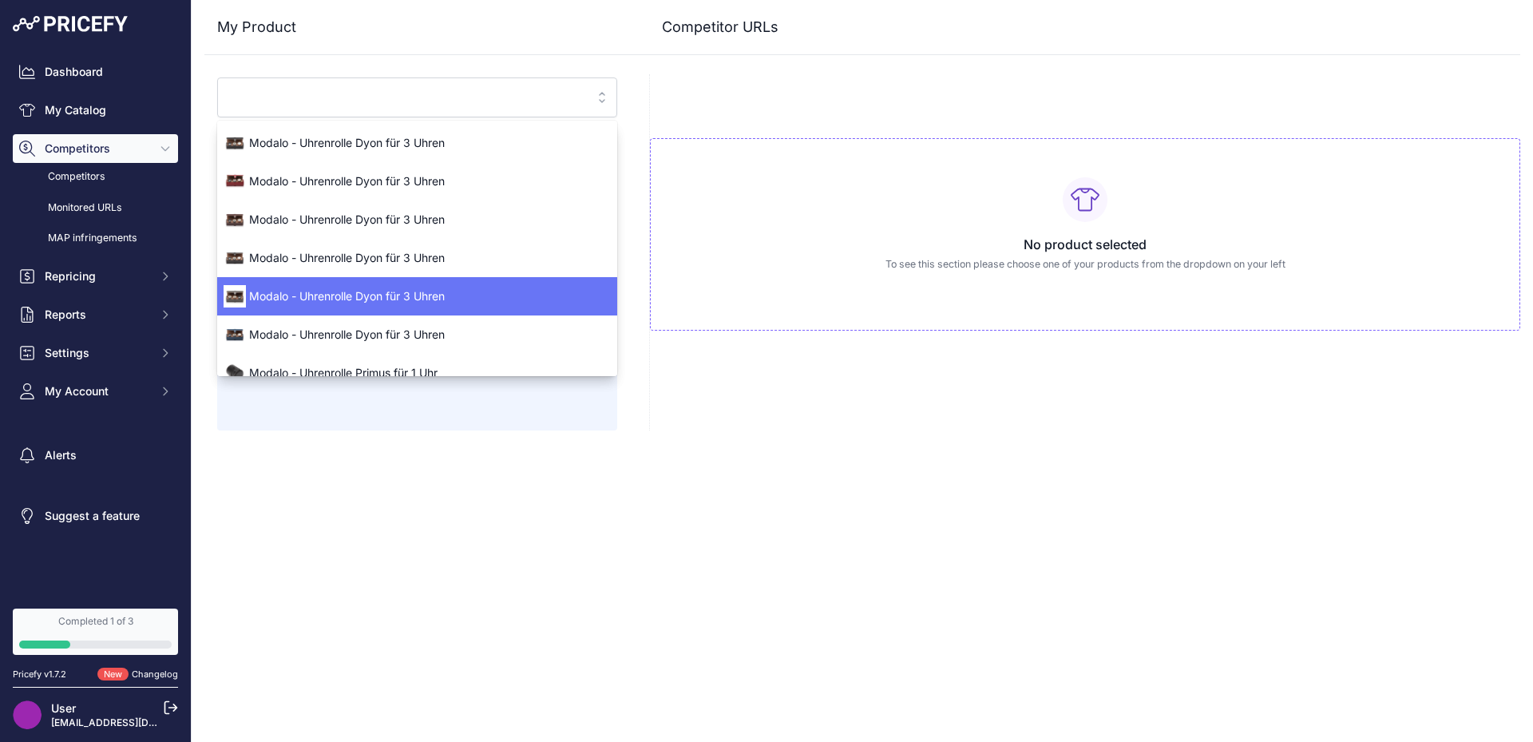
click at [415, 303] on span "Modalo - Uhrenrolle Dyon für 3 Uhren" at bounding box center [417, 296] width 400 height 16
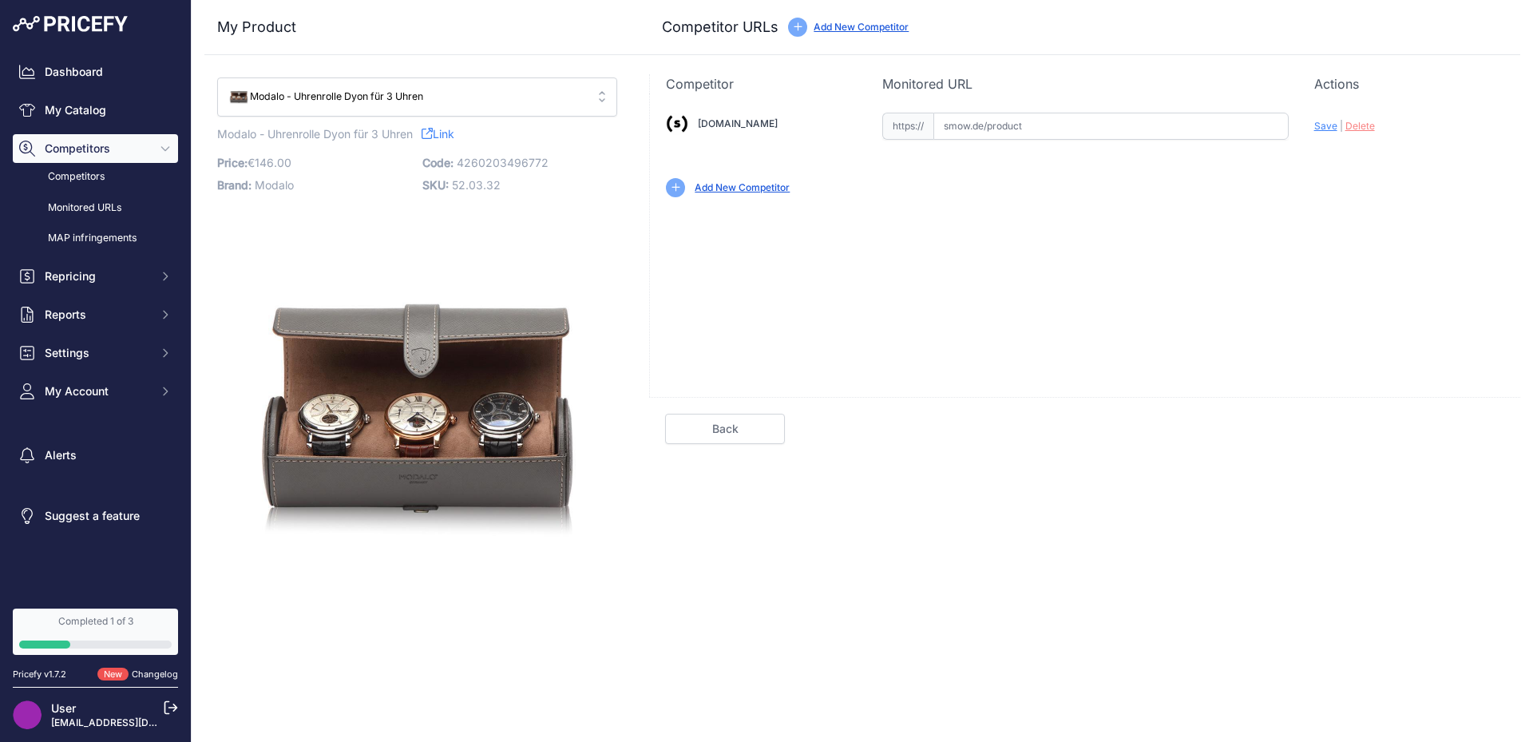
click at [877, 20] on div "Add New Competitor" at bounding box center [861, 27] width 95 height 15
click at [90, 63] on link "Dashboard" at bounding box center [95, 71] width 165 height 29
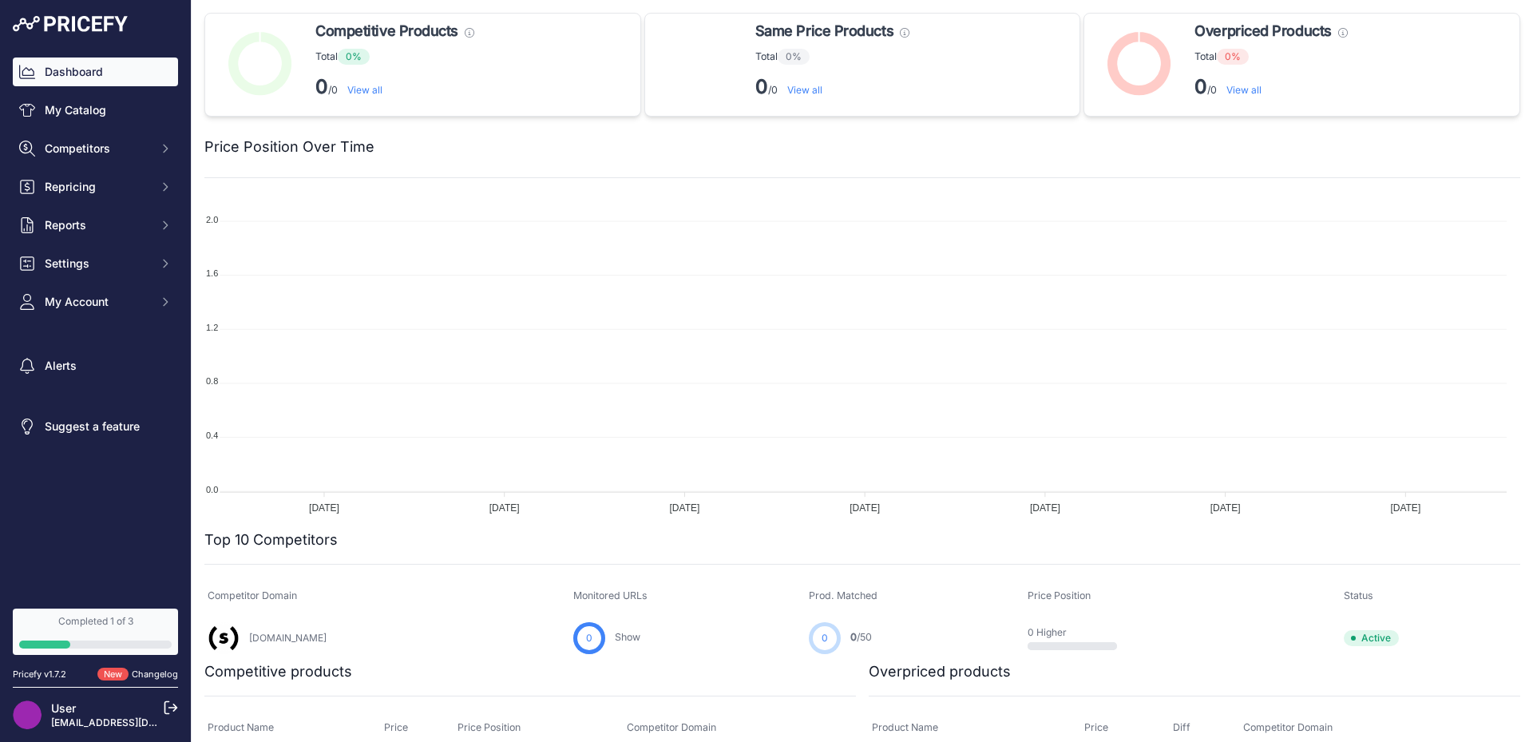
click at [75, 60] on link "Dashboard" at bounding box center [95, 71] width 165 height 29
click at [120, 144] on span "Competitors" at bounding box center [97, 149] width 105 height 16
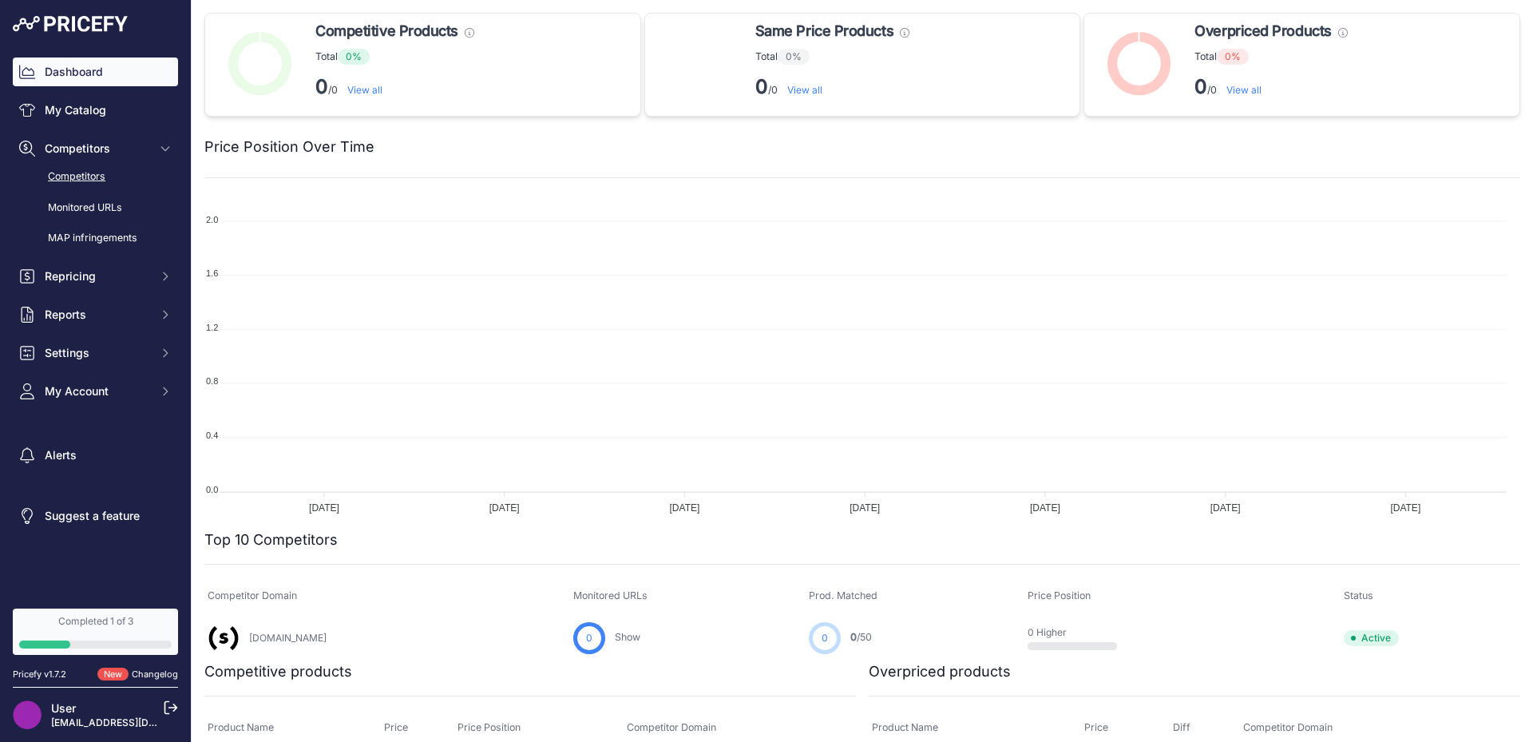
click at [85, 174] on link "Competitors" at bounding box center [95, 177] width 165 height 28
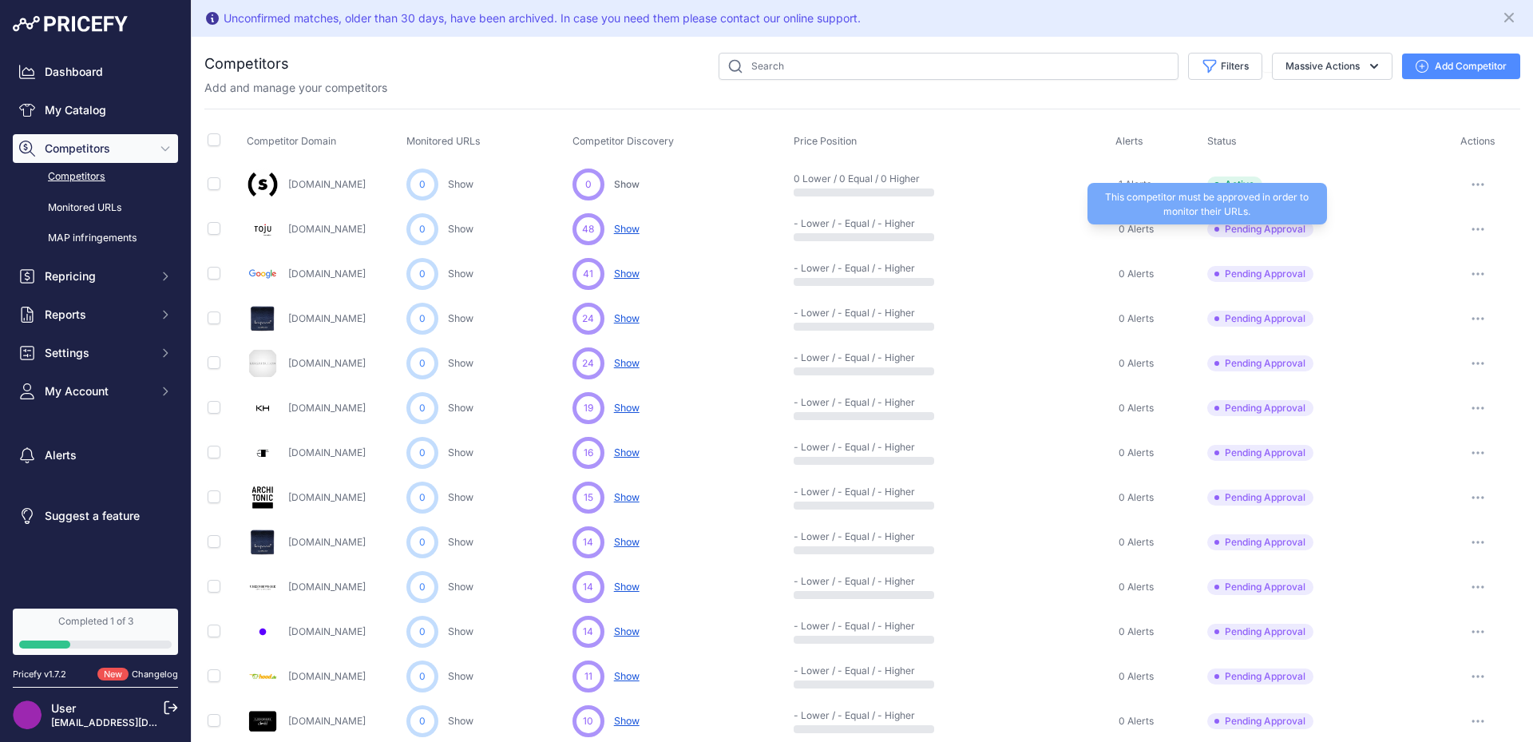
click at [1240, 231] on span "Pending Approval" at bounding box center [1260, 229] width 106 height 16
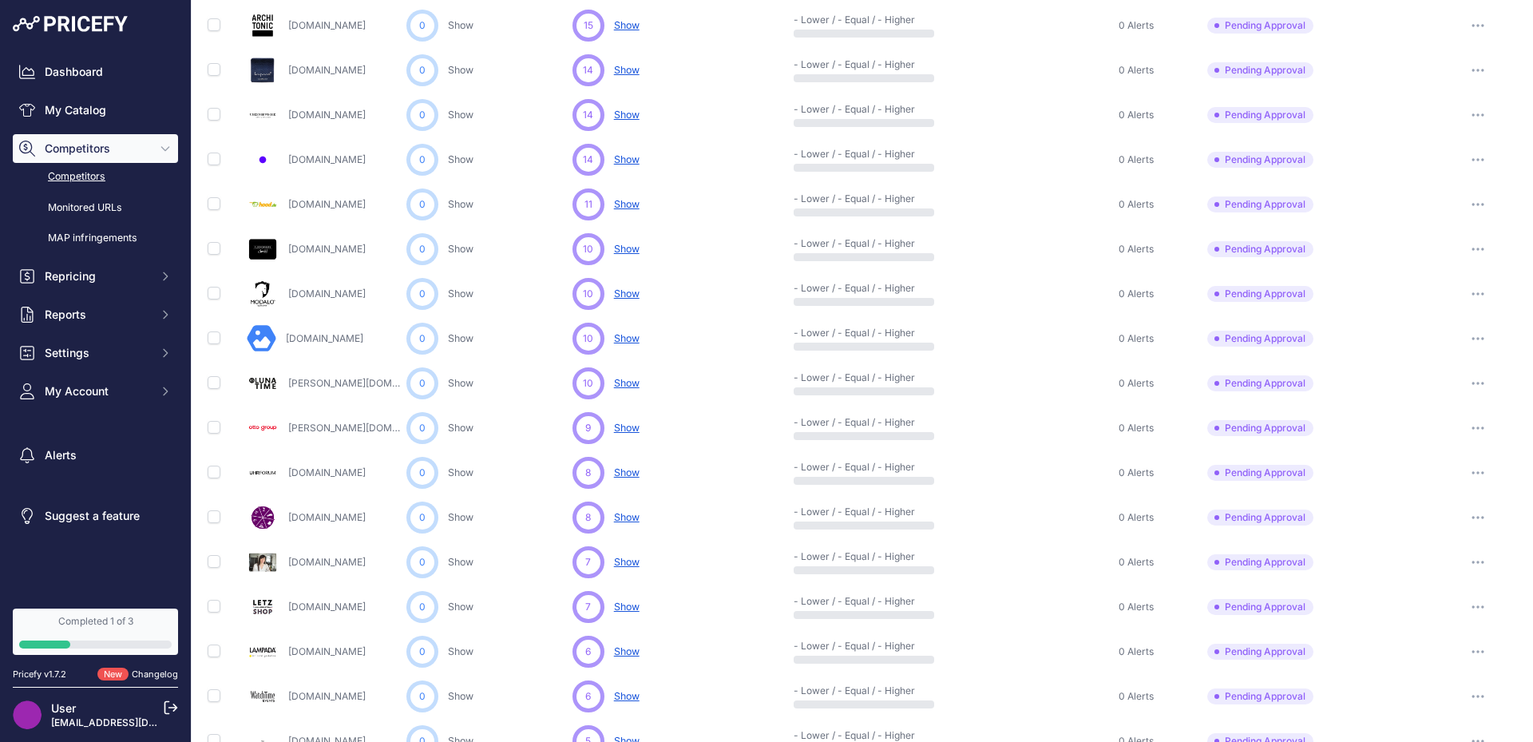
scroll to position [604, 0]
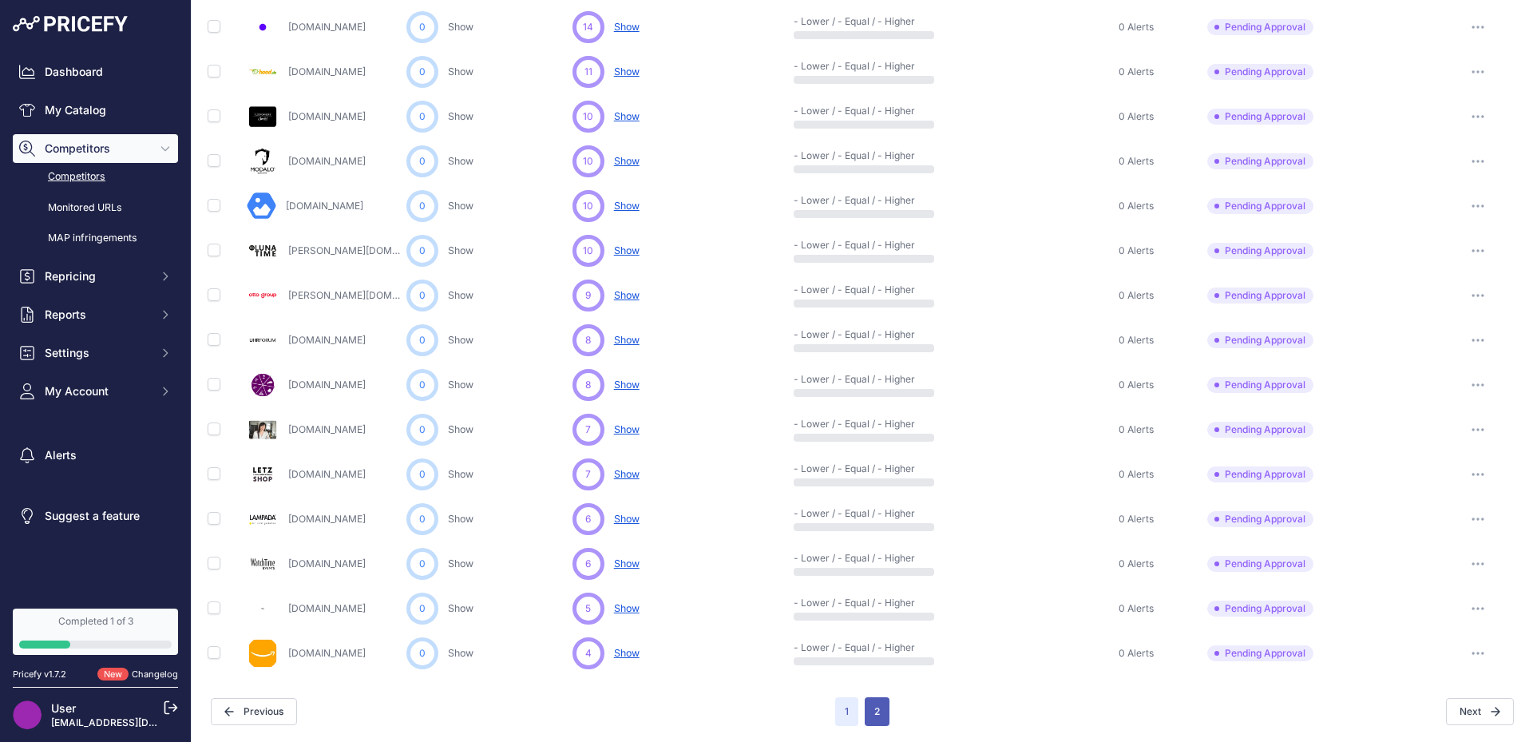
click at [865, 703] on button "2" at bounding box center [877, 711] width 25 height 29
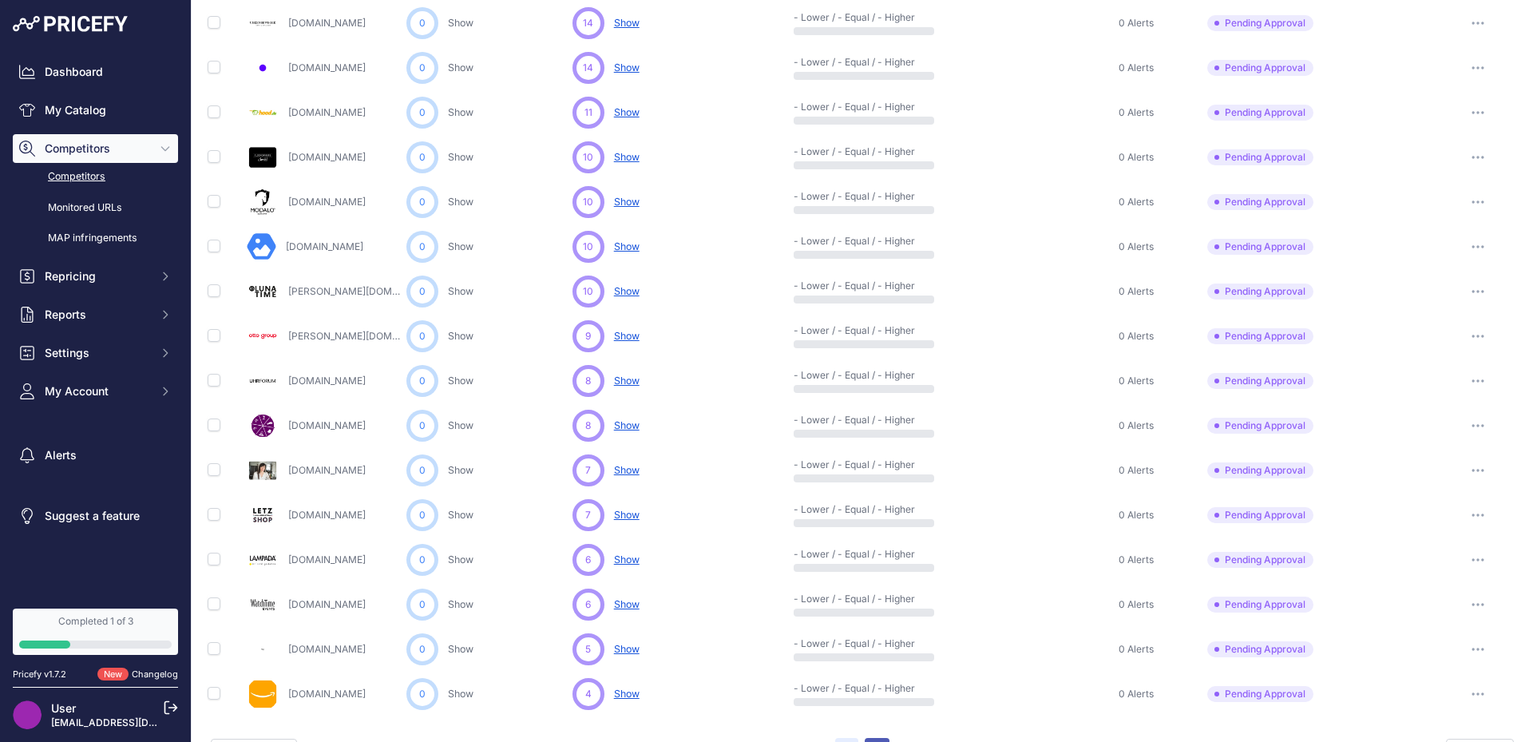
scroll to position [645, 0]
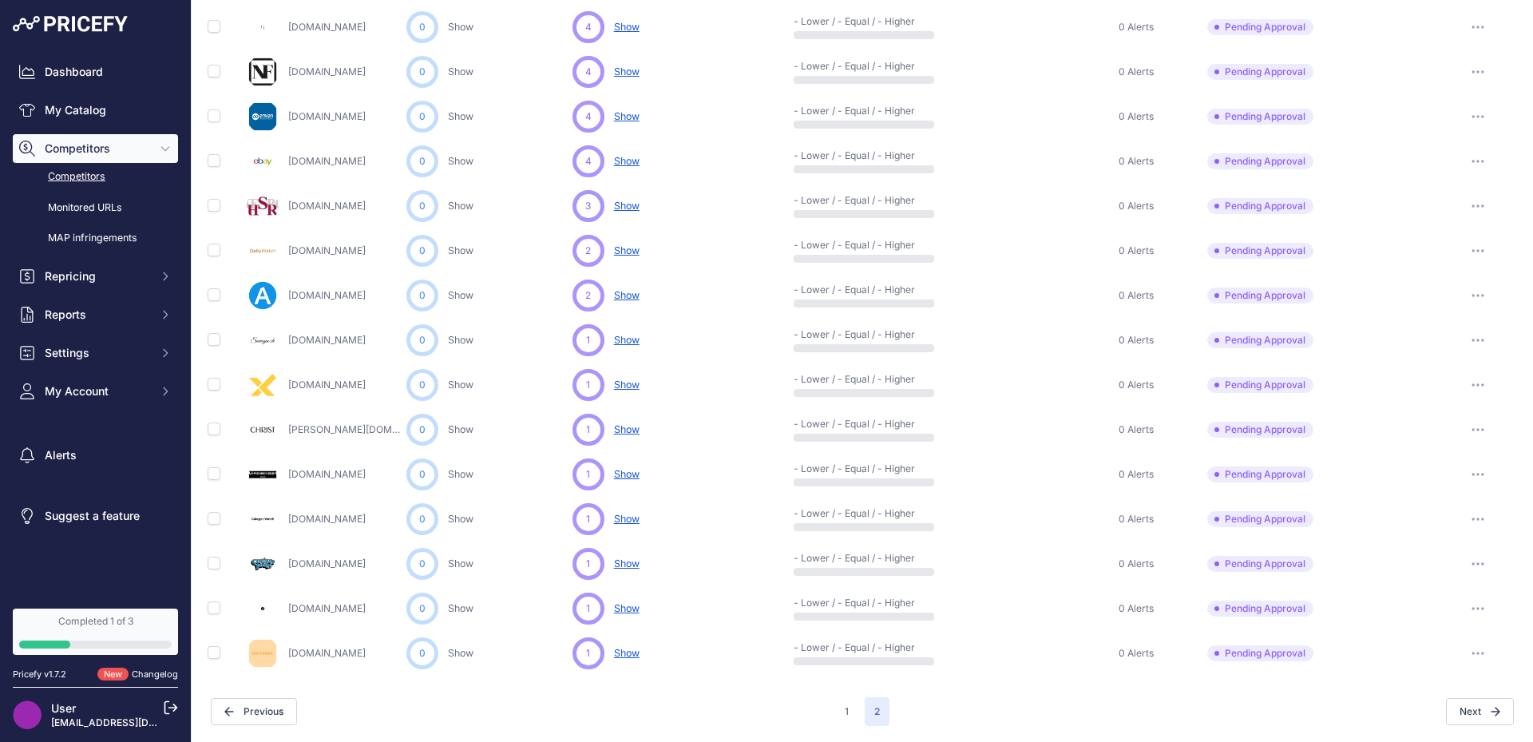
scroll to position [202, 0]
click at [1471, 475] on icon "button" at bounding box center [1477, 474] width 13 height 3
click at [1457, 529] on button "Approve Competitor" at bounding box center [1451, 534] width 131 height 26
click at [1482, 556] on div at bounding box center [1477, 564] width 79 height 22
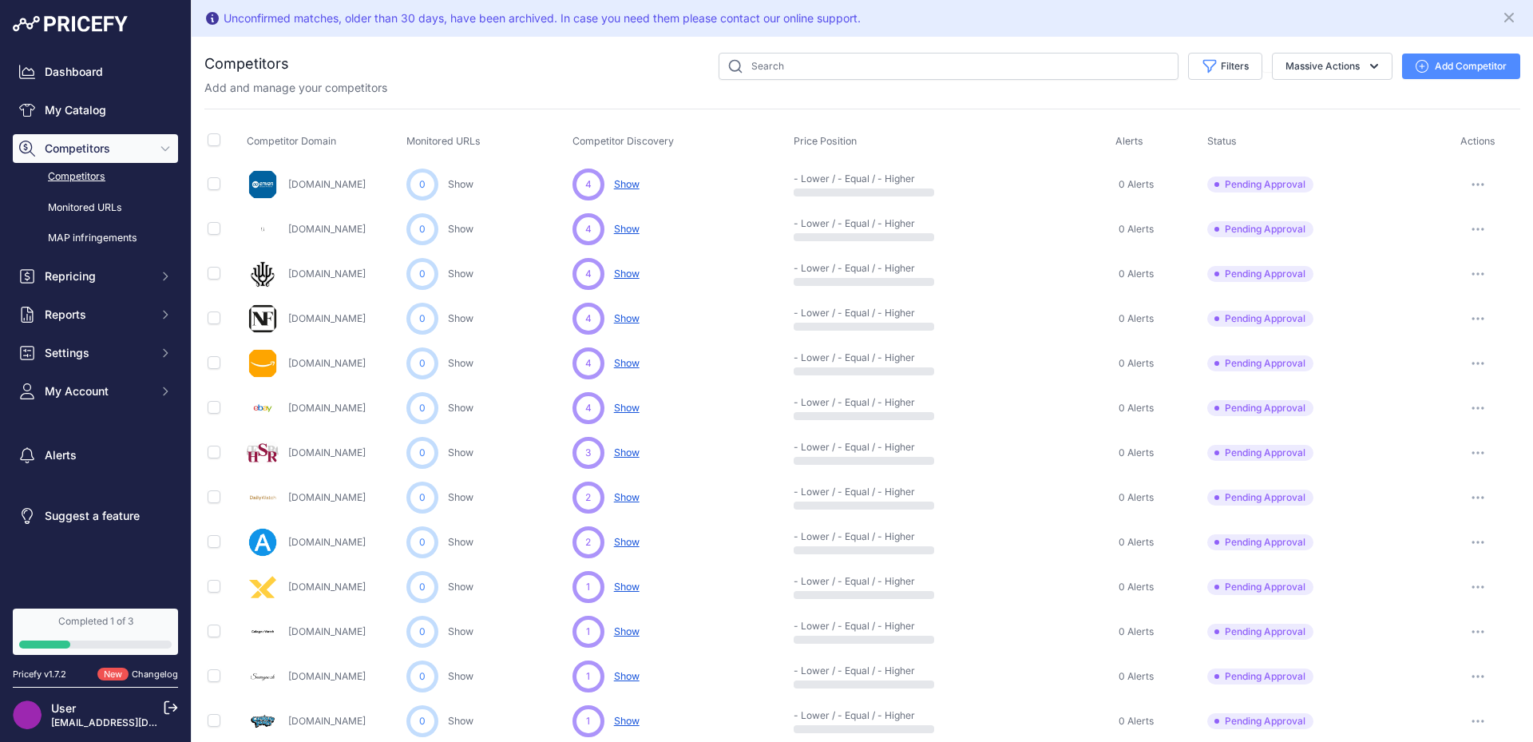
scroll to position [202, 0]
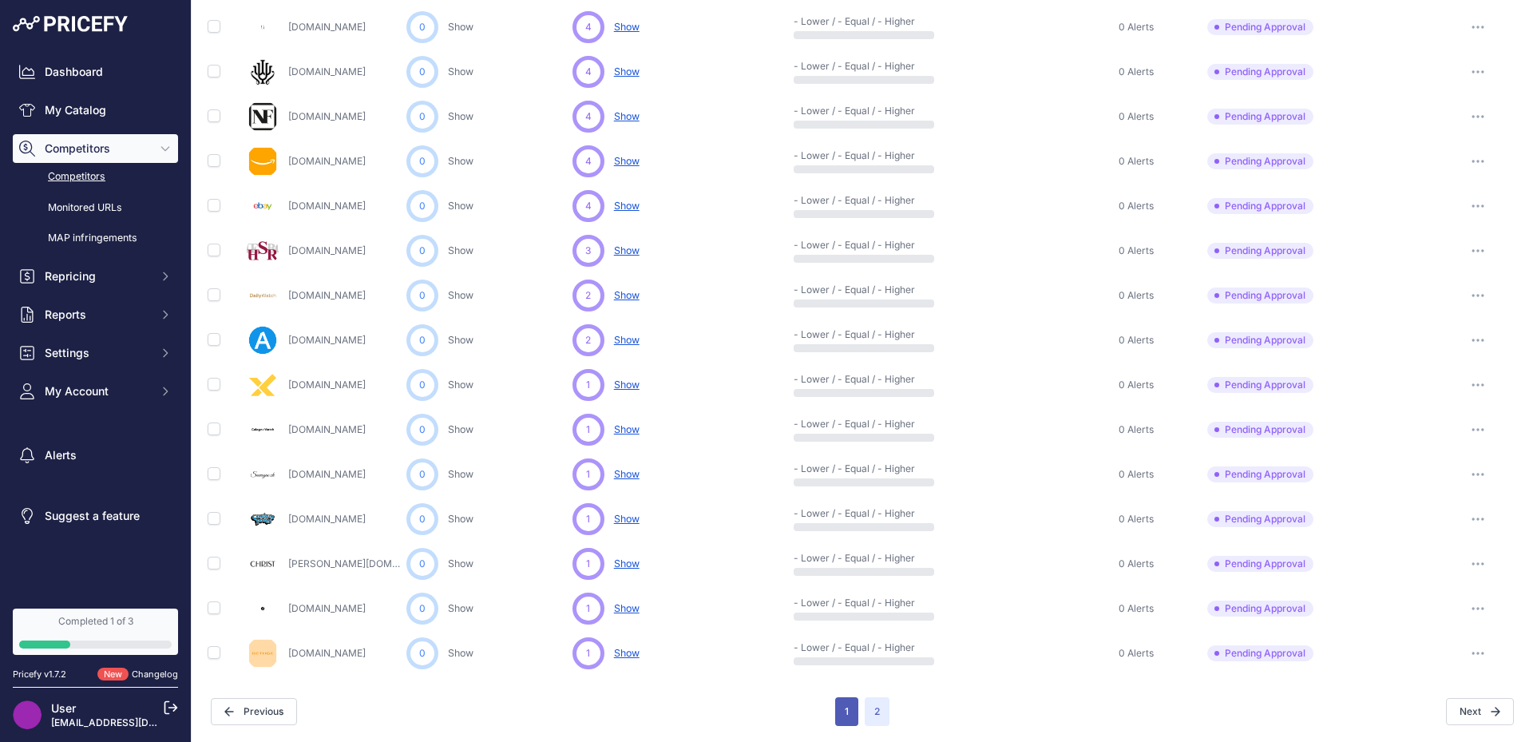
click at [835, 715] on button "1" at bounding box center [846, 711] width 23 height 29
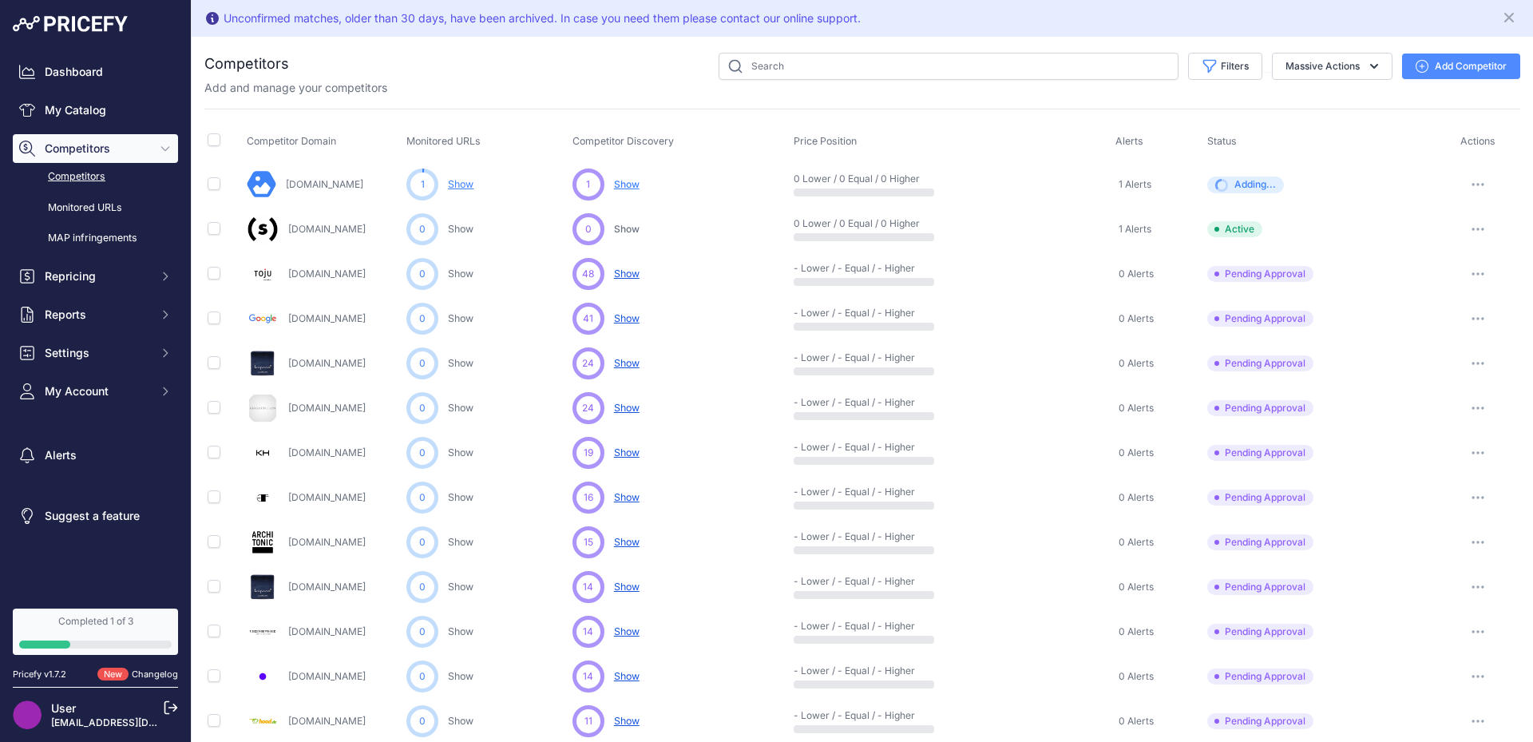
click at [1471, 410] on icon "button" at bounding box center [1477, 407] width 13 height 3
click at [1425, 461] on button "Approve Competitor" at bounding box center [1451, 467] width 131 height 26
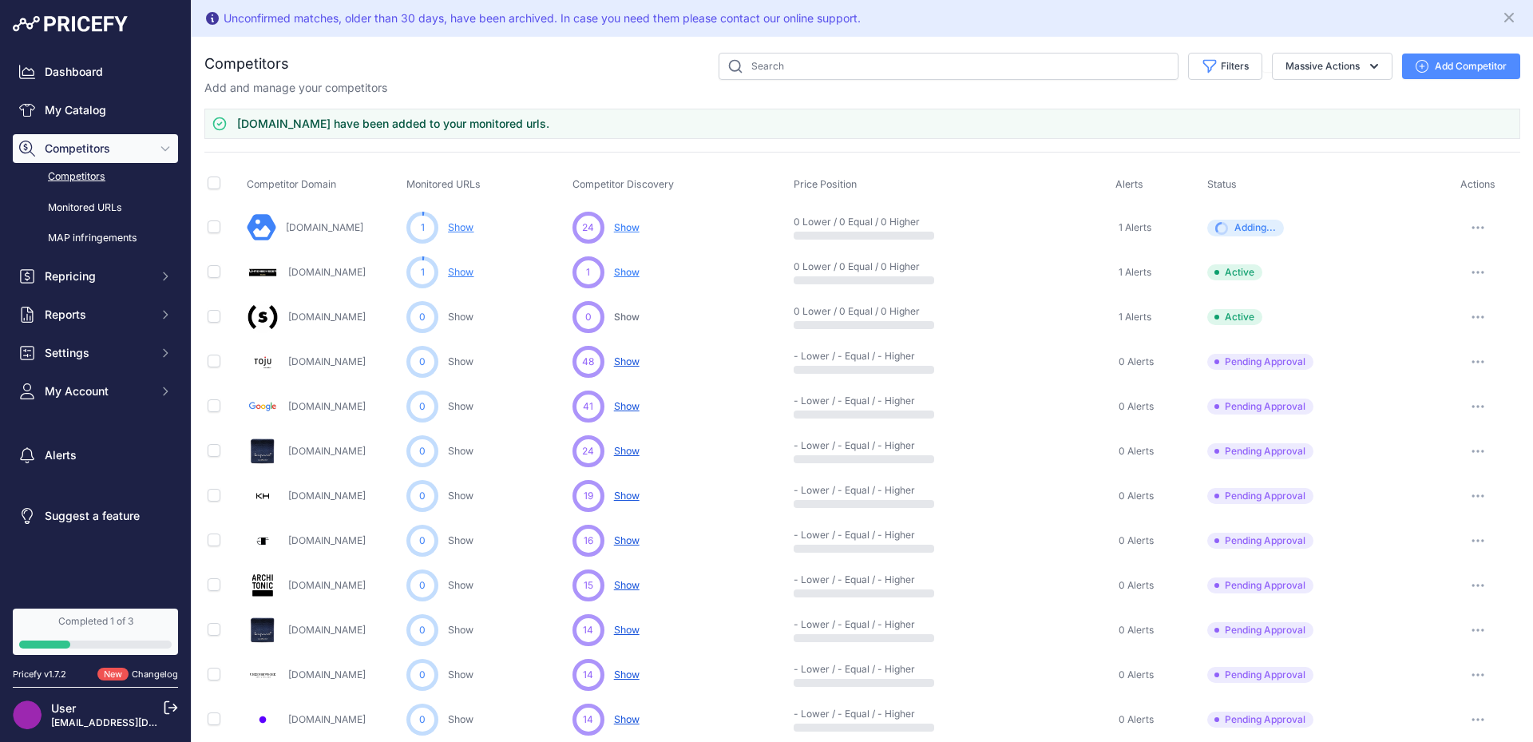
click at [1462, 489] on button "button" at bounding box center [1478, 496] width 32 height 22
click at [1432, 552] on button "Approve Competitor" at bounding box center [1451, 555] width 131 height 26
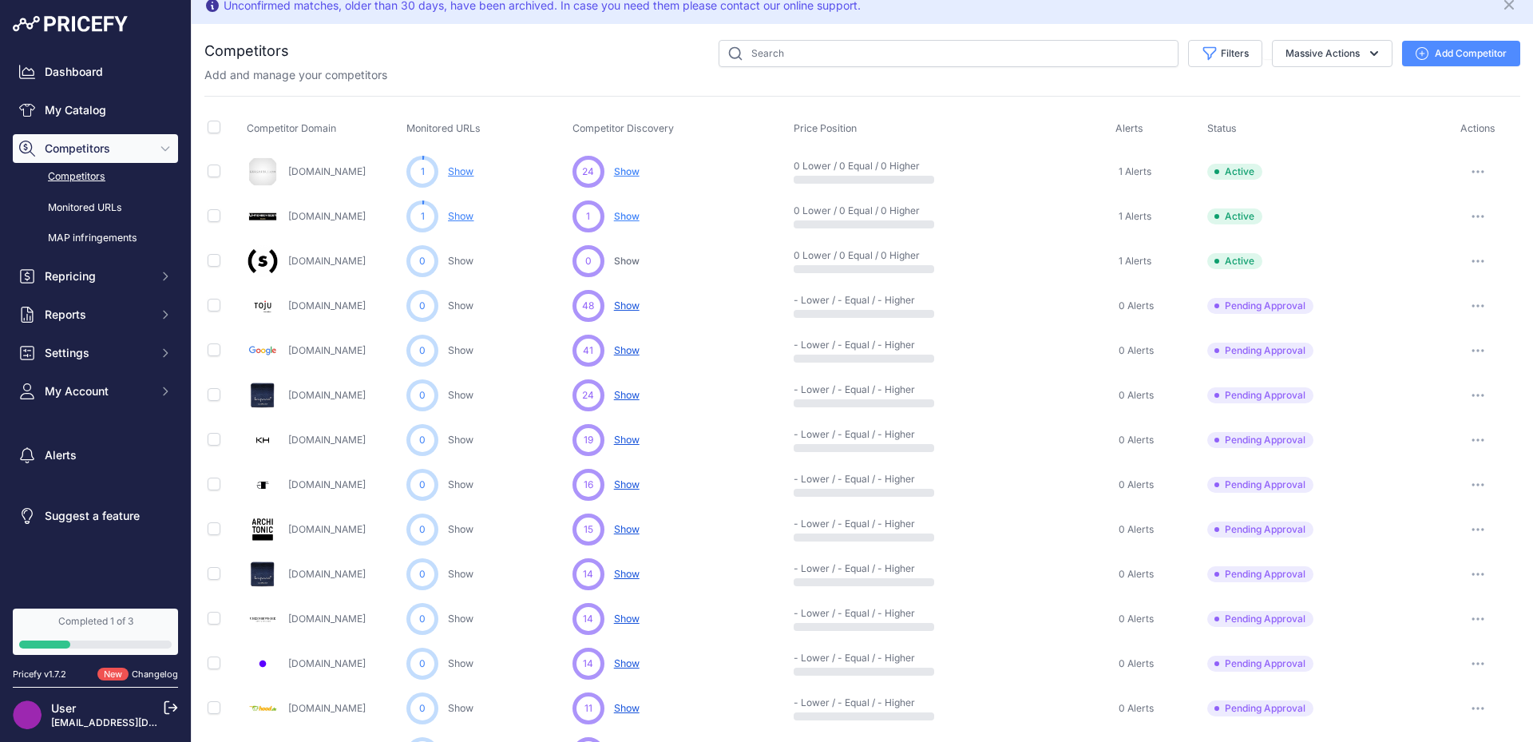
scroll to position [14, 0]
click at [1477, 619] on icon "button" at bounding box center [1478, 618] width 2 height 2
click at [1444, 672] on button "Approve Competitor" at bounding box center [1451, 677] width 131 height 26
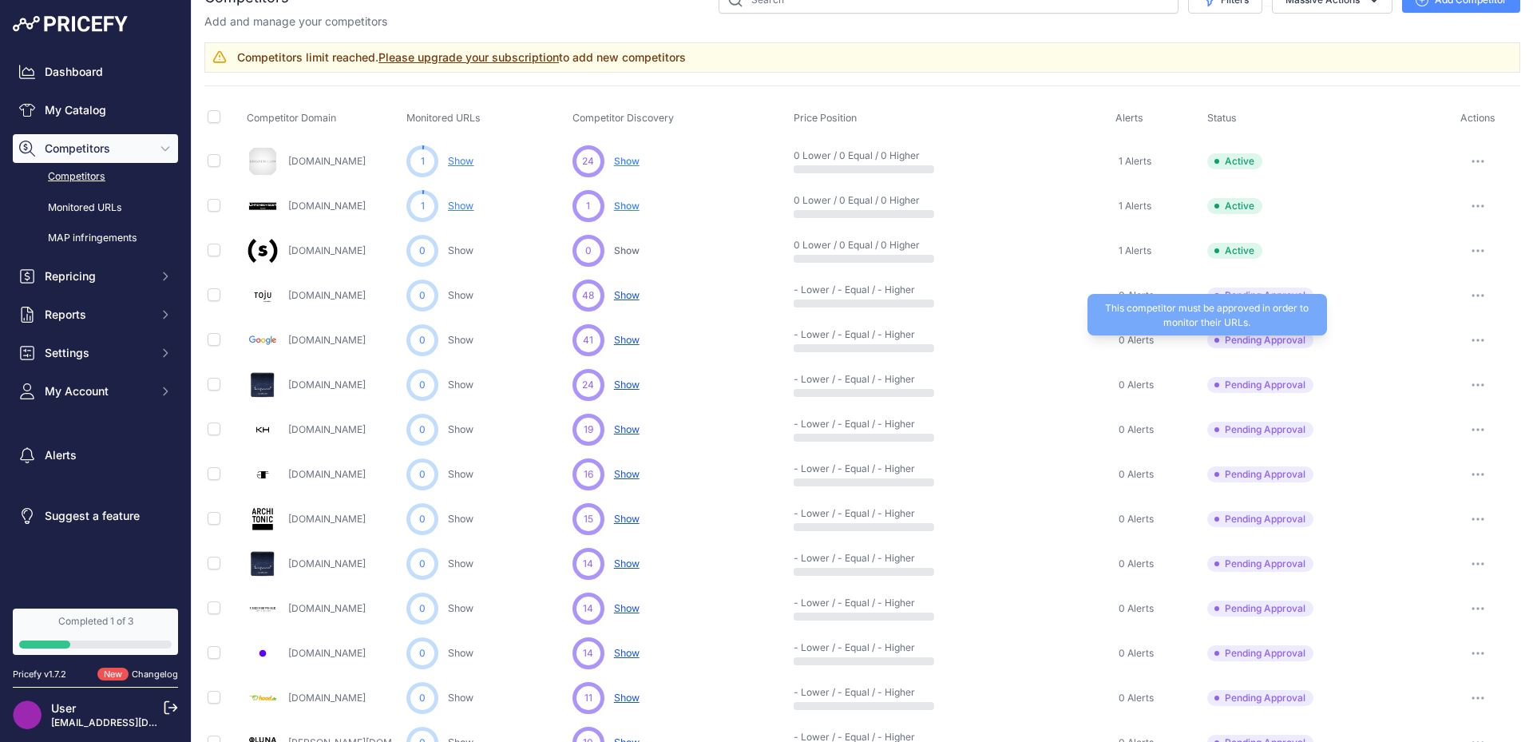
scroll to position [90, 0]
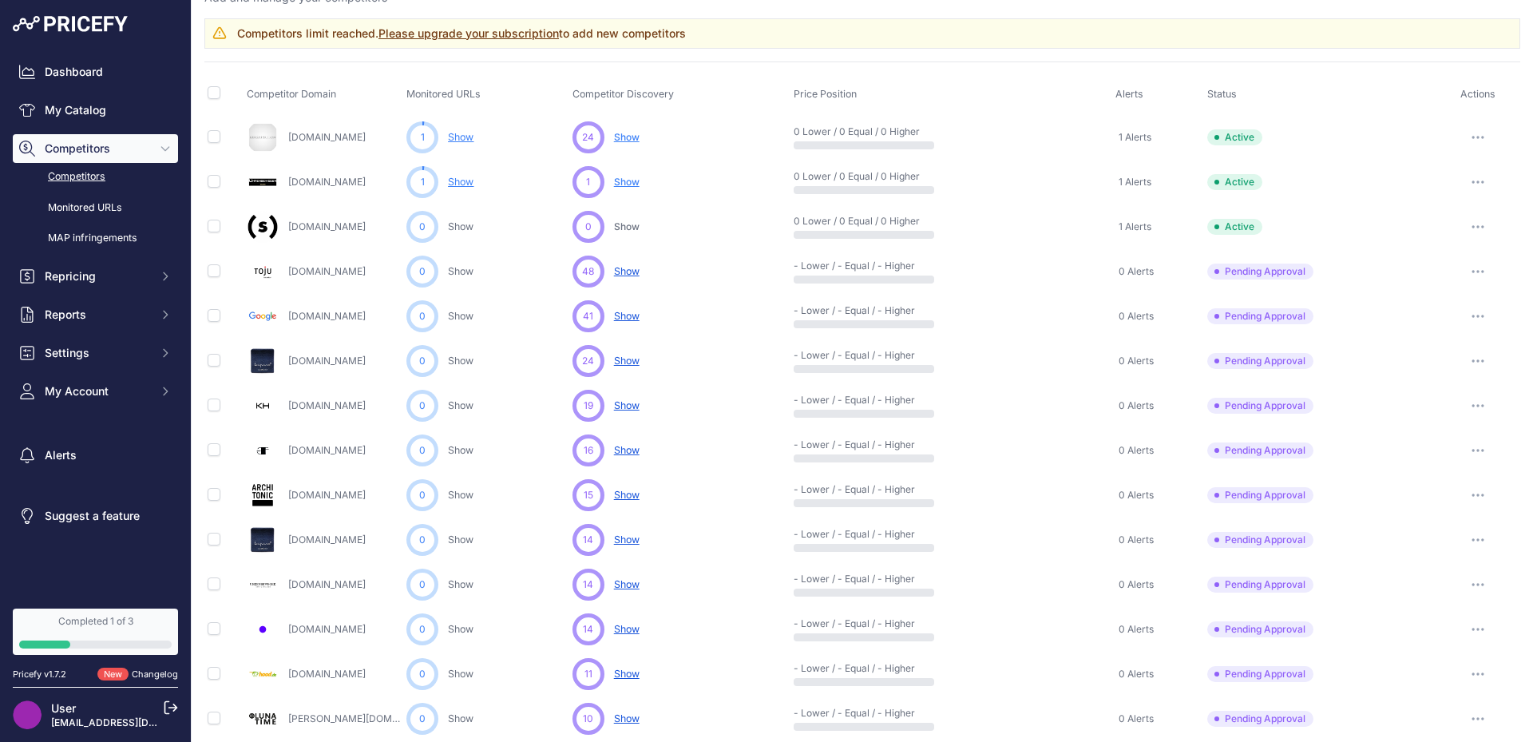
click at [1471, 583] on icon "button" at bounding box center [1477, 584] width 13 height 3
click at [1443, 644] on button "Approve Competitor" at bounding box center [1451, 644] width 131 height 26
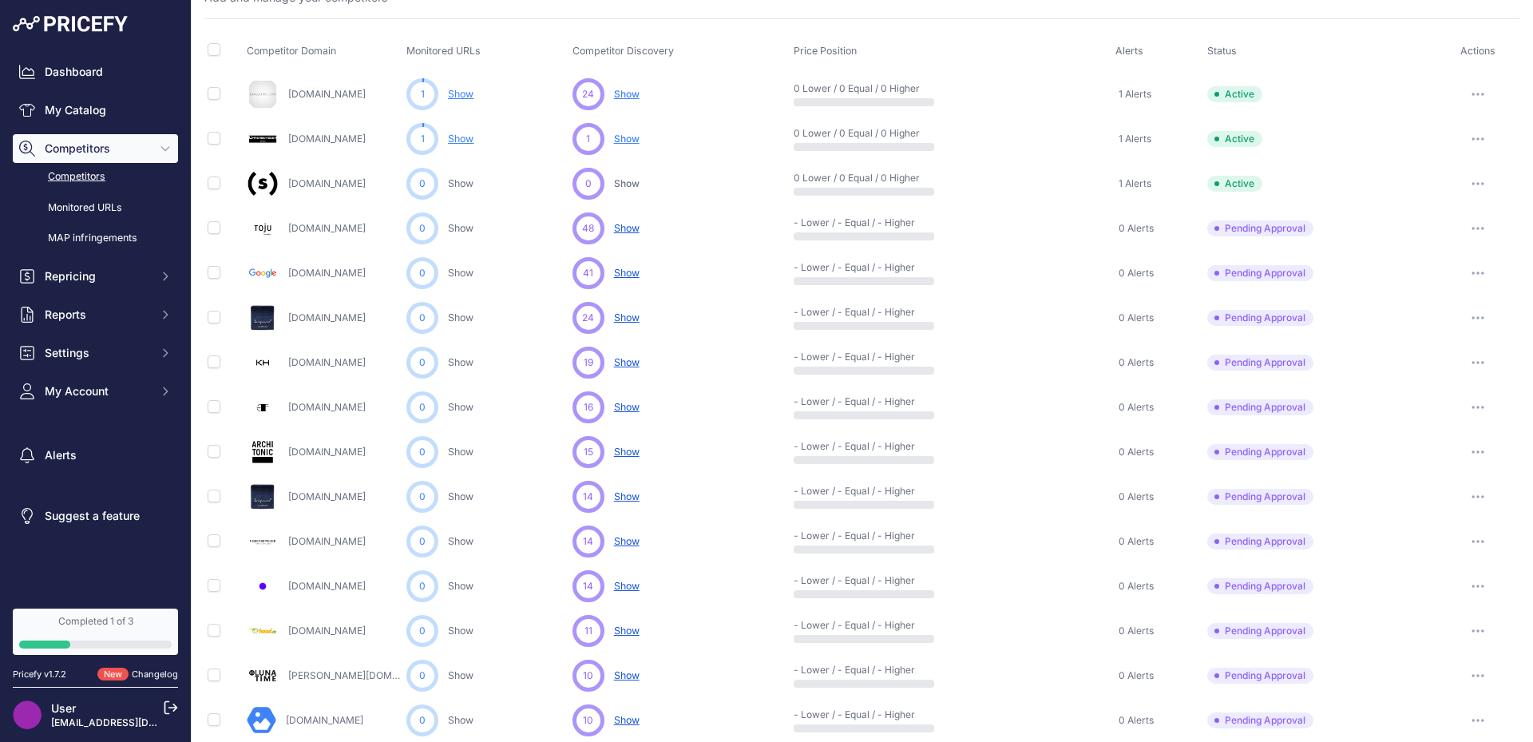
click at [1462, 315] on button "button" at bounding box center [1478, 318] width 32 height 22
click at [1456, 378] on button "Approve Competitor" at bounding box center [1451, 377] width 131 height 26
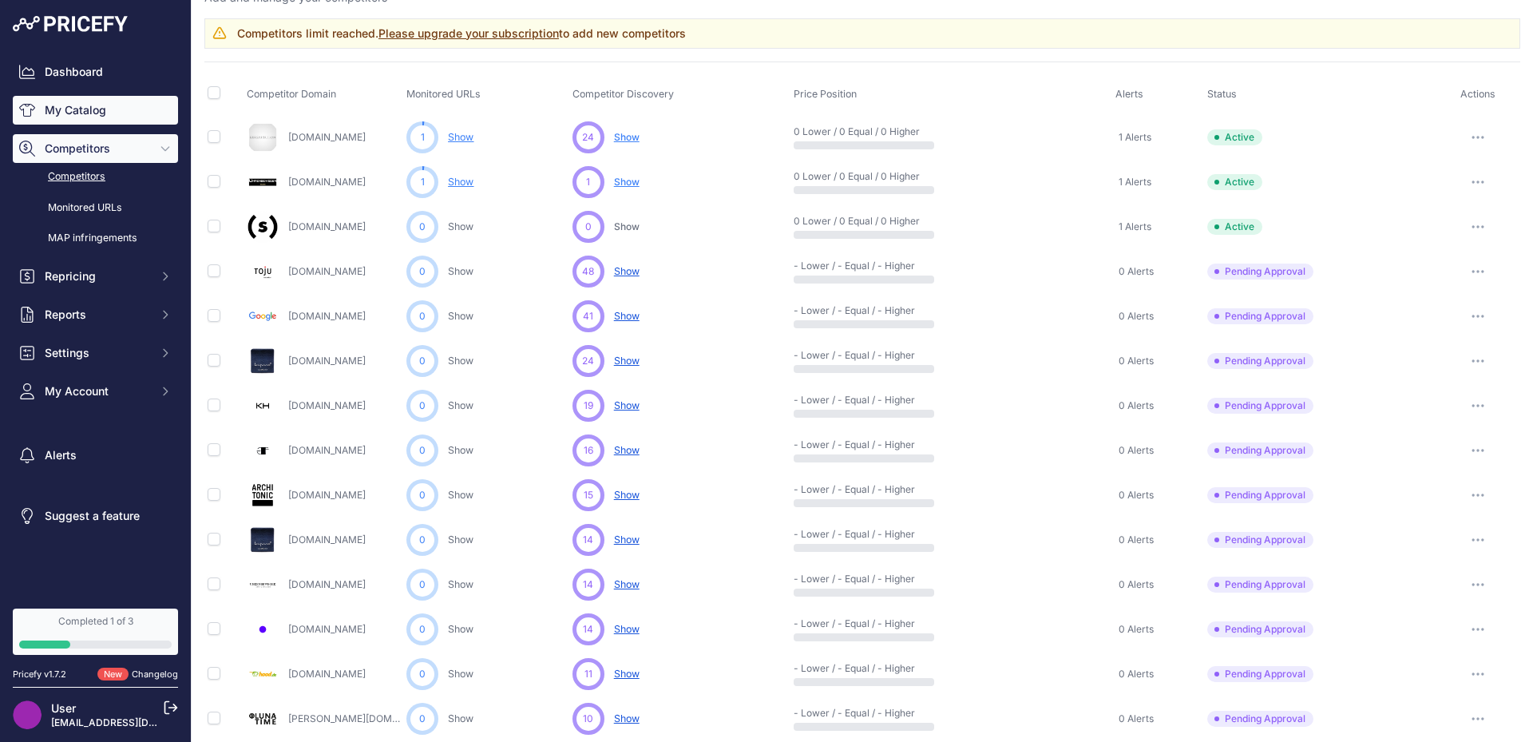
click at [89, 112] on link "My Catalog" at bounding box center [95, 110] width 165 height 29
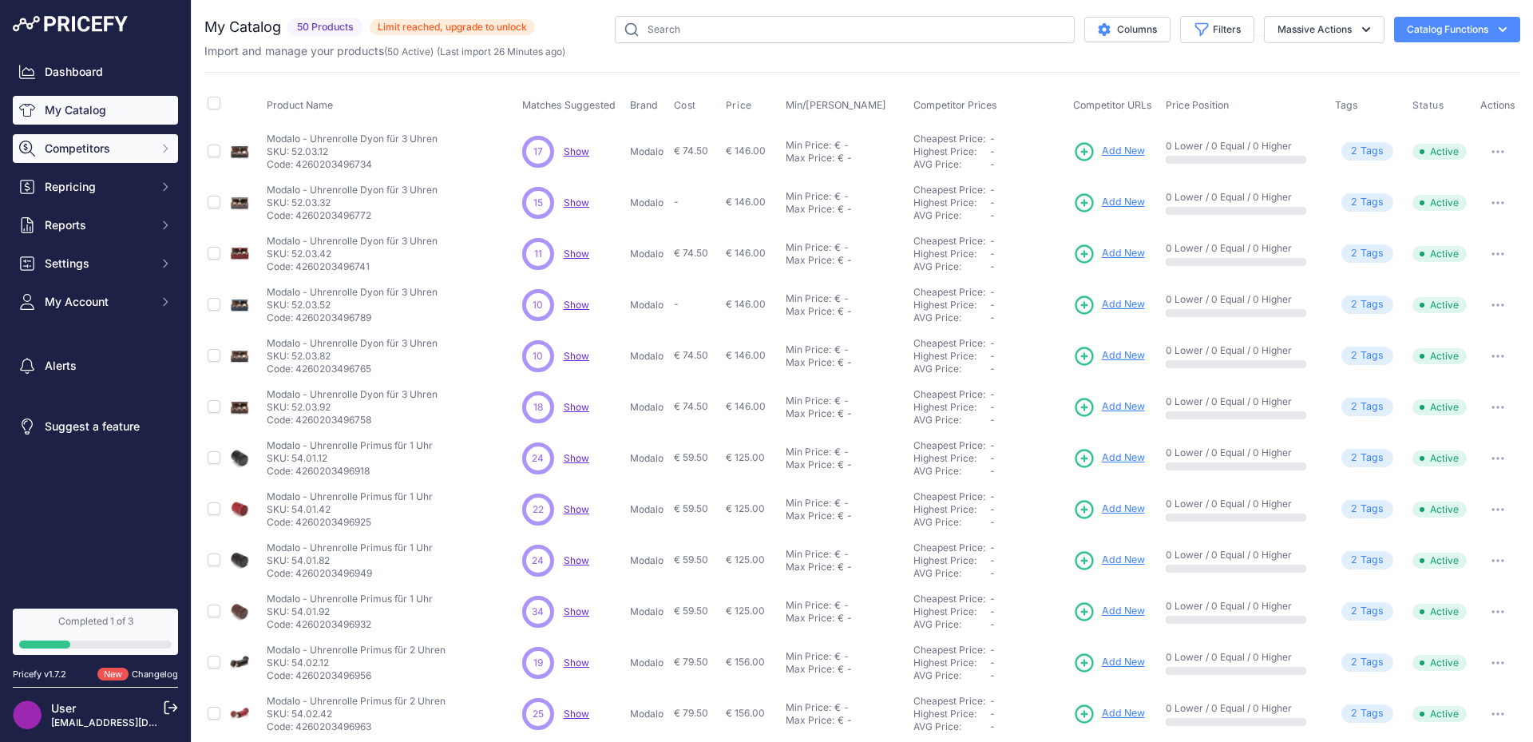
click at [111, 151] on span "Competitors" at bounding box center [97, 149] width 105 height 16
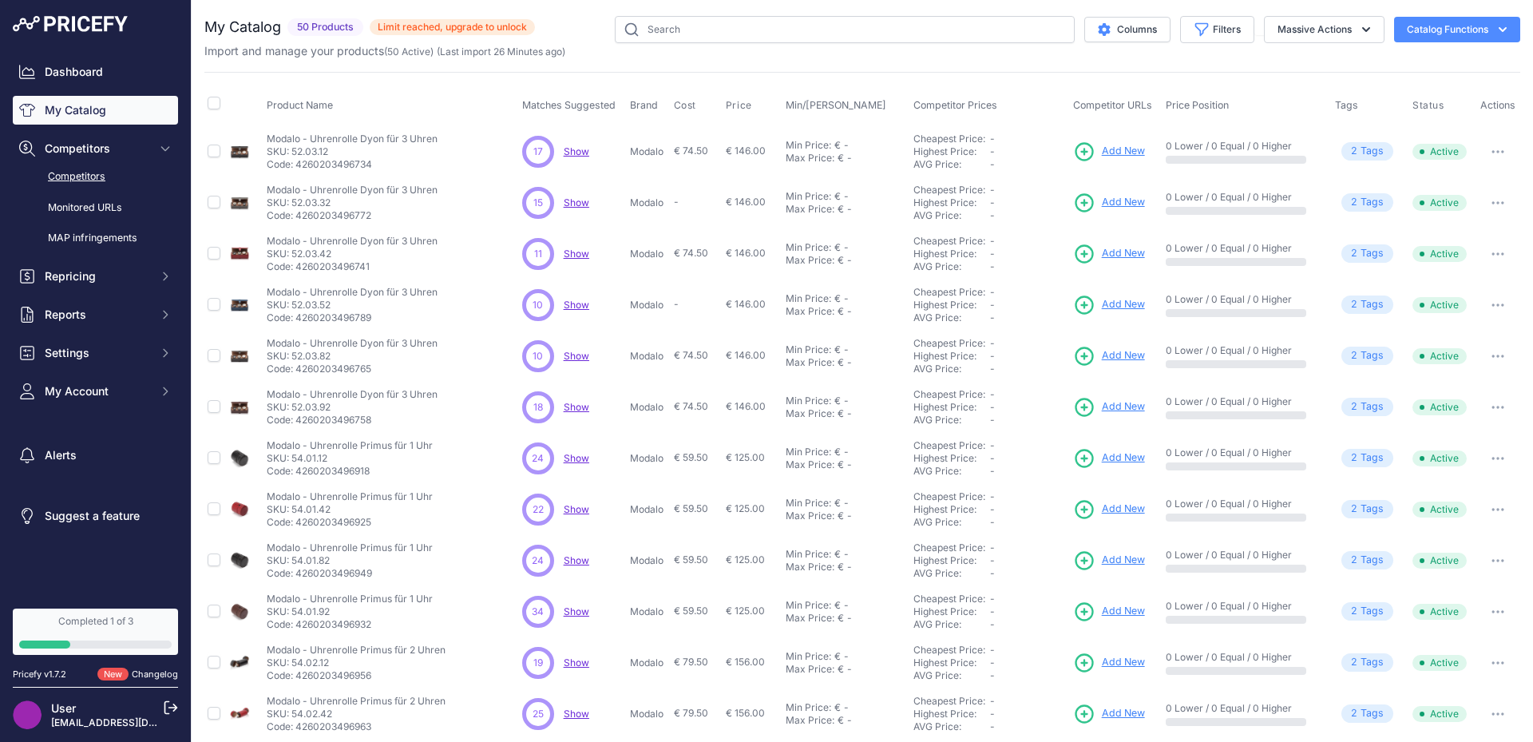
click at [98, 170] on link "Competitors" at bounding box center [95, 177] width 165 height 28
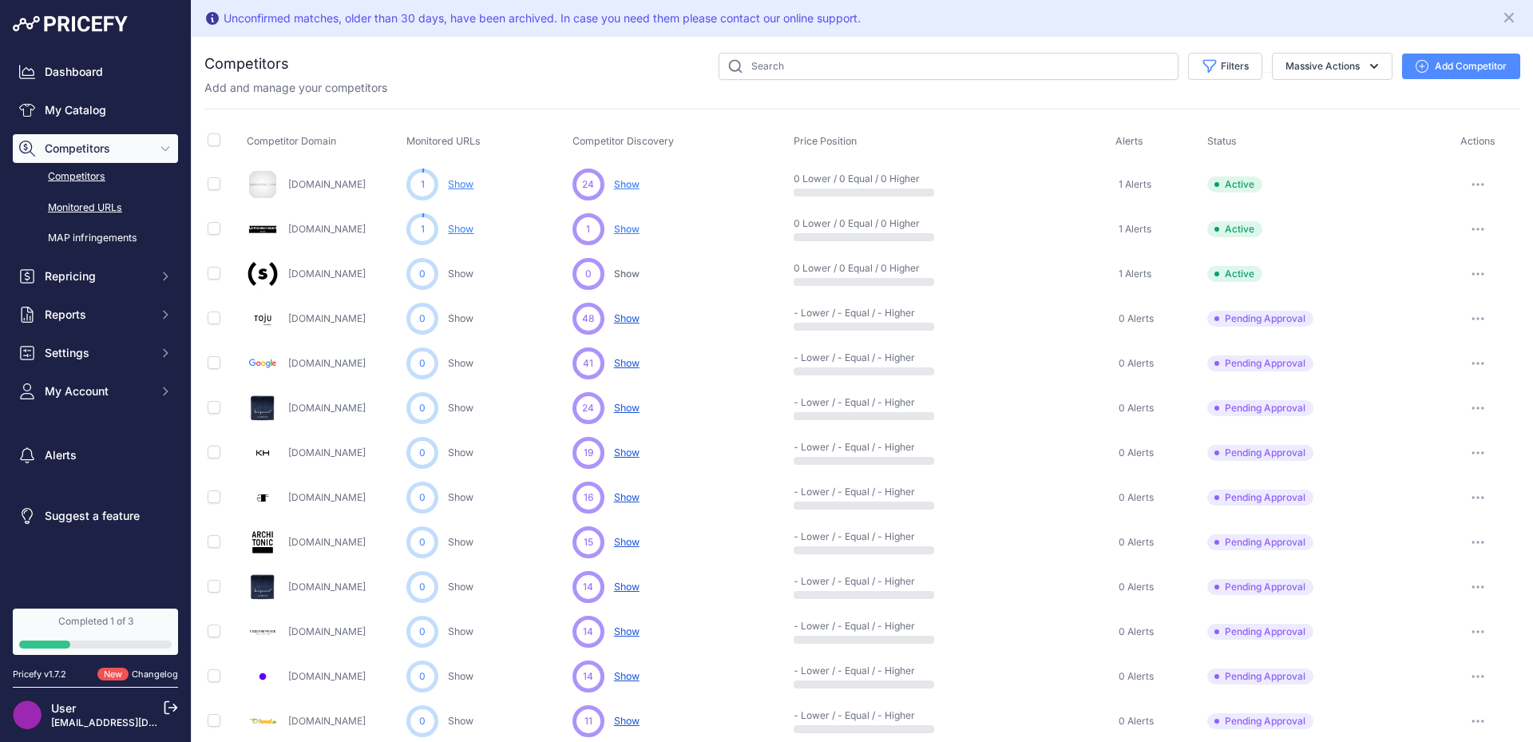
click at [101, 207] on link "Monitored URLs" at bounding box center [95, 208] width 165 height 28
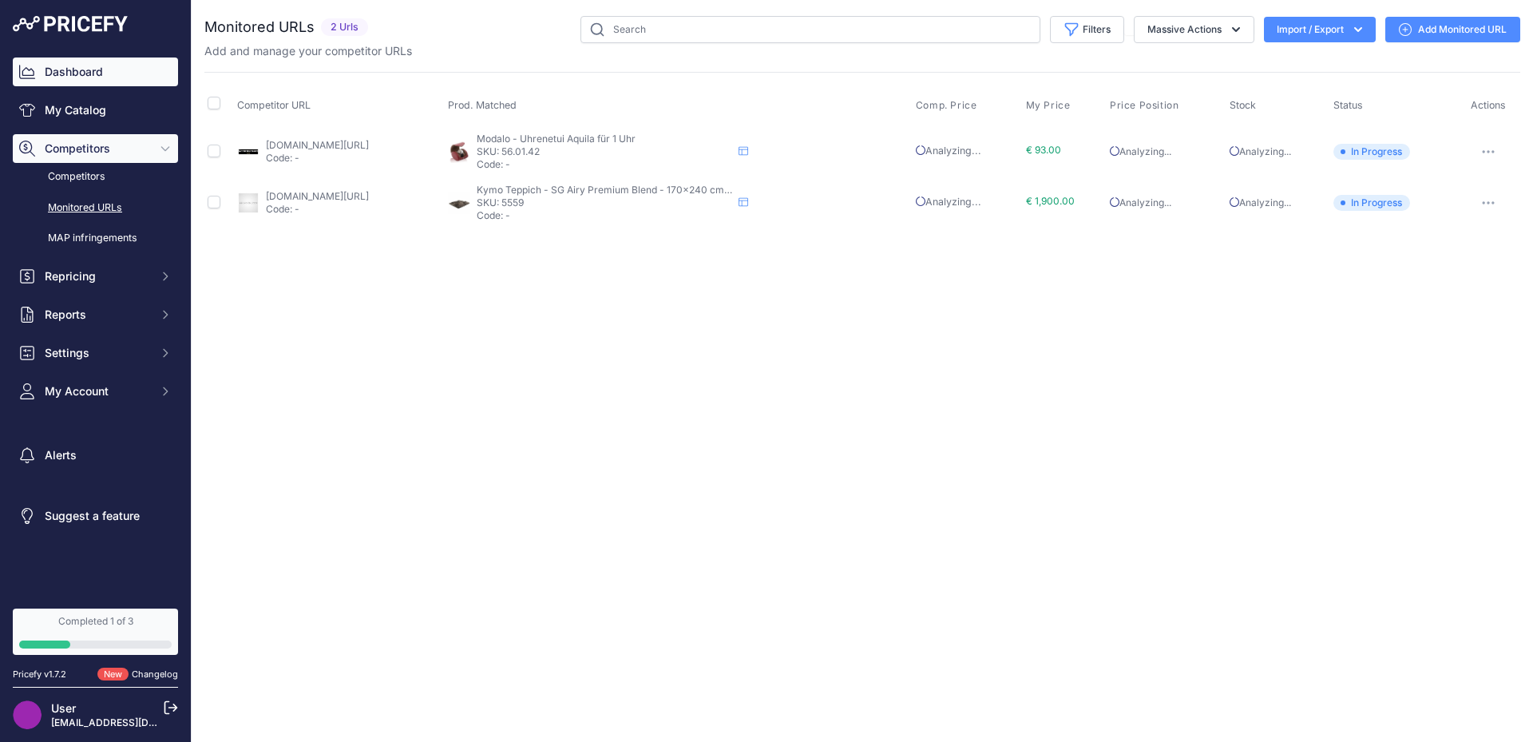
click at [148, 75] on link "Dashboard" at bounding box center [95, 71] width 165 height 29
